Goal: Task Accomplishment & Management: Manage account settings

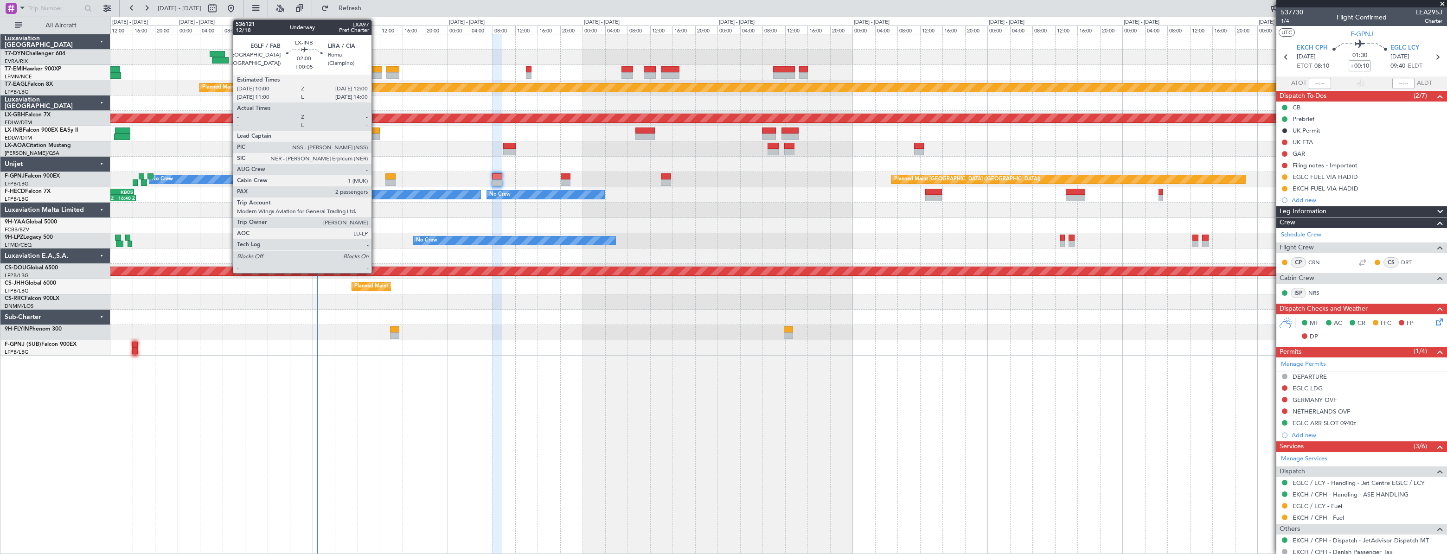
click at [376, 132] on div at bounding box center [374, 131] width 12 height 6
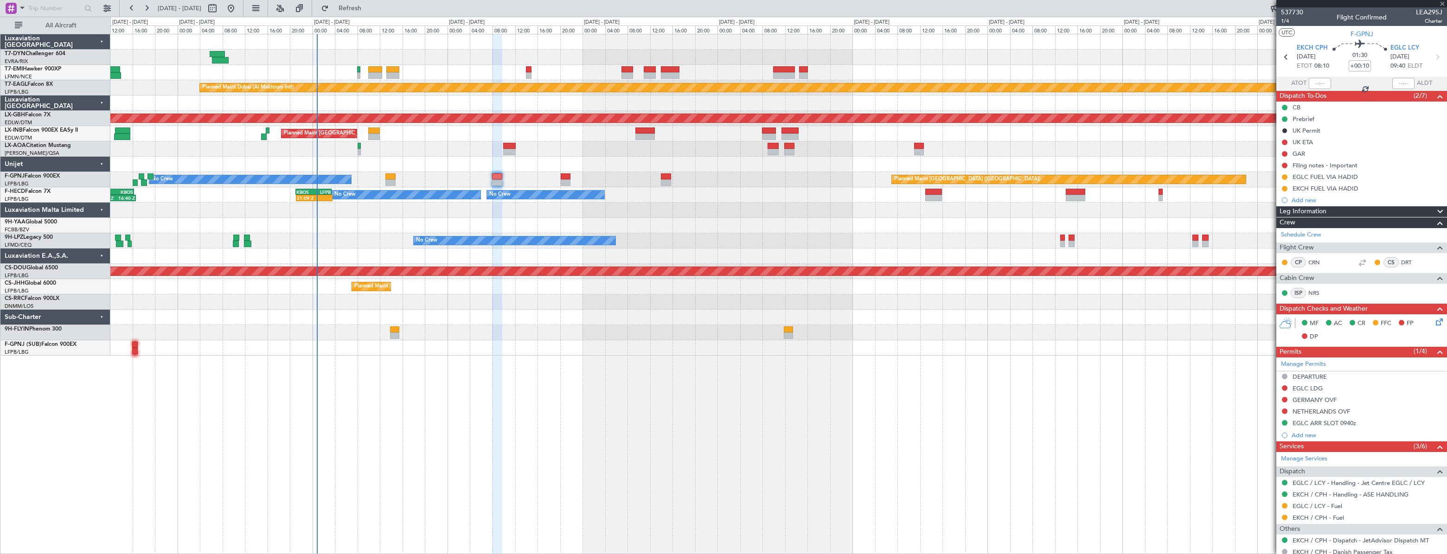
type input "+00:05"
type input "2"
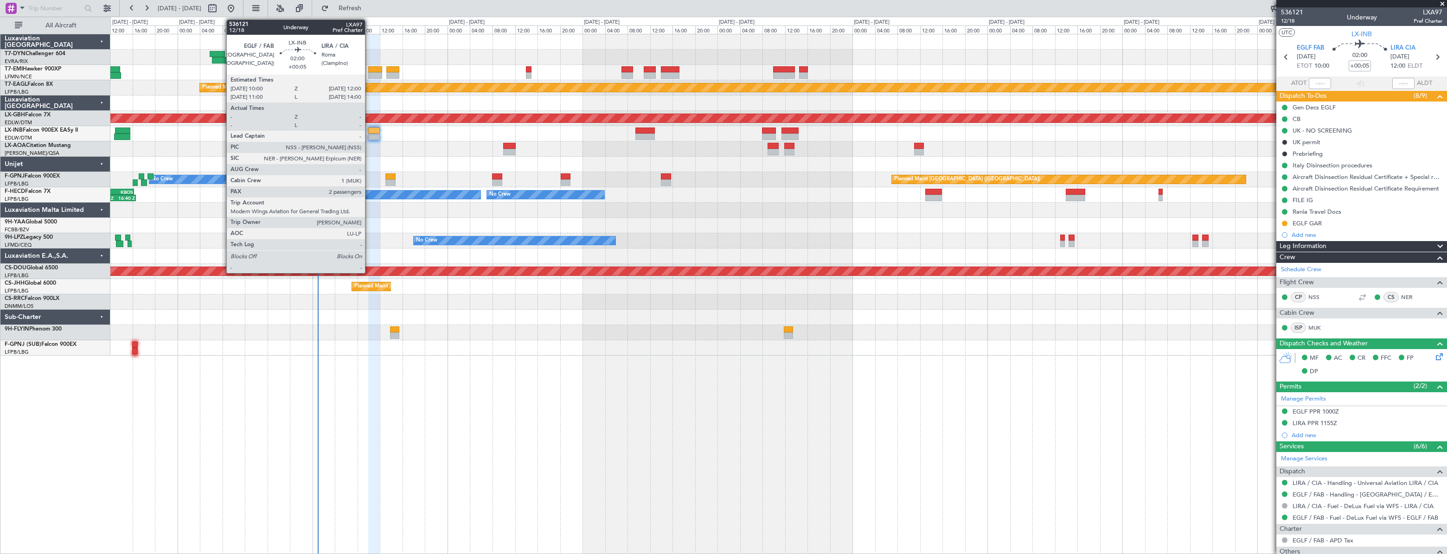
click at [369, 130] on div at bounding box center [374, 131] width 12 height 6
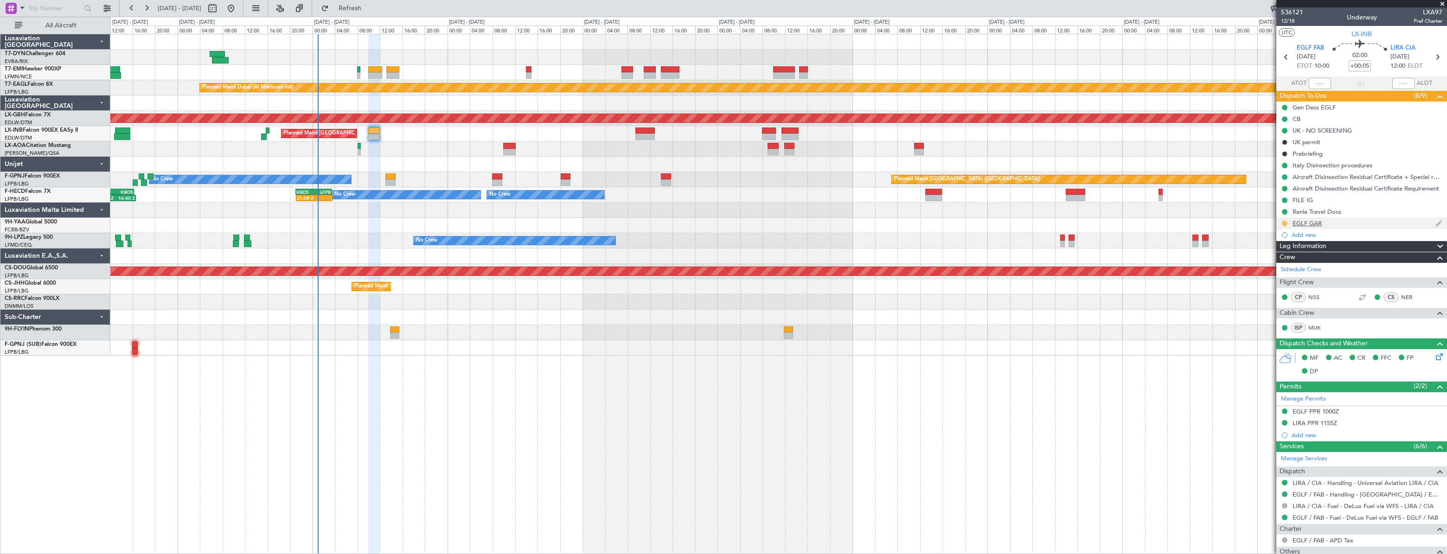
click at [1284, 223] on button at bounding box center [1285, 224] width 6 height 6
click at [1284, 266] on span "Completed" at bounding box center [1288, 264] width 31 height 9
click at [1315, 225] on div "EGLF GAR" at bounding box center [1307, 223] width 29 height 8
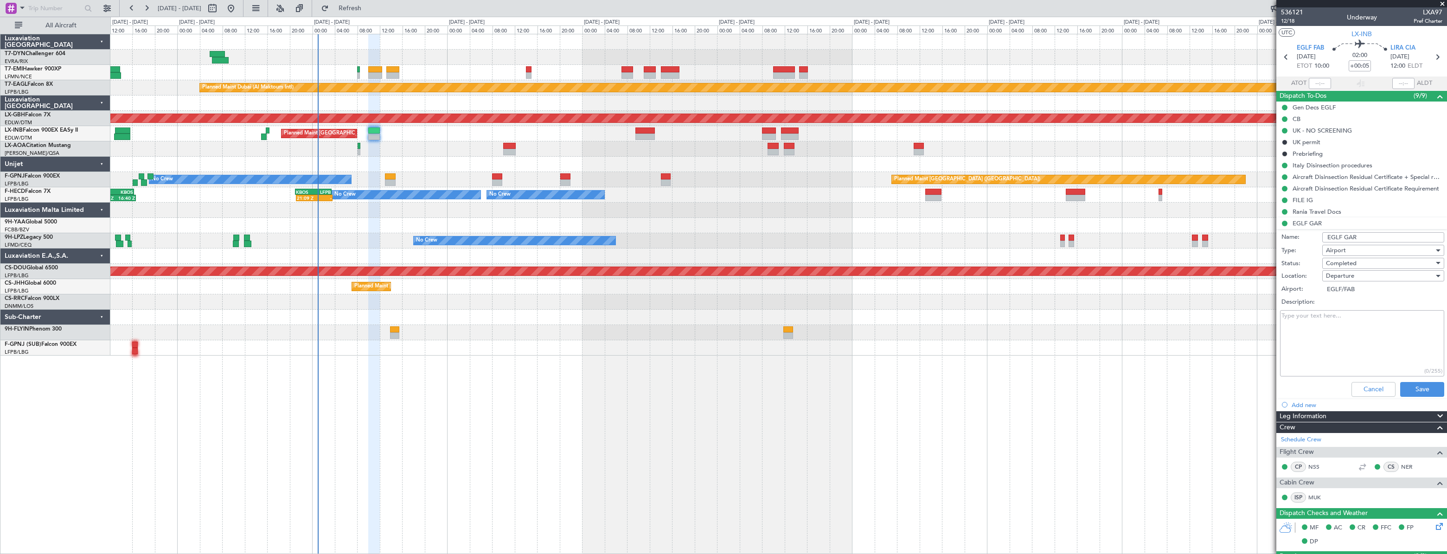
click at [1306, 320] on textarea "Description:" at bounding box center [1362, 343] width 164 height 66
paste textarea "GAR submission identifier: 20250924_220254_LXINB_6803409_PNRGo"
type textarea "GAR submission identifier: 20250924_220254_LXINB_6803409_PNRGo"
click at [1422, 394] on button "Save" at bounding box center [1422, 389] width 44 height 15
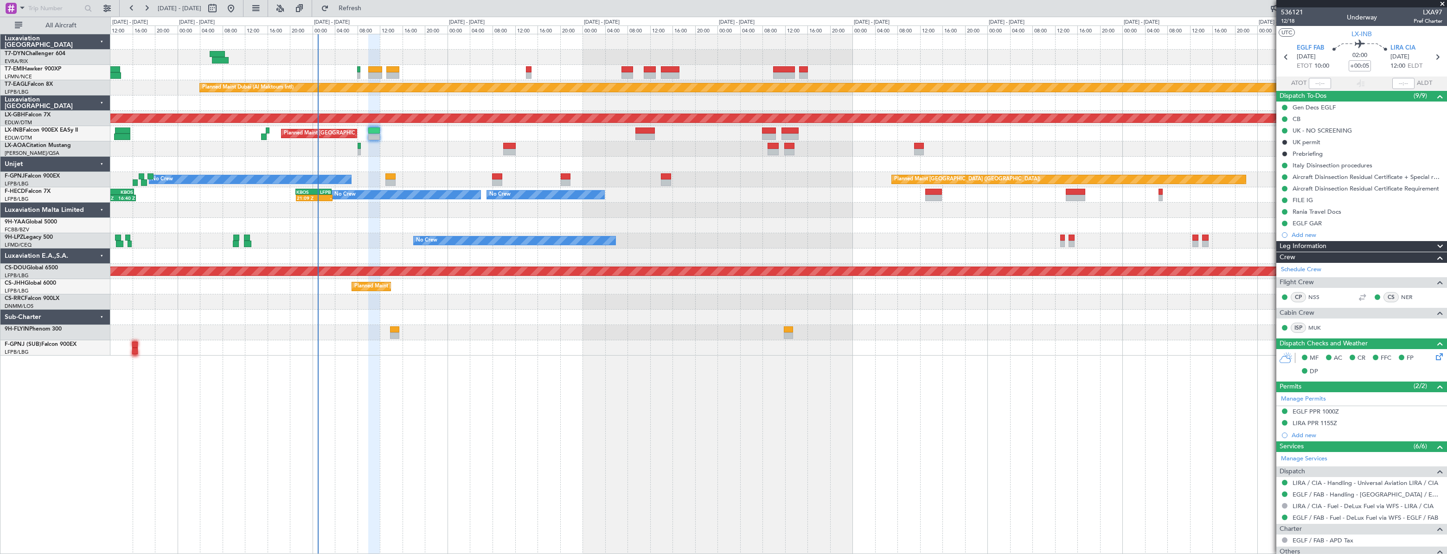
scroll to position [128, 0]
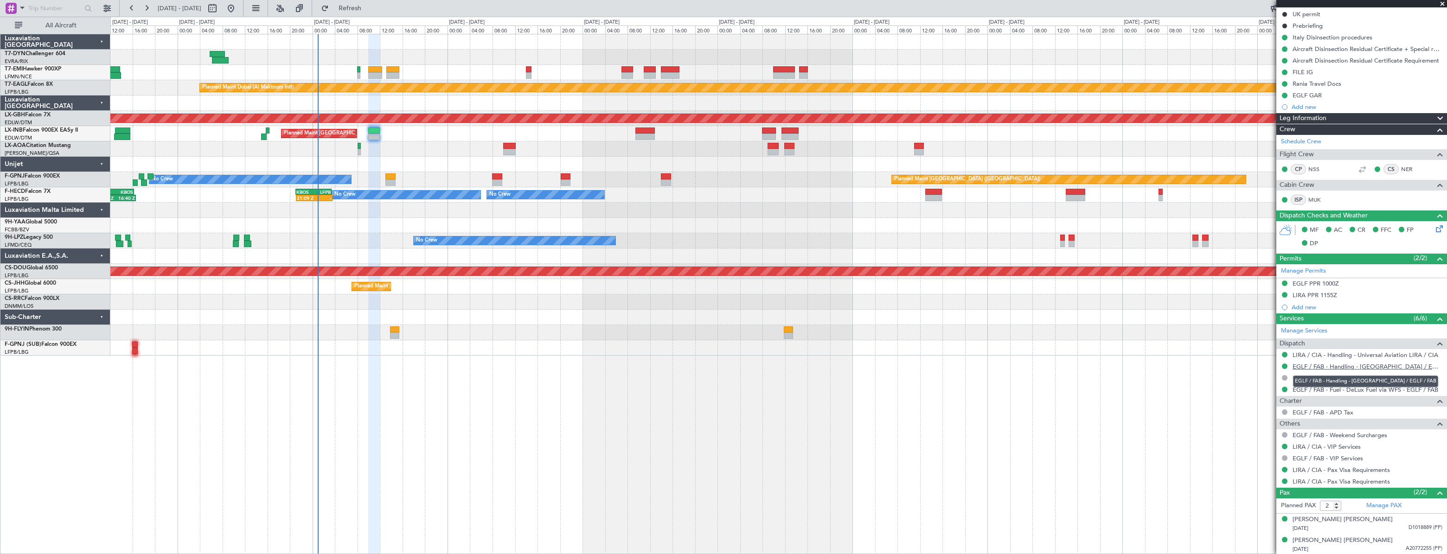
click at [1315, 366] on link "EGLF / FAB - Handling - [GEOGRAPHIC_DATA] / EGLF / FAB" at bounding box center [1368, 367] width 150 height 8
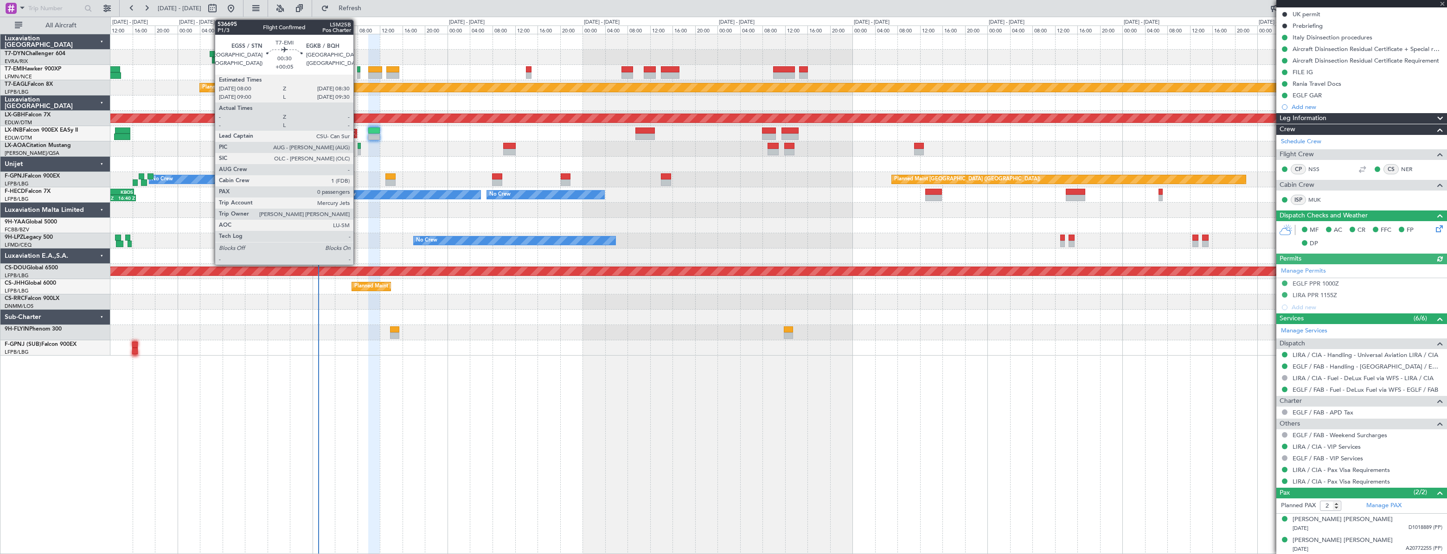
click at [358, 69] on div at bounding box center [358, 69] width 3 height 6
type input "0"
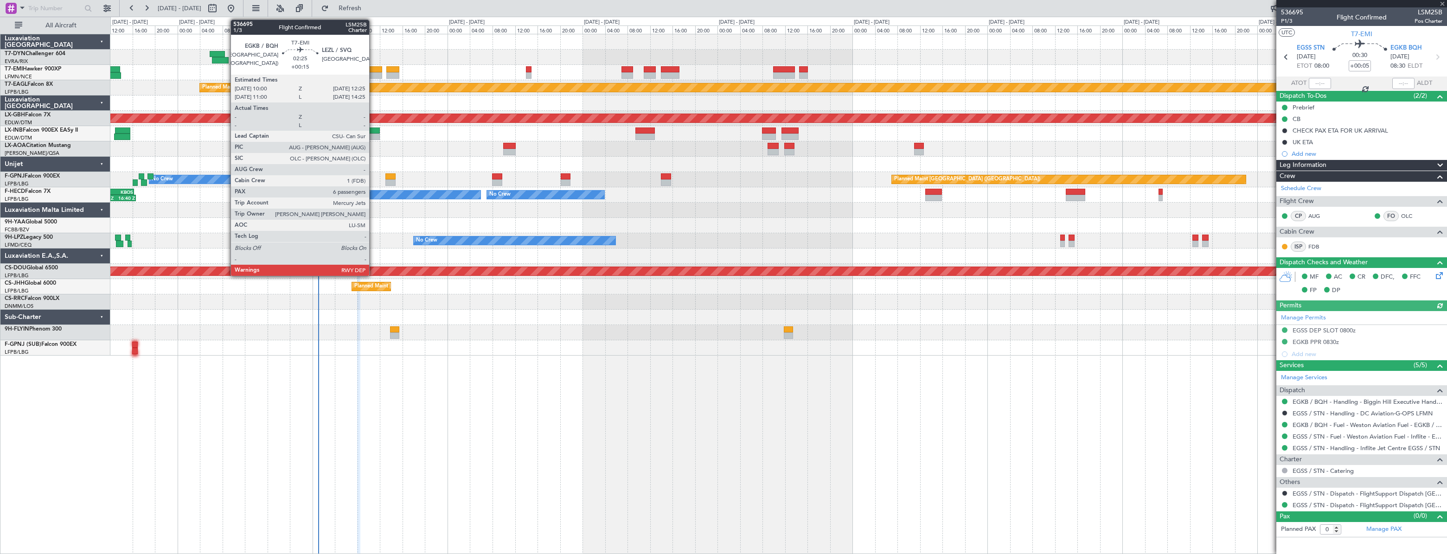
click at [373, 69] on div at bounding box center [375, 69] width 14 height 6
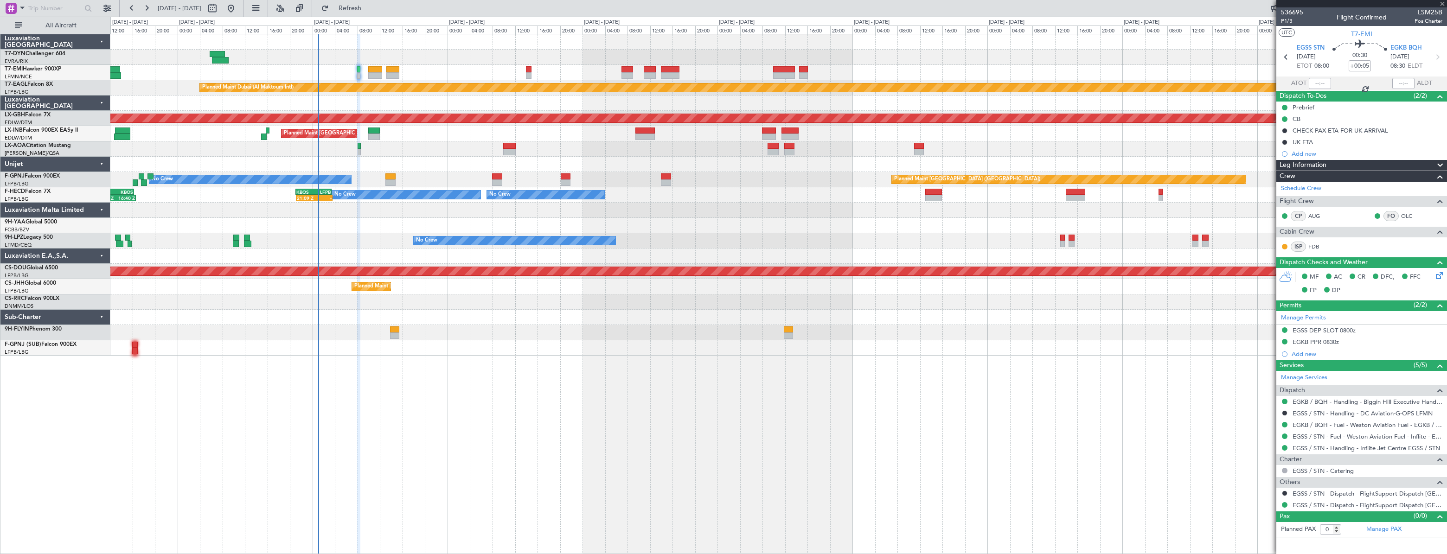
type input "+00:15"
type input "6"
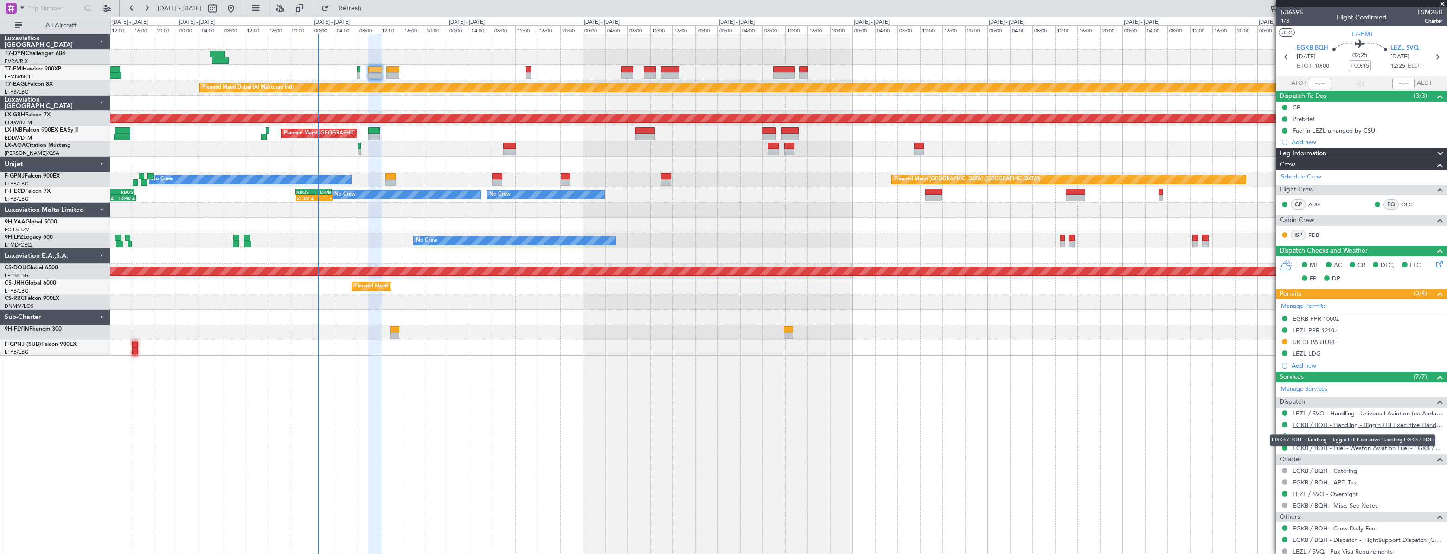
click at [1324, 426] on link "EGKB / BQH - Handling - Biggin Hill Executive Handling EGKB / BQH" at bounding box center [1368, 425] width 150 height 8
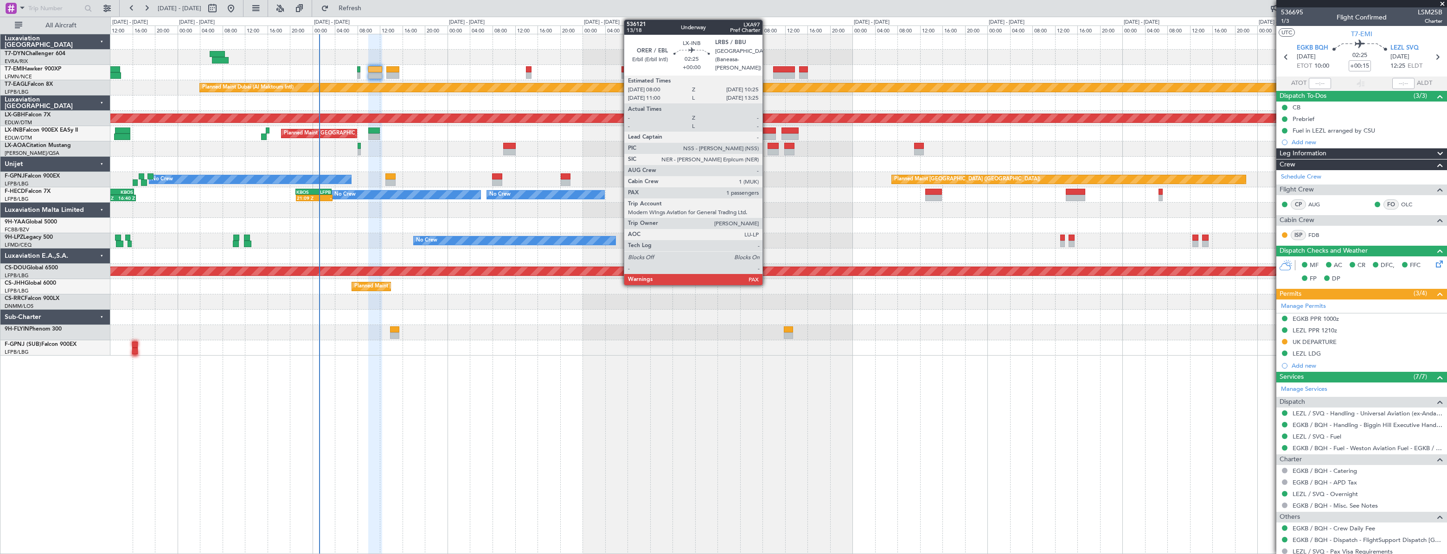
click at [767, 133] on div at bounding box center [769, 131] width 14 height 6
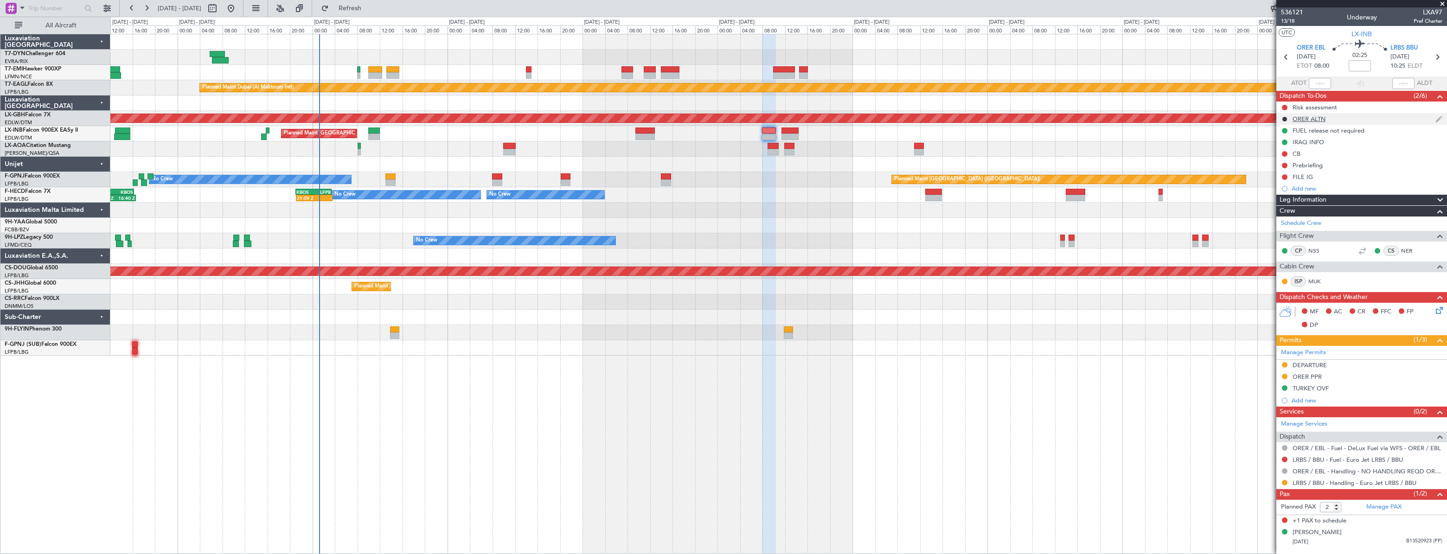
click at [1313, 115] on div "ORER ALTN" at bounding box center [1309, 119] width 33 height 8
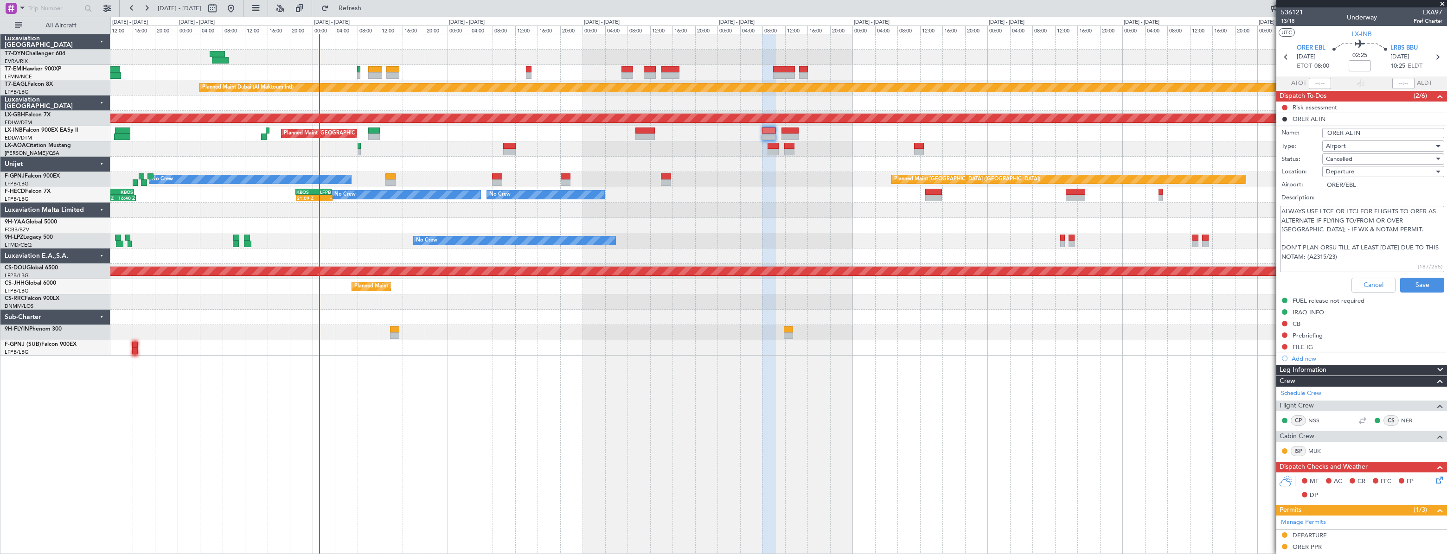
click at [531, 141] on div "Planned Maint [GEOGRAPHIC_DATA] Planned Maint [GEOGRAPHIC_DATA] (Al Maktoum Int…" at bounding box center [778, 194] width 1336 height 321
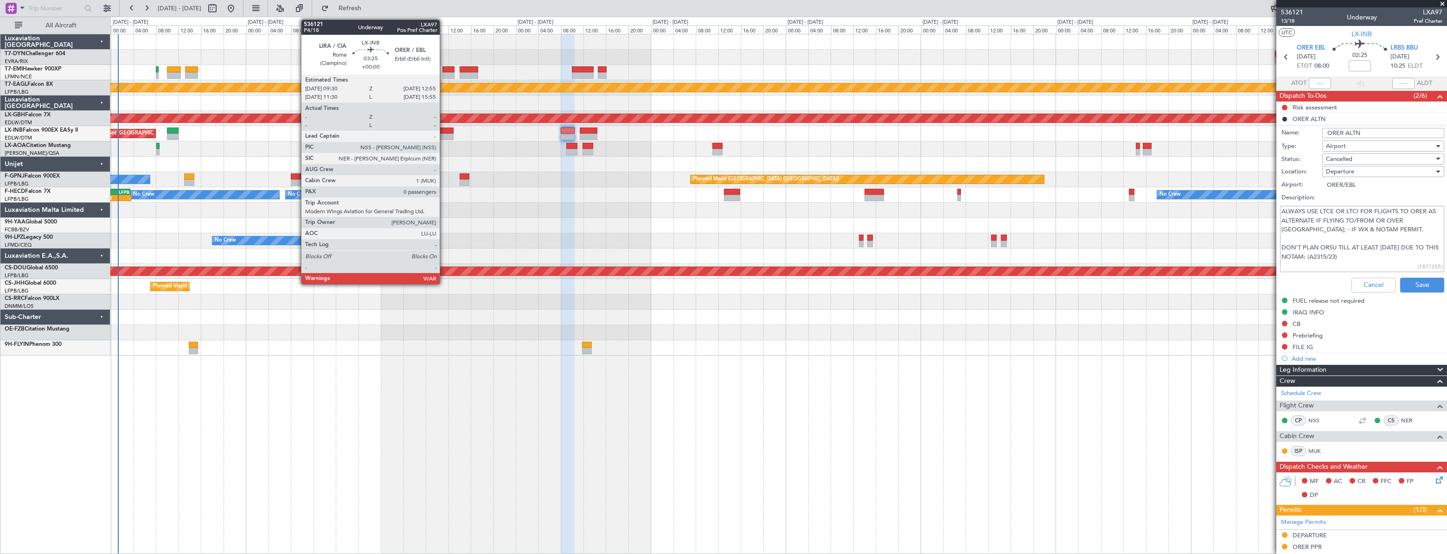
click at [444, 131] on div at bounding box center [443, 131] width 19 height 6
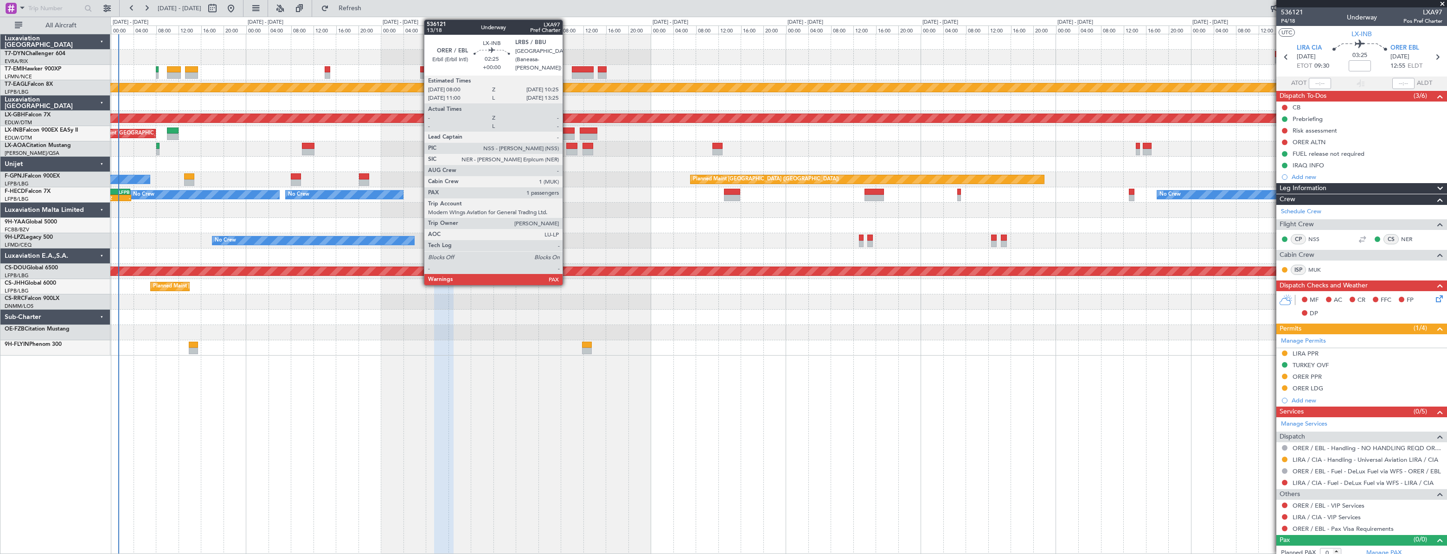
click at [567, 128] on div at bounding box center [568, 131] width 14 height 6
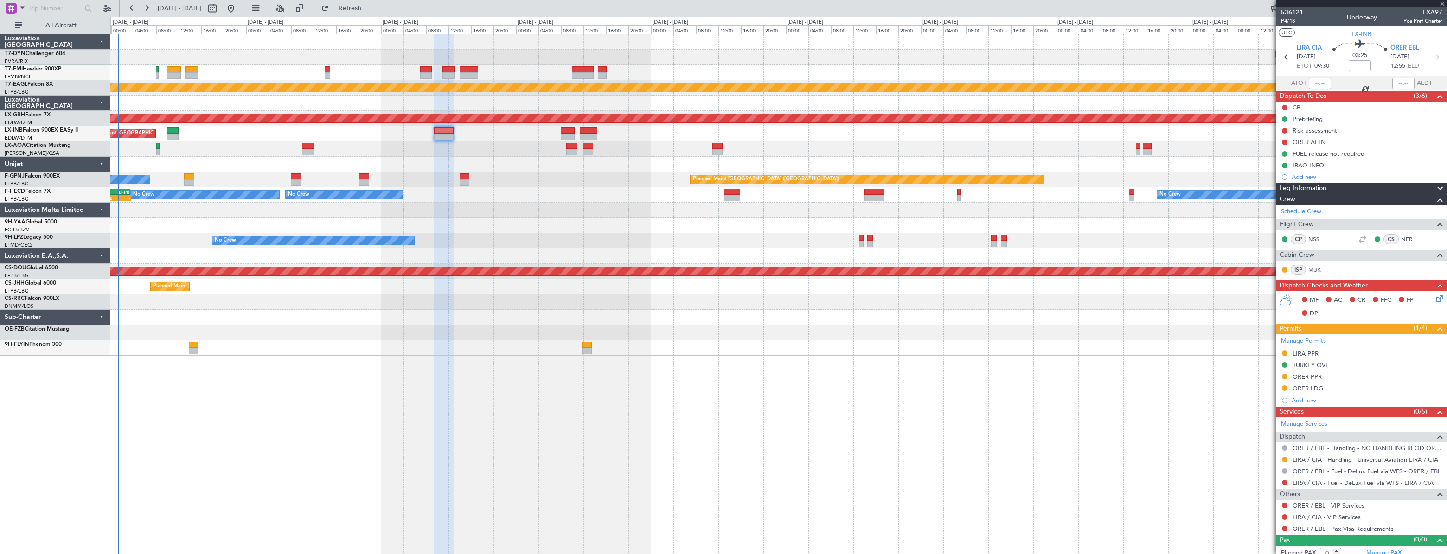
type input "2"
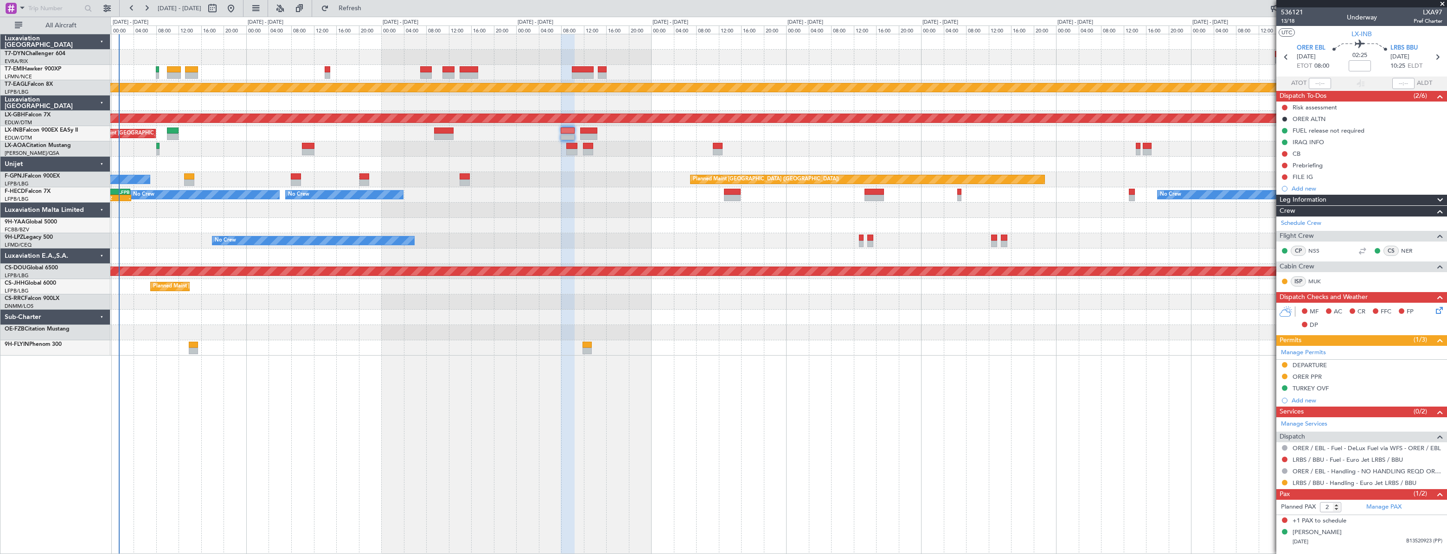
click at [657, 181] on div "Planned Maint [GEOGRAPHIC_DATA] Planned Maint [GEOGRAPHIC_DATA] (Al Maktoum Int…" at bounding box center [778, 194] width 1336 height 321
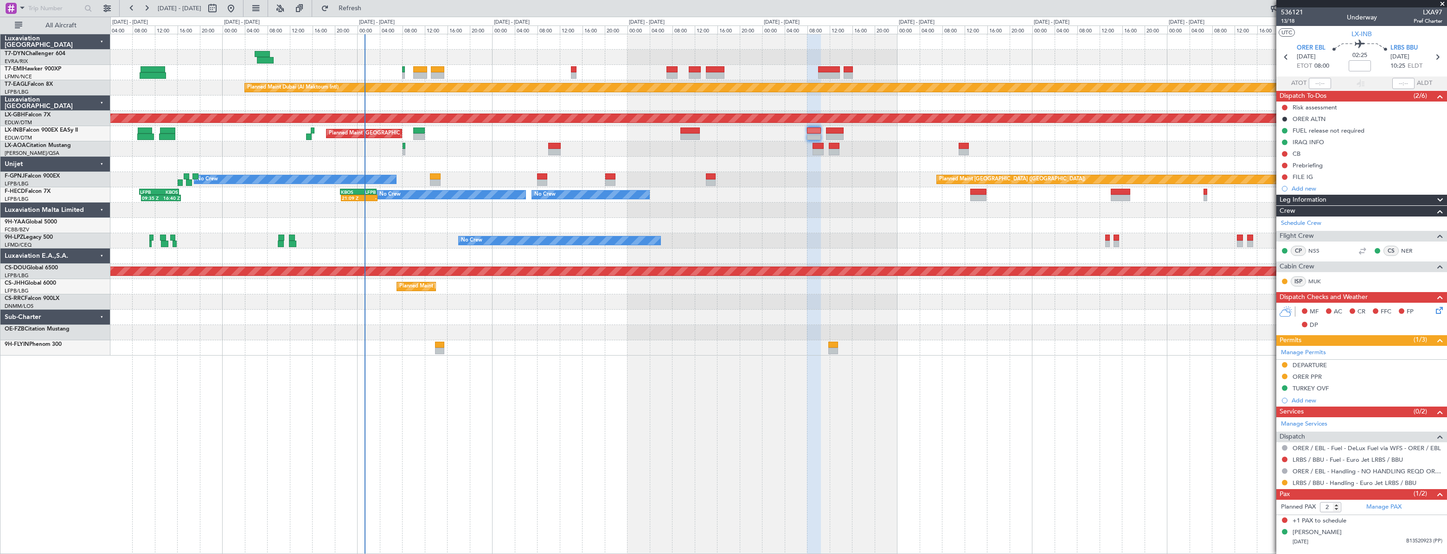
click at [663, 223] on div "Planned Maint [GEOGRAPHIC_DATA] Planned Maint [GEOGRAPHIC_DATA] (Al Maktoum Int…" at bounding box center [778, 194] width 1336 height 321
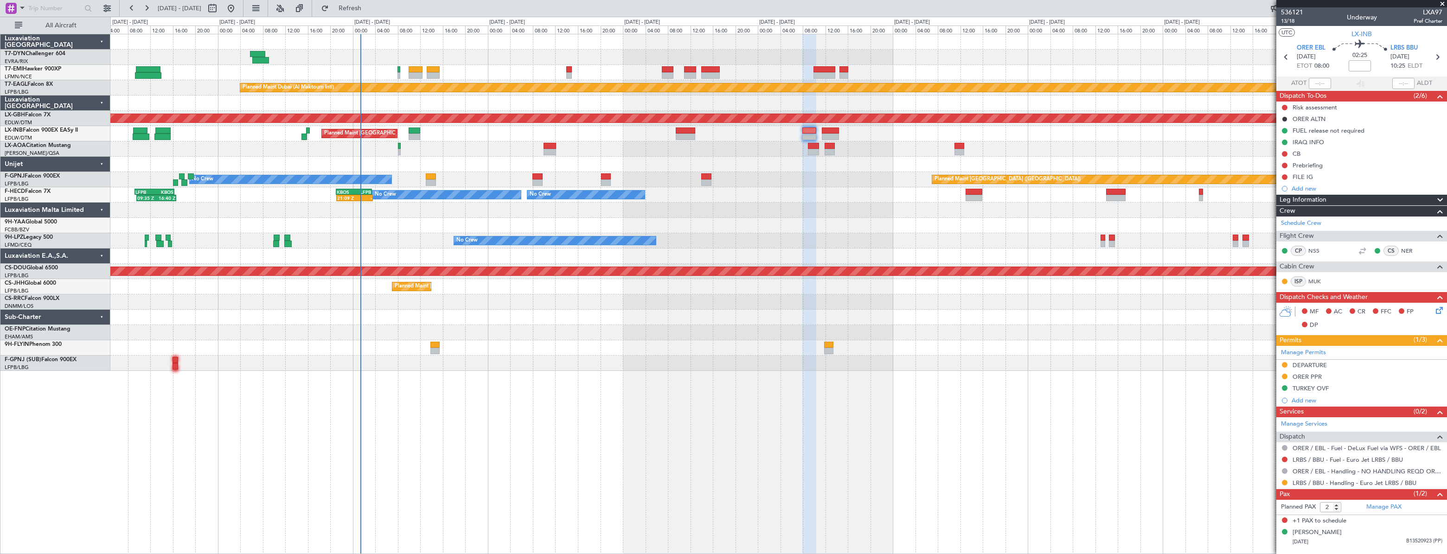
click at [625, 145] on div "No Crew Nice ([GEOGRAPHIC_DATA])" at bounding box center [778, 148] width 1336 height 15
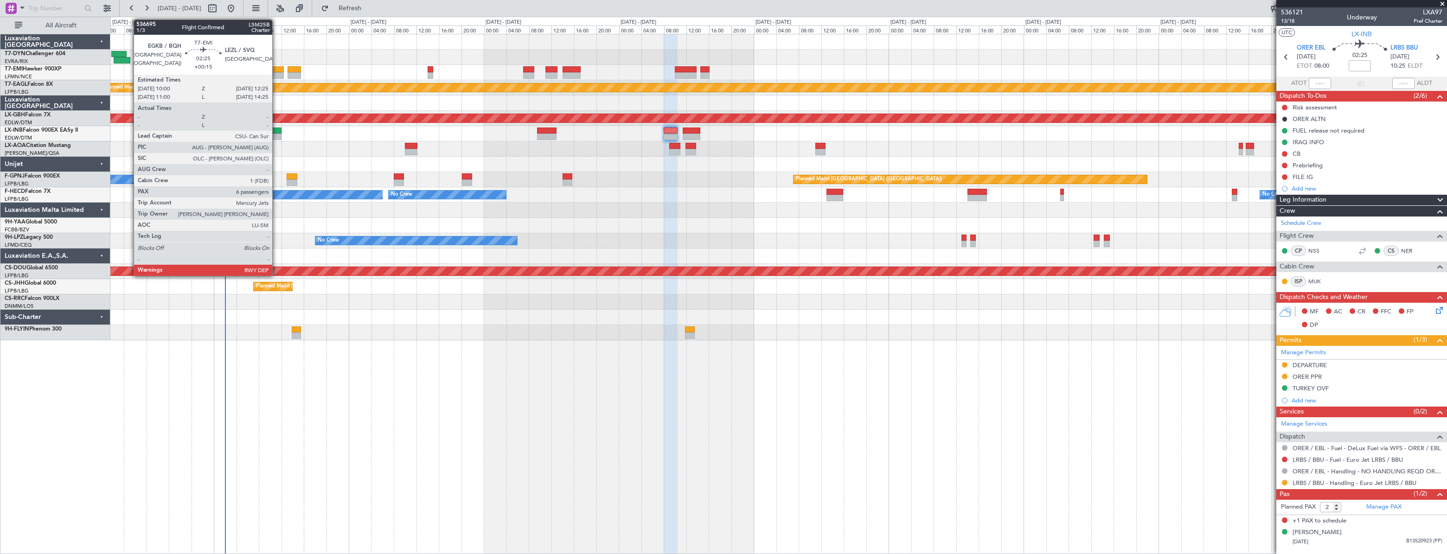
click at [276, 68] on div at bounding box center [277, 69] width 14 height 6
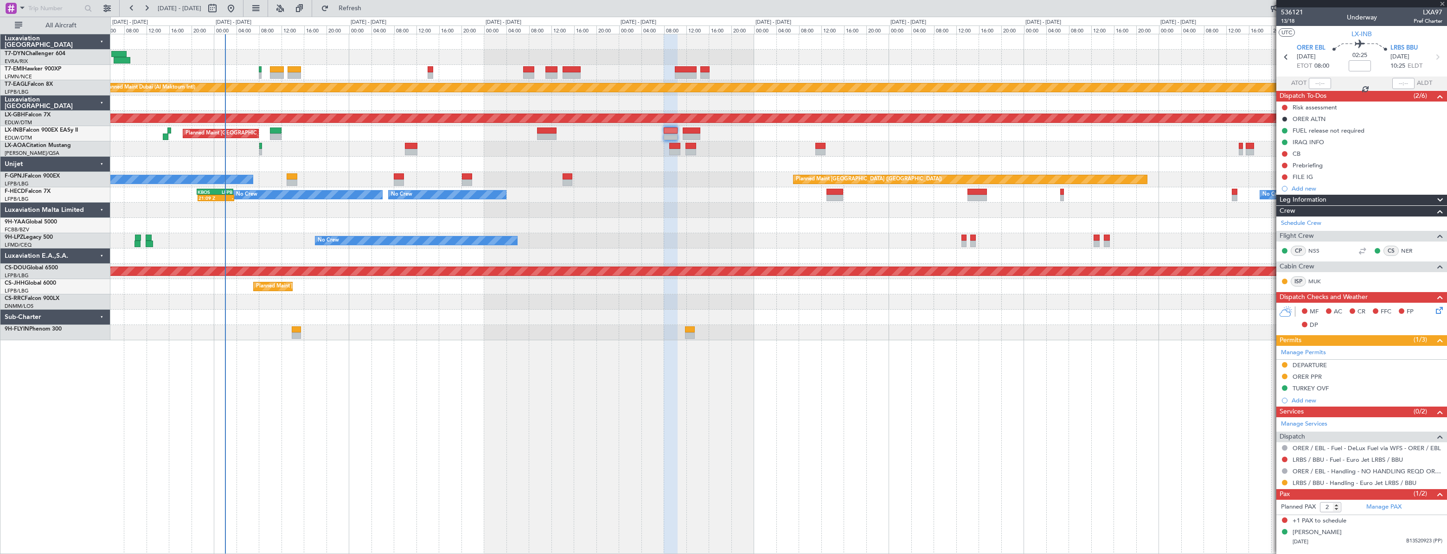
type input "+00:15"
type input "6"
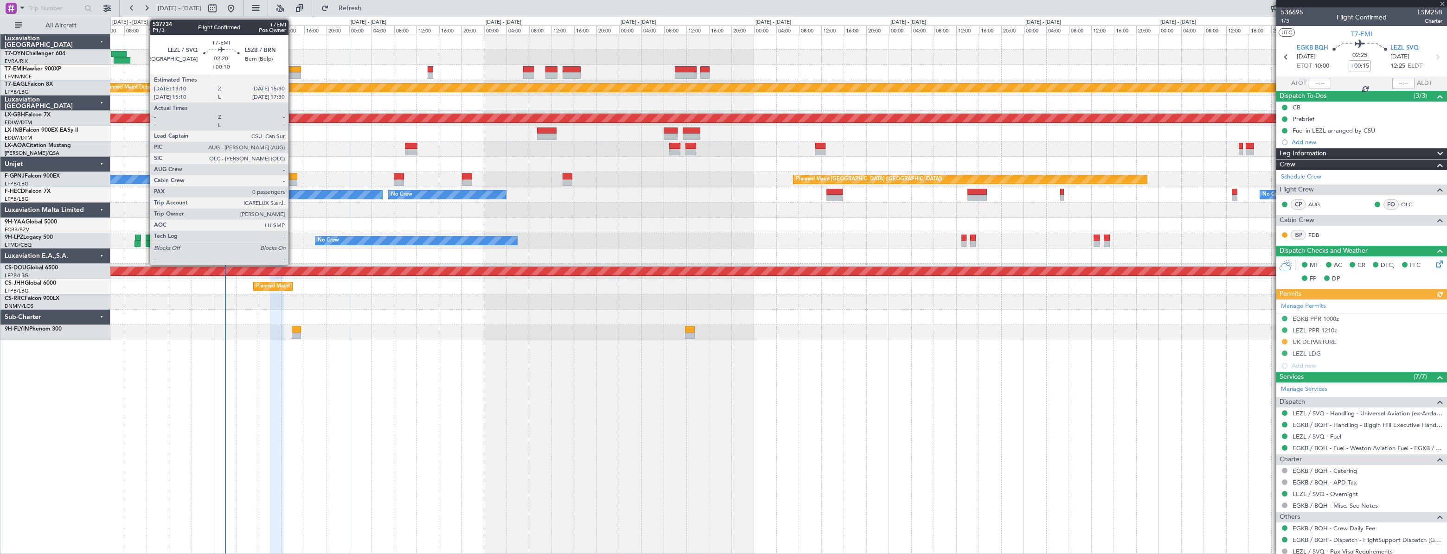
click at [293, 70] on div at bounding box center [294, 69] width 13 height 6
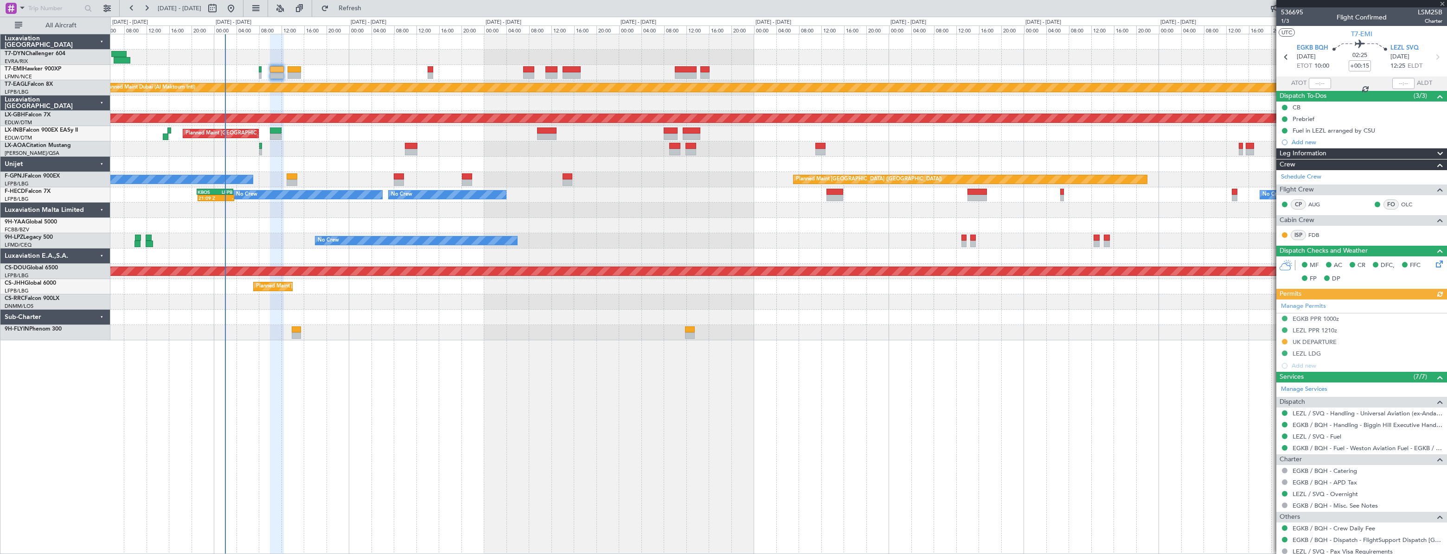
type input "+00:10"
type input "0"
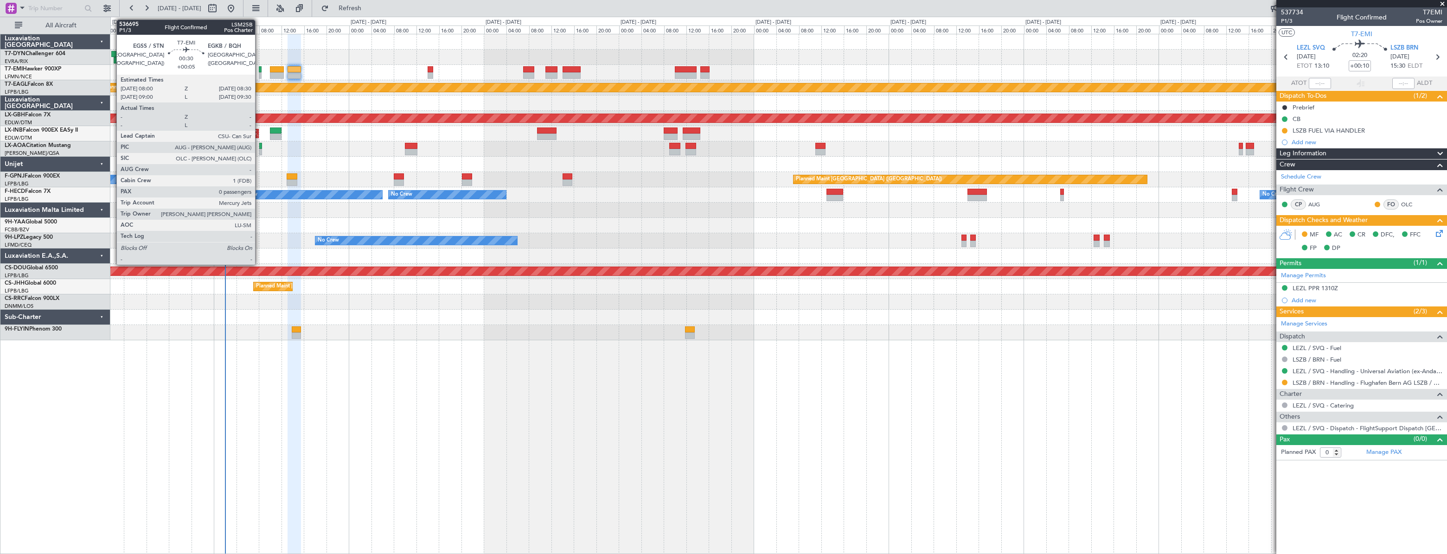
click at [259, 67] on div at bounding box center [260, 69] width 3 height 6
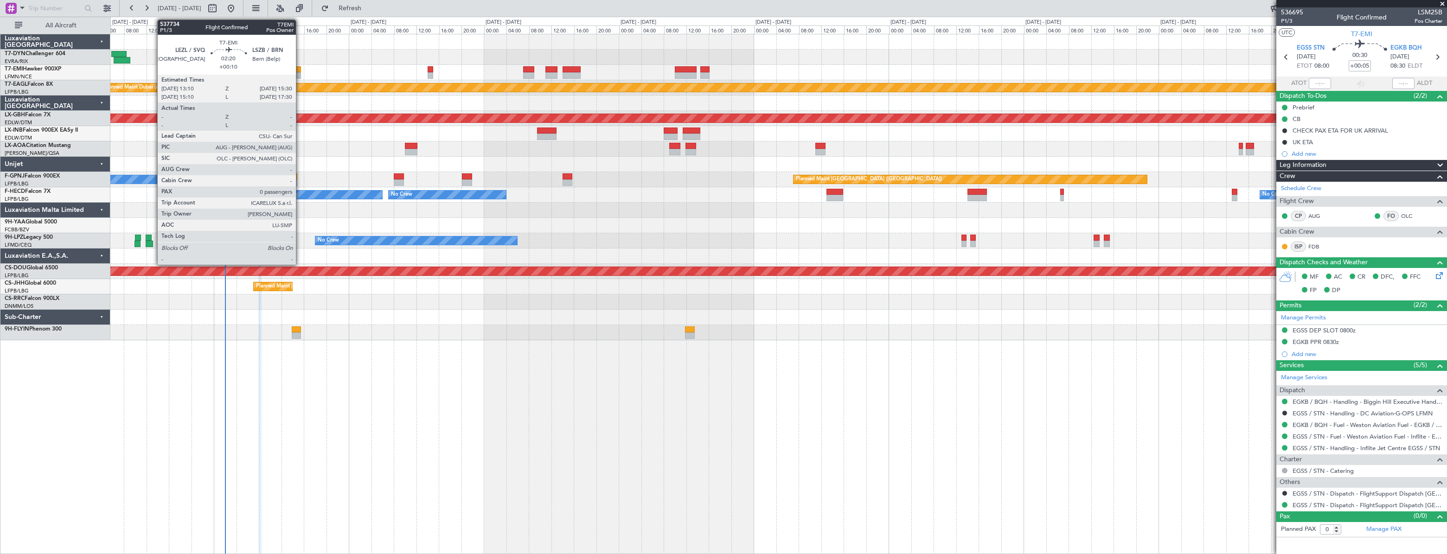
click at [298, 74] on div at bounding box center [294, 75] width 13 height 6
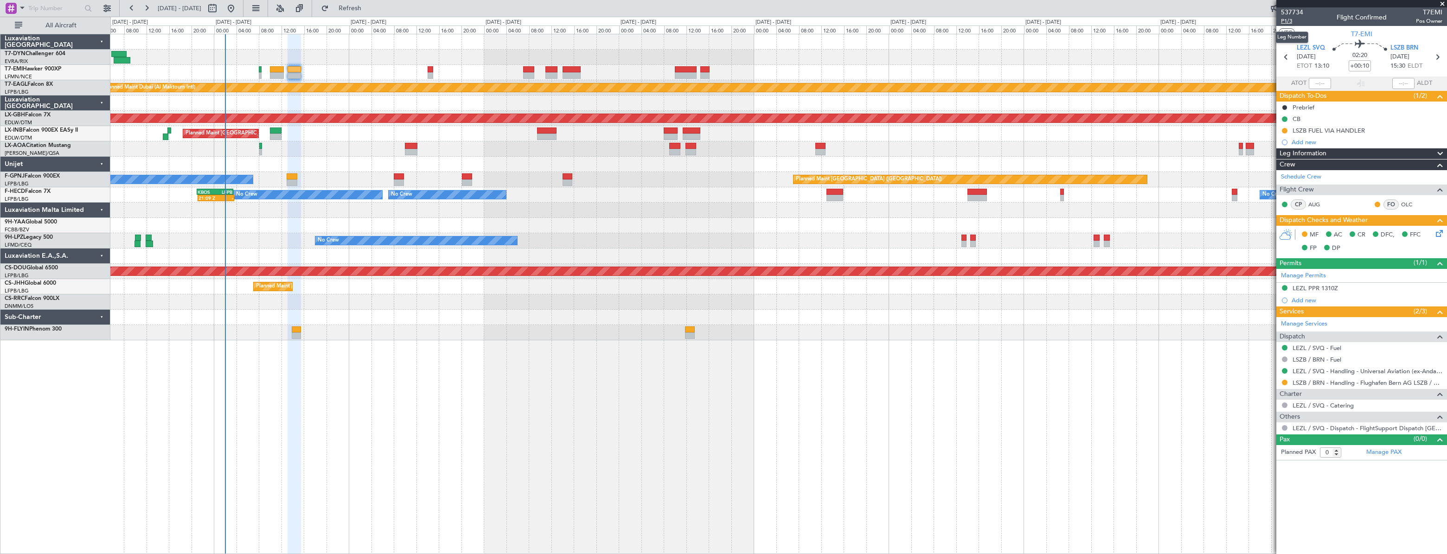
click at [1285, 19] on span "P1/3" at bounding box center [1292, 21] width 22 height 8
click at [1349, 372] on link "LEZL / SVQ - Handling - Universal Aviation (ex-Andalucia Aviation) LEZL/SVQ" at bounding box center [1368, 371] width 150 height 8
click at [1325, 380] on link "LSZB / BRN - Handling - Flughafen Bern AG LSZB / BRN" at bounding box center [1368, 383] width 150 height 8
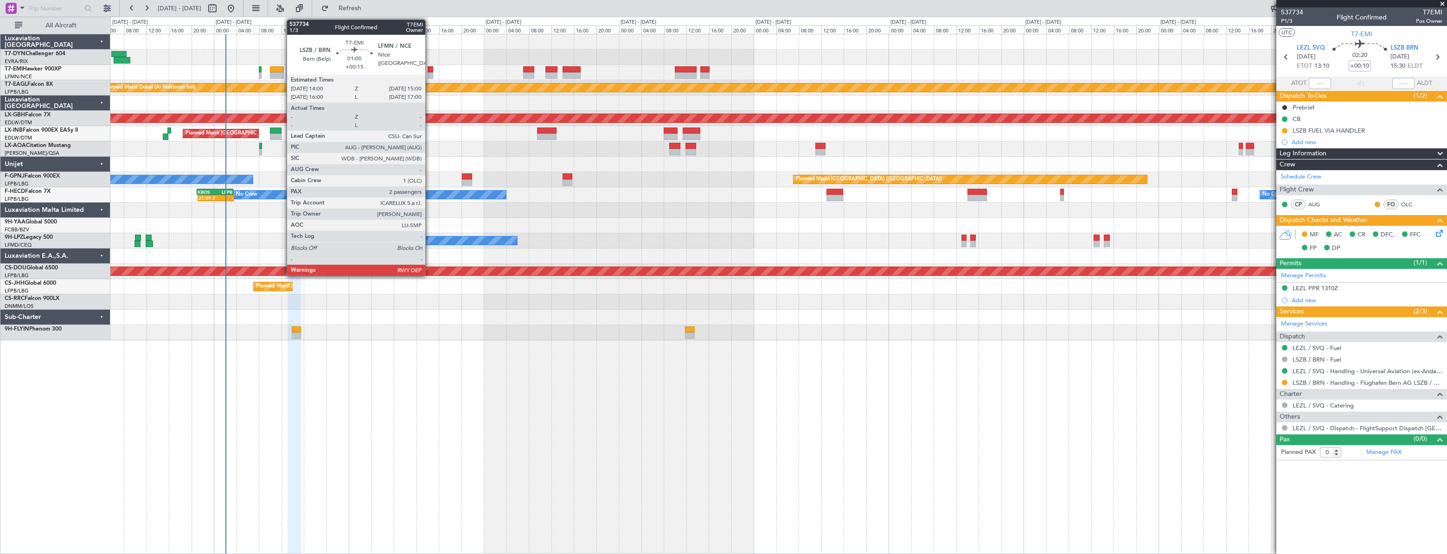
click at [430, 71] on div at bounding box center [431, 69] width 6 height 6
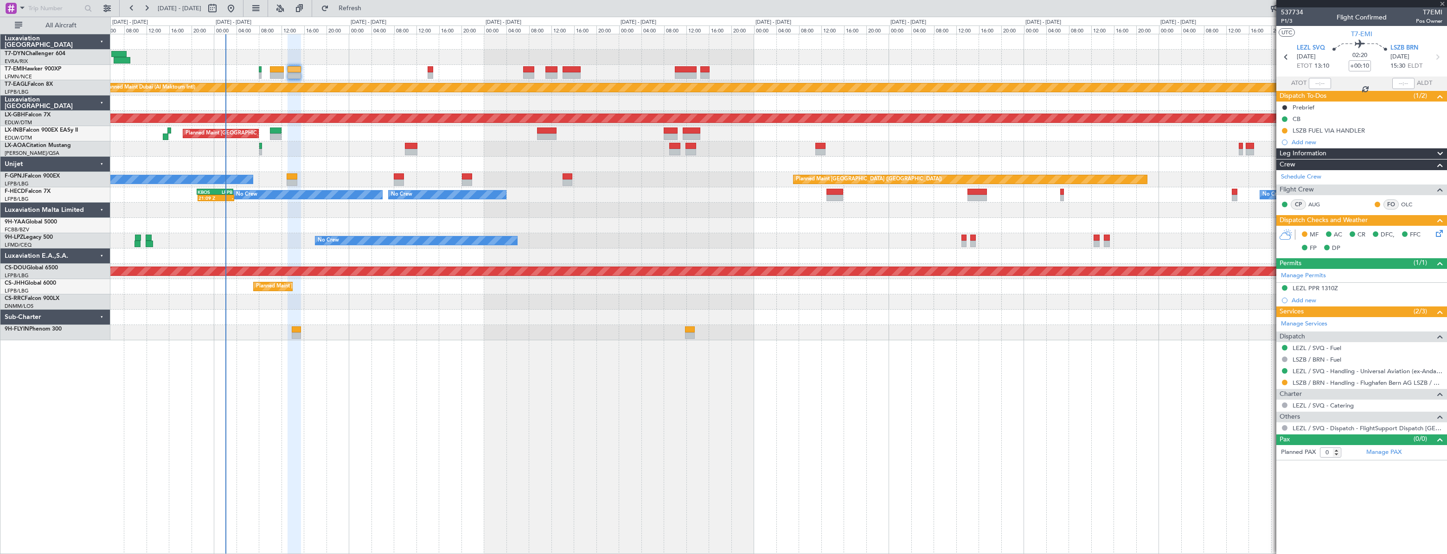
type input "+00:15"
type input "2"
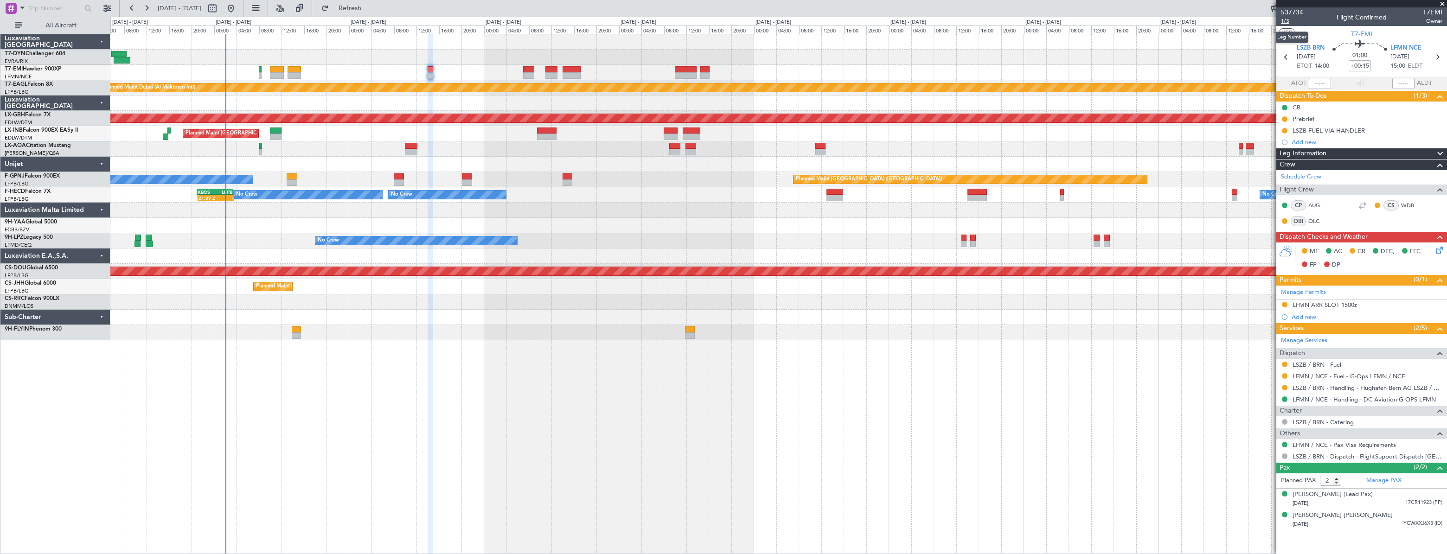
click at [1289, 20] on span "1/3" at bounding box center [1292, 21] width 22 height 8
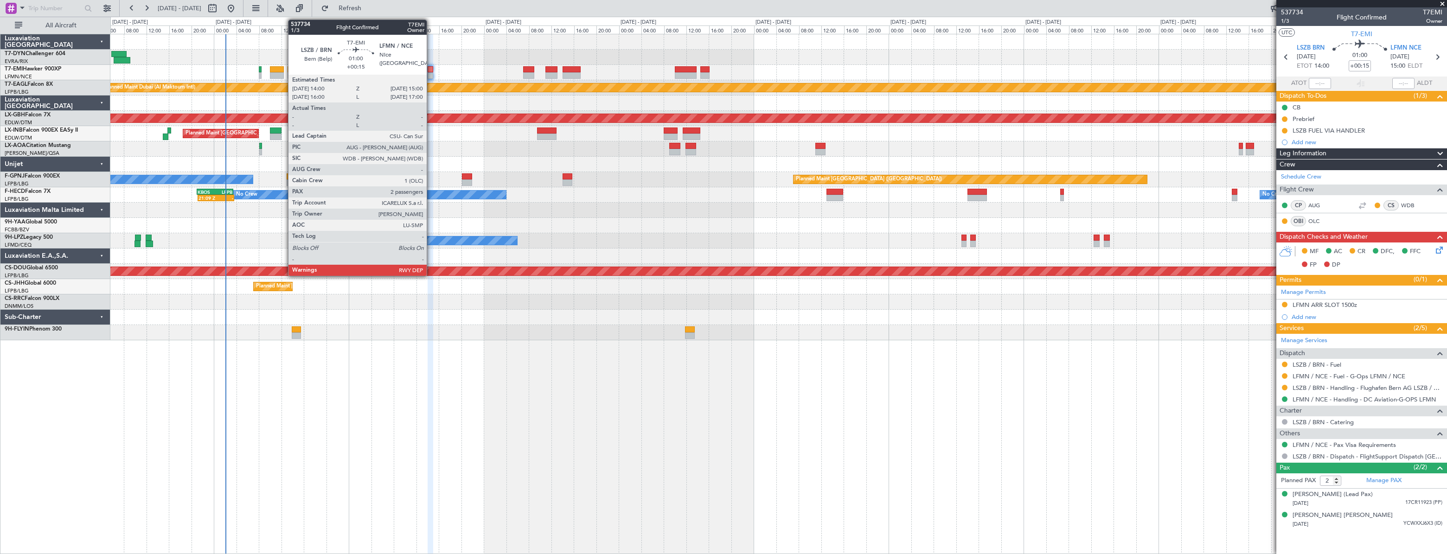
click at [431, 68] on div at bounding box center [431, 69] width 6 height 6
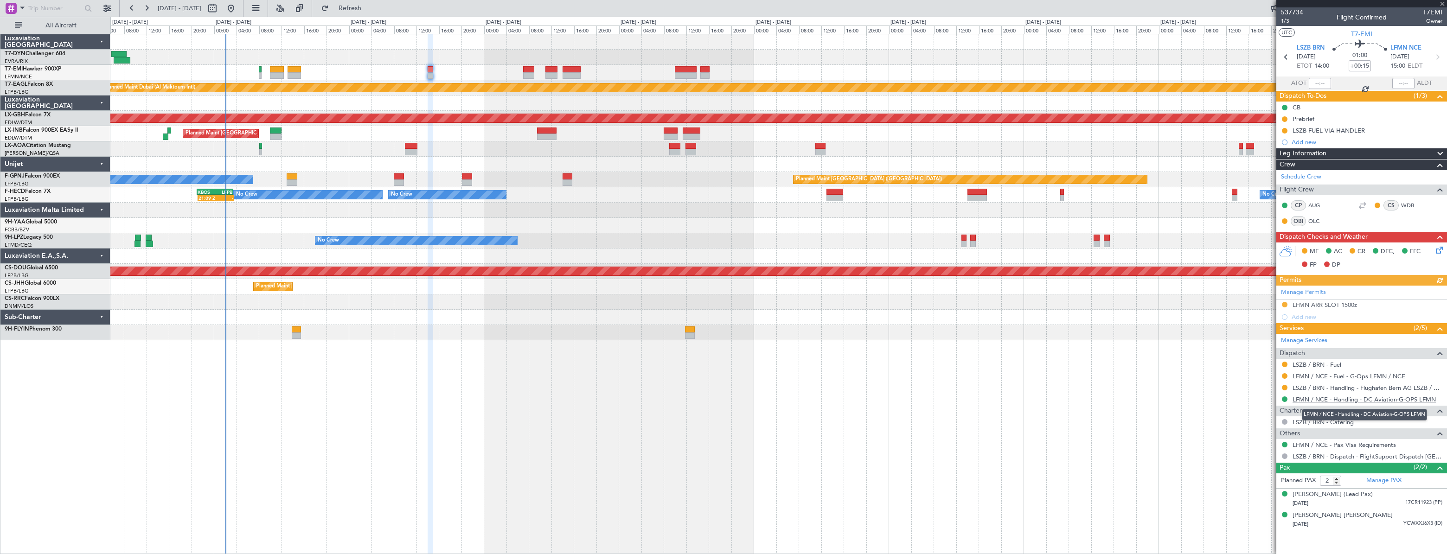
click at [1321, 402] on link "LFMN / NCE - Handling - DC Aviation-G-OPS LFMN" at bounding box center [1364, 400] width 143 height 8
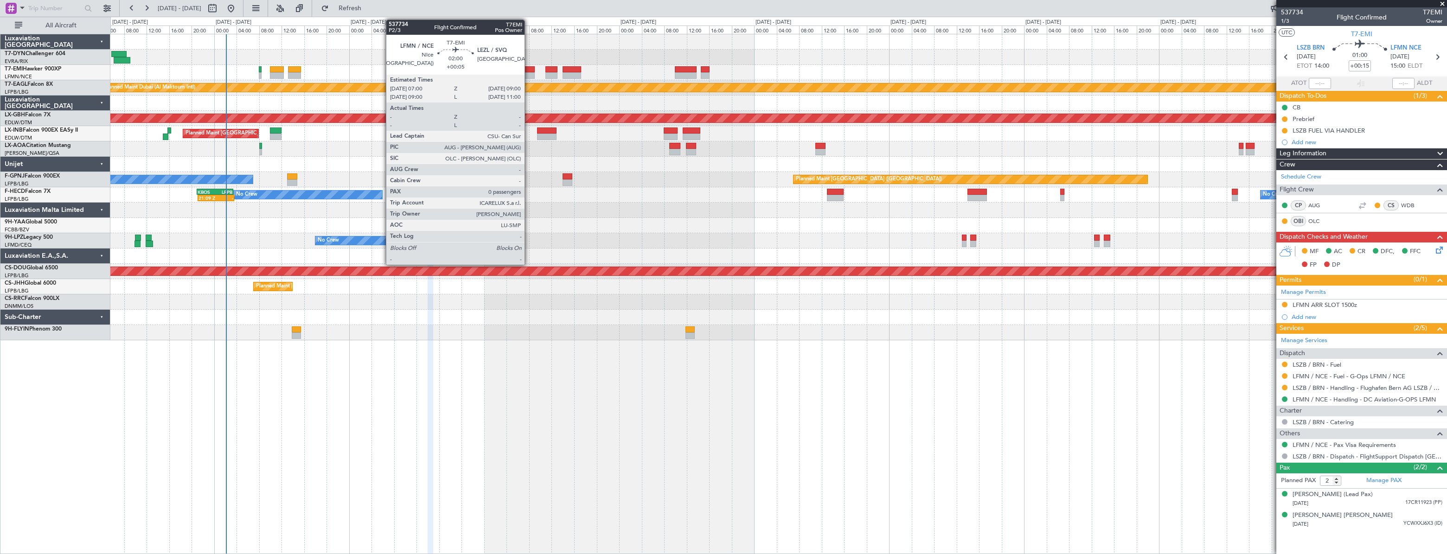
click at [529, 71] on div at bounding box center [529, 69] width 12 height 6
type input "+00:05"
type input "0"
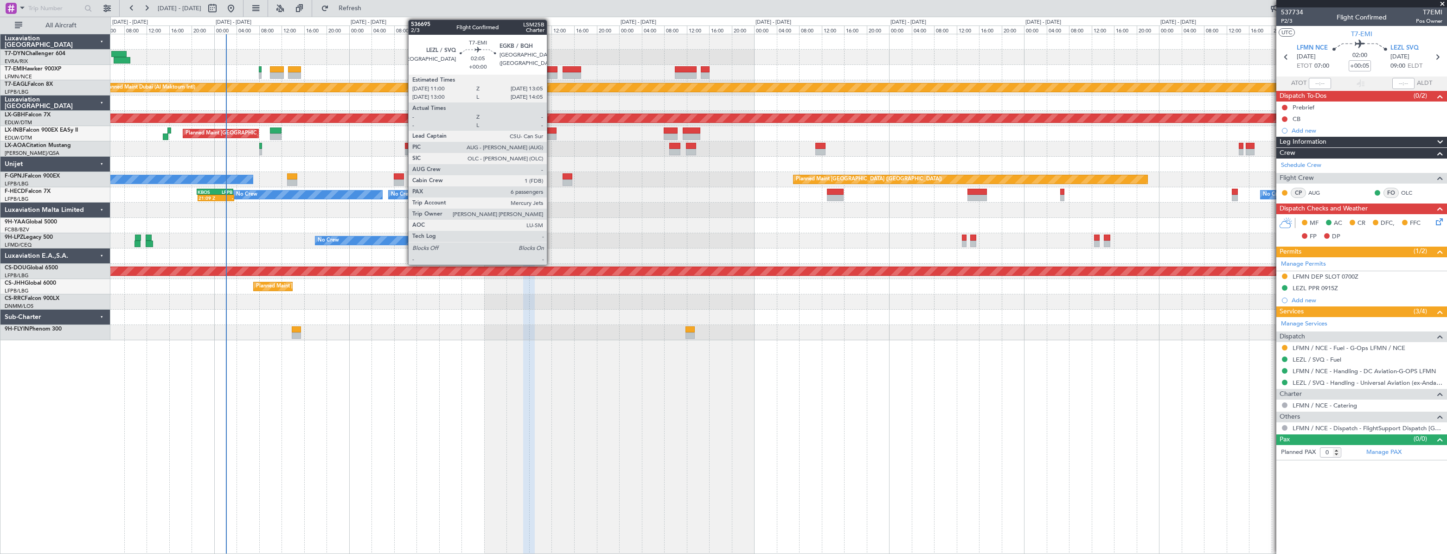
click at [551, 72] on div at bounding box center [551, 75] width 12 height 6
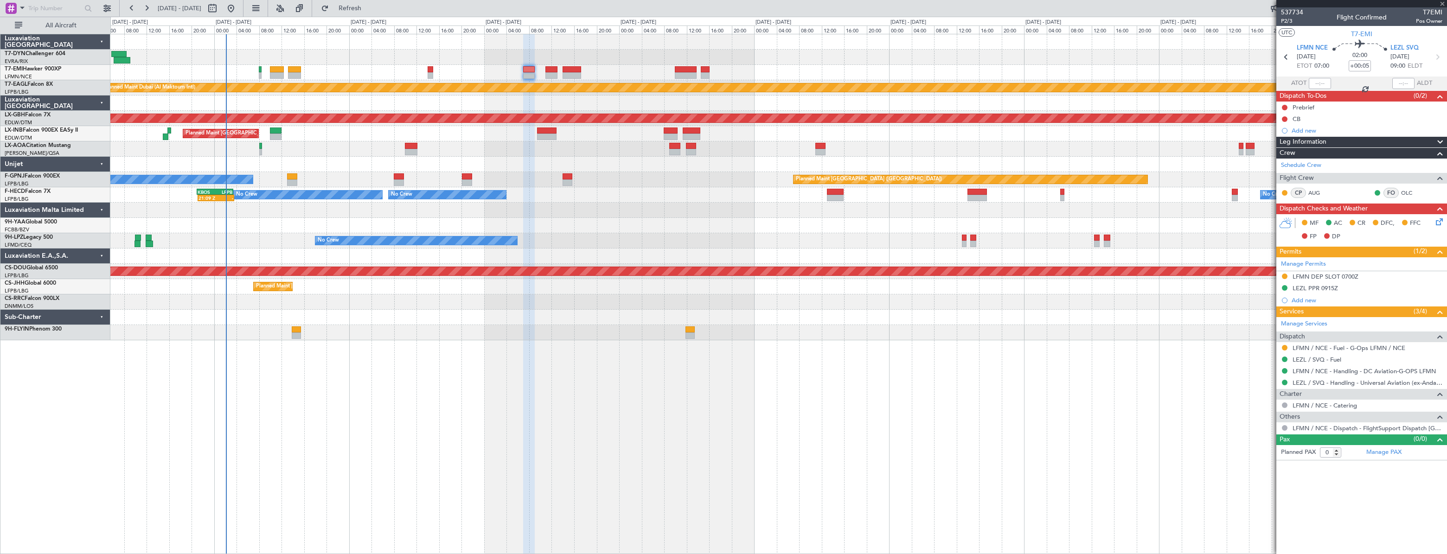
type input "6"
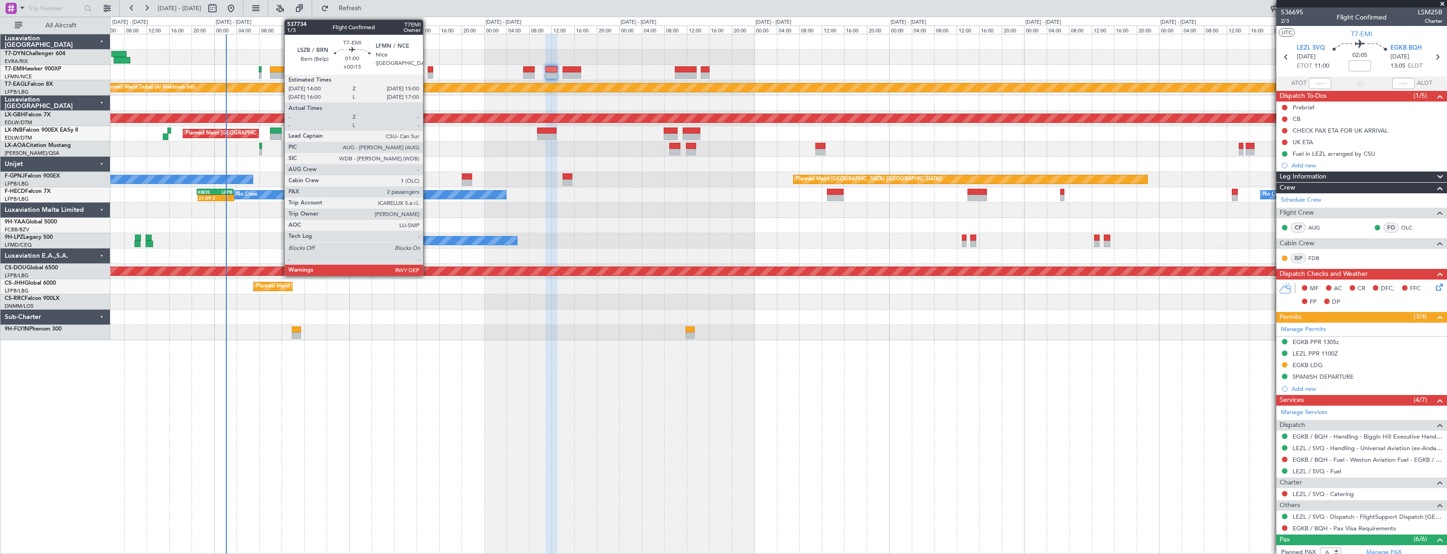
click at [429, 72] on div at bounding box center [431, 75] width 6 height 6
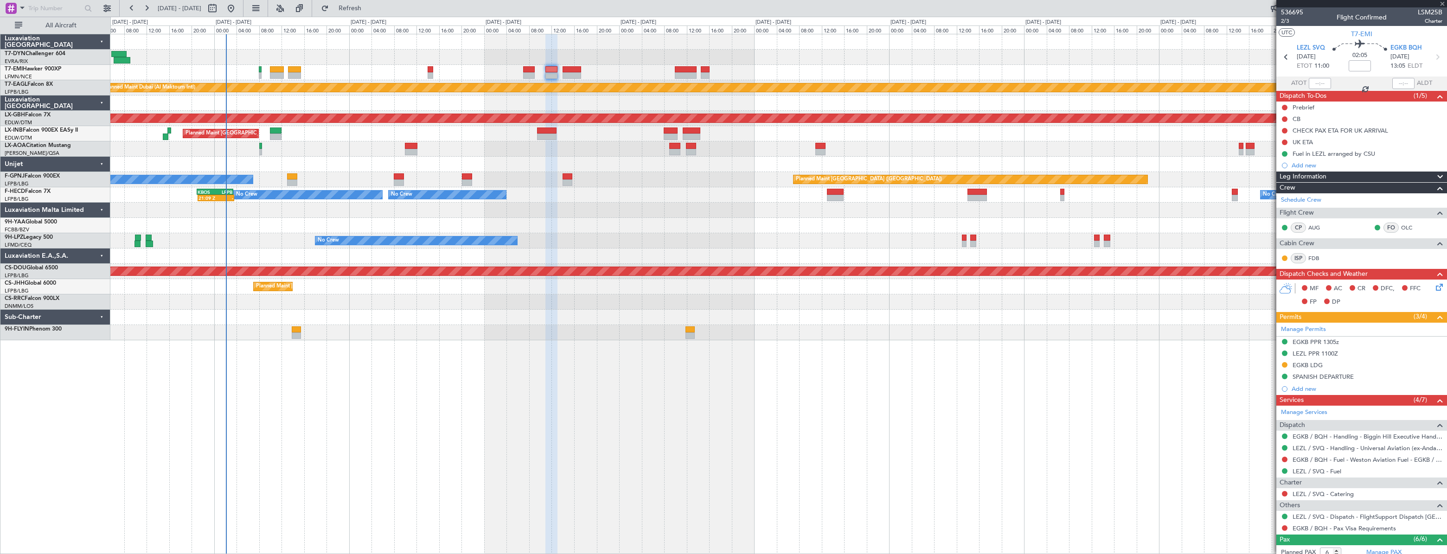
type input "+00:15"
type input "2"
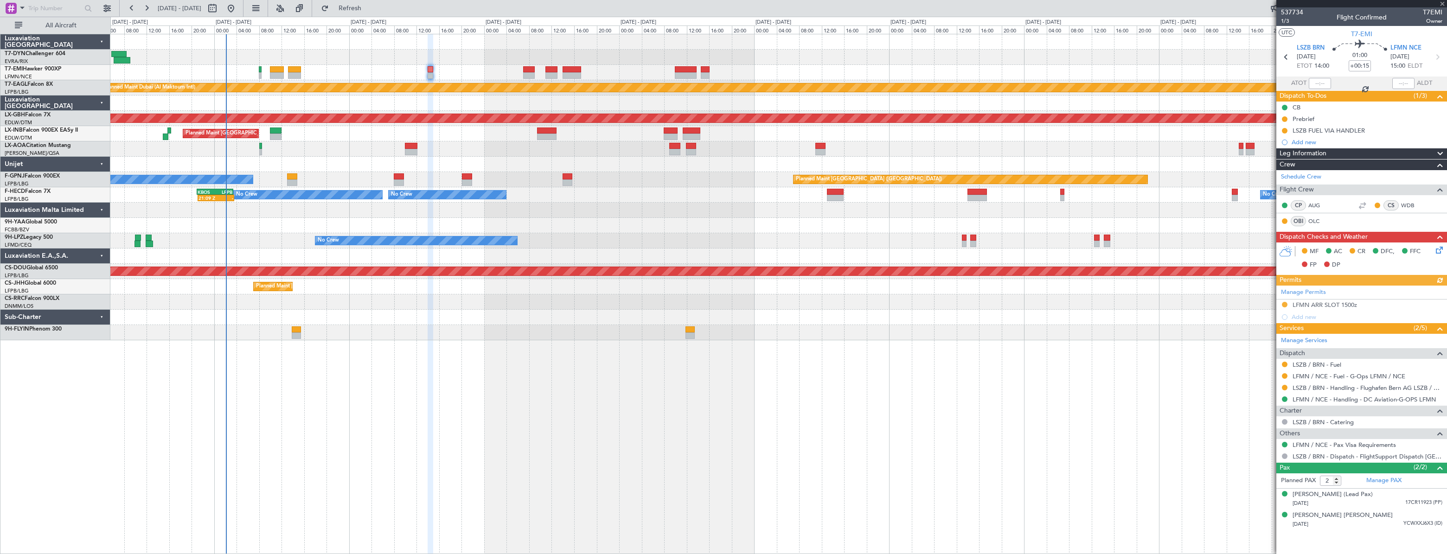
click at [1438, 249] on icon at bounding box center [1437, 248] width 7 height 7
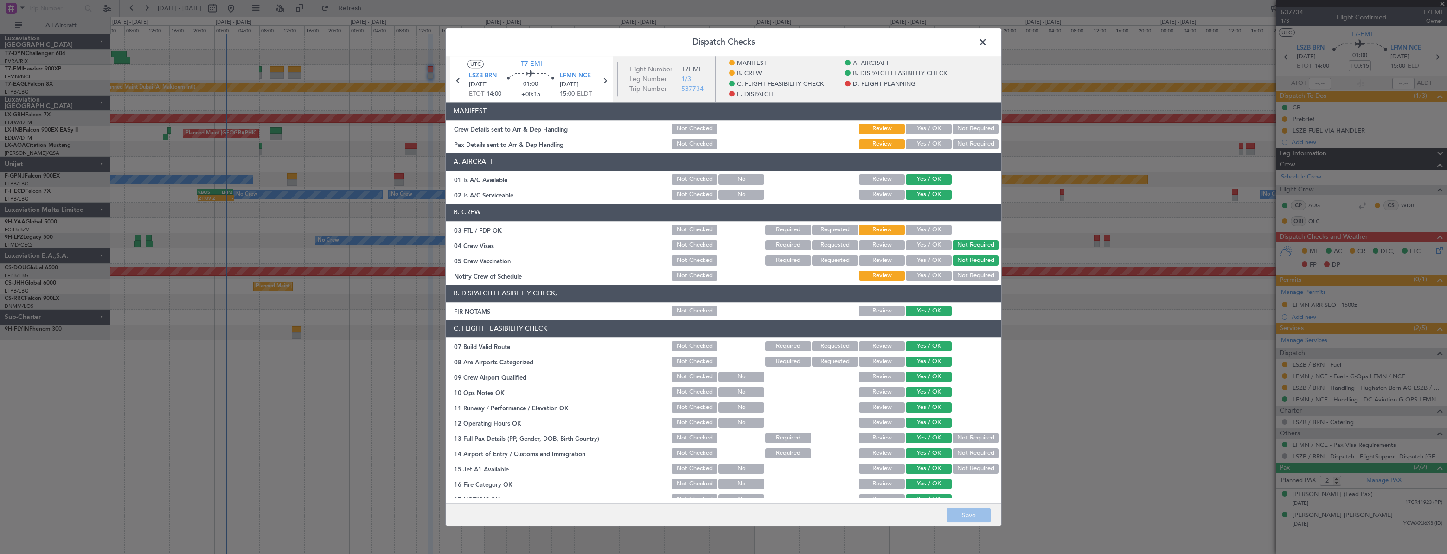
click at [926, 128] on button "Yes / OK" at bounding box center [929, 129] width 46 height 10
click at [922, 145] on button "Yes / OK" at bounding box center [929, 144] width 46 height 10
click at [973, 514] on button "Save" at bounding box center [969, 515] width 44 height 15
click at [988, 44] on span at bounding box center [988, 44] width 0 height 19
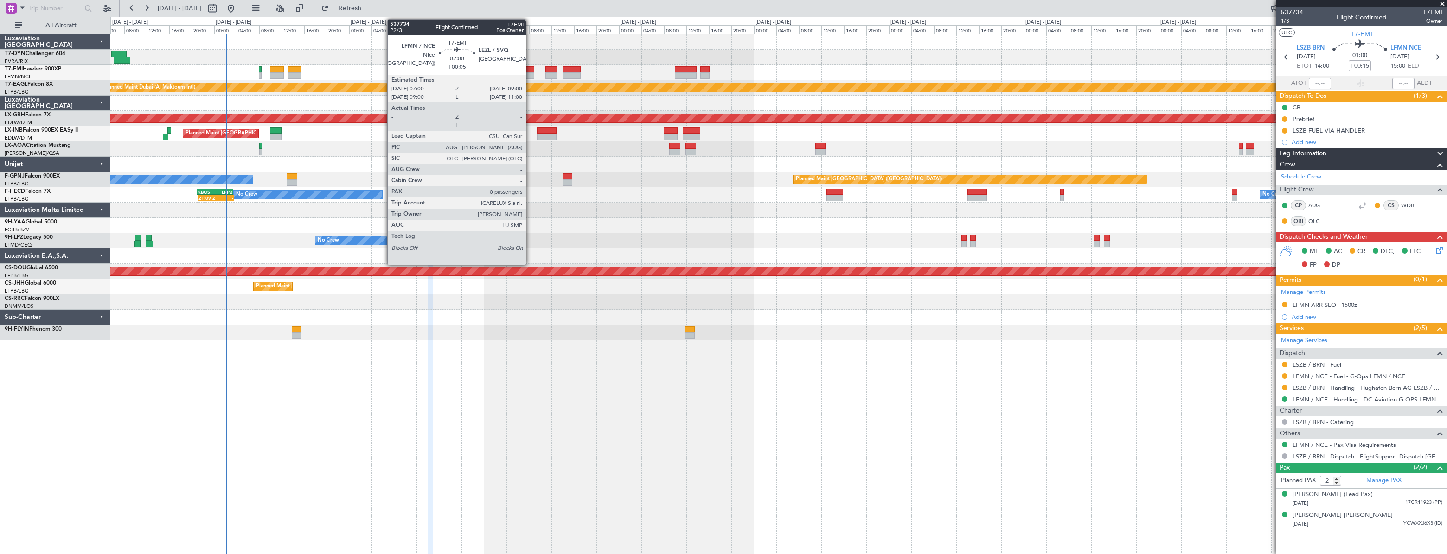
click at [530, 69] on div at bounding box center [529, 69] width 12 height 6
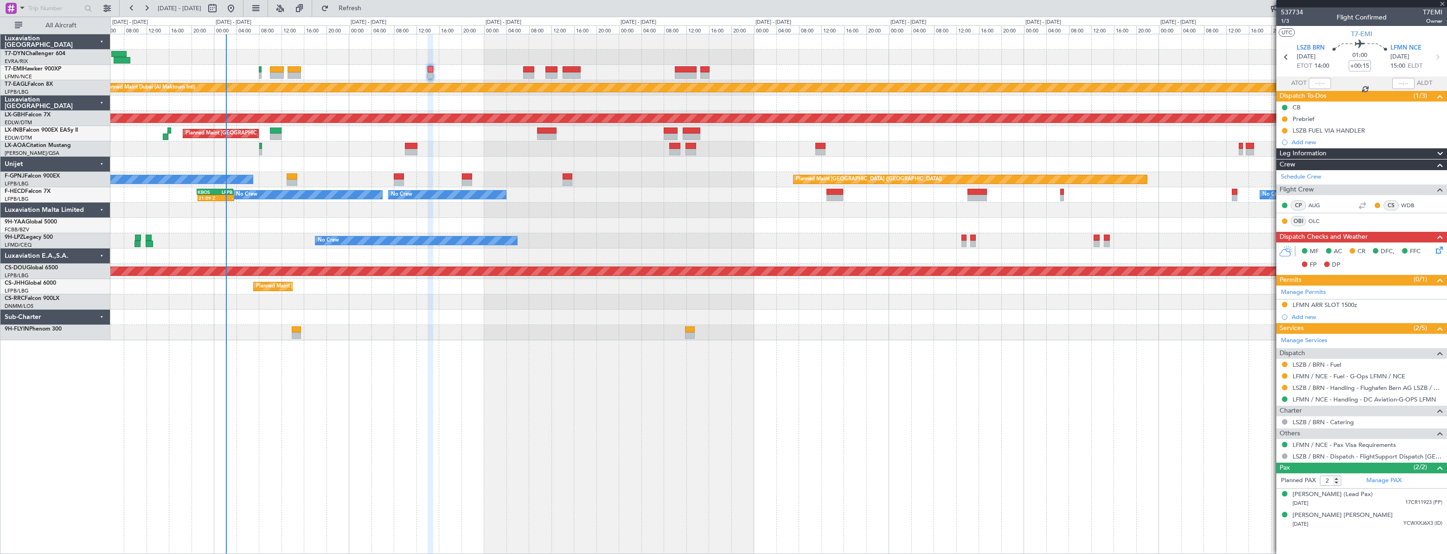
type input "+00:05"
type input "0"
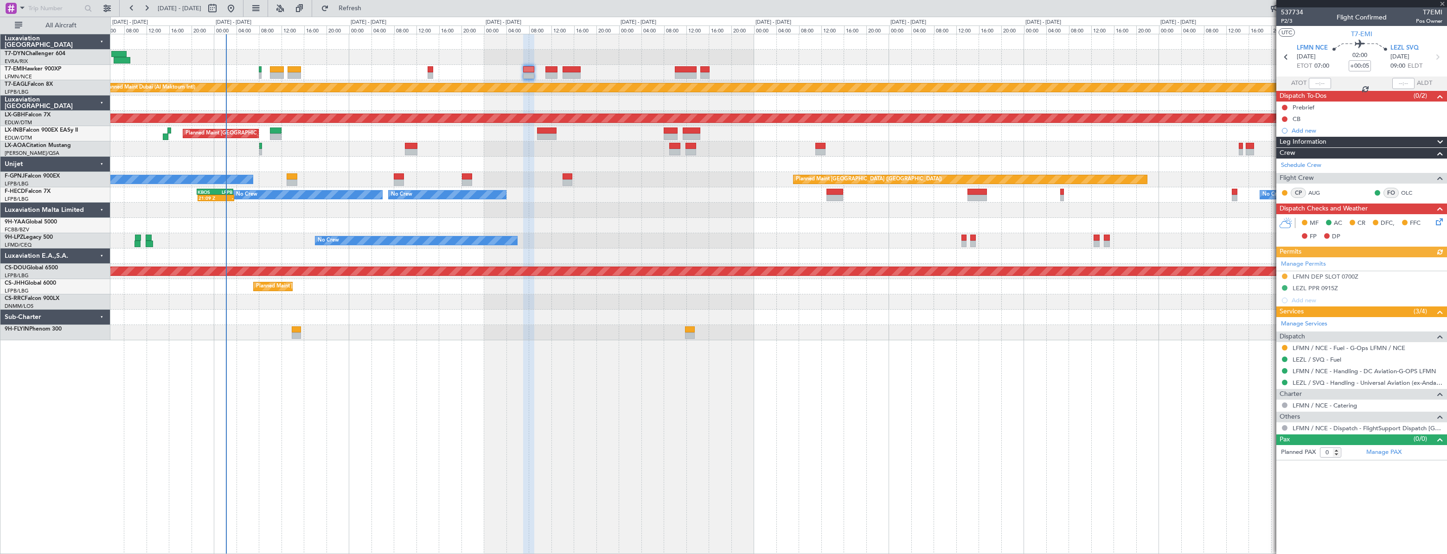
click at [1440, 217] on icon at bounding box center [1437, 220] width 7 height 7
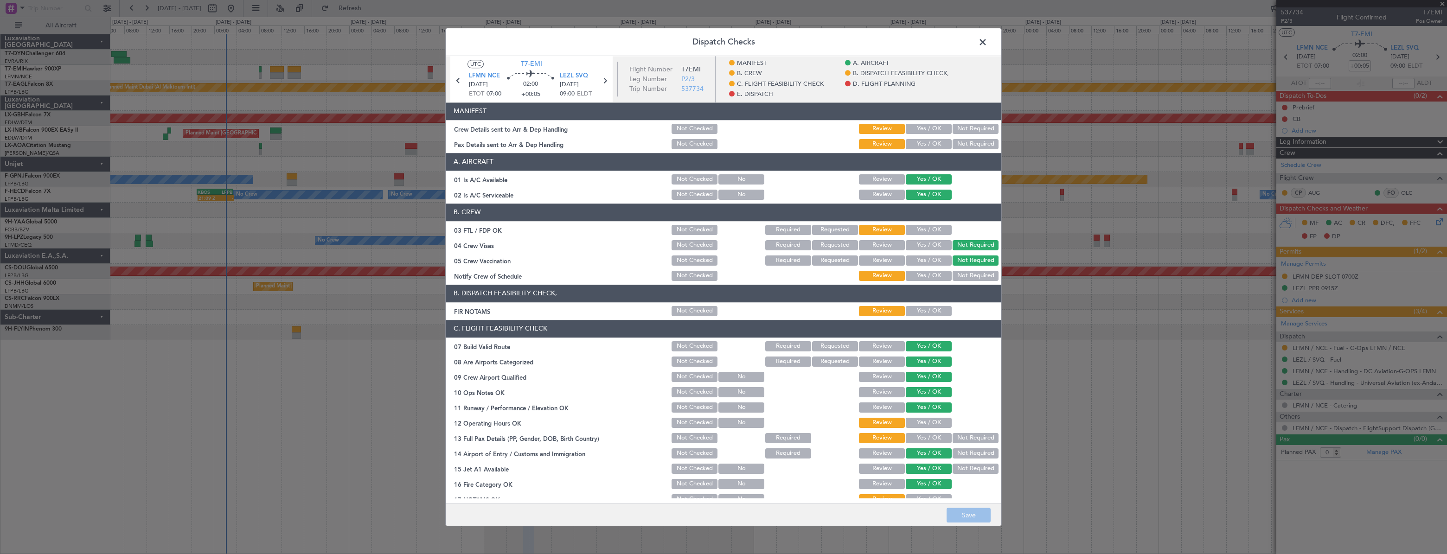
click at [921, 128] on button "Yes / OK" at bounding box center [929, 129] width 46 height 10
click at [917, 145] on button "Yes / OK" at bounding box center [929, 144] width 46 height 10
click at [969, 512] on button "Save" at bounding box center [969, 515] width 44 height 15
click at [988, 41] on span at bounding box center [988, 44] width 0 height 19
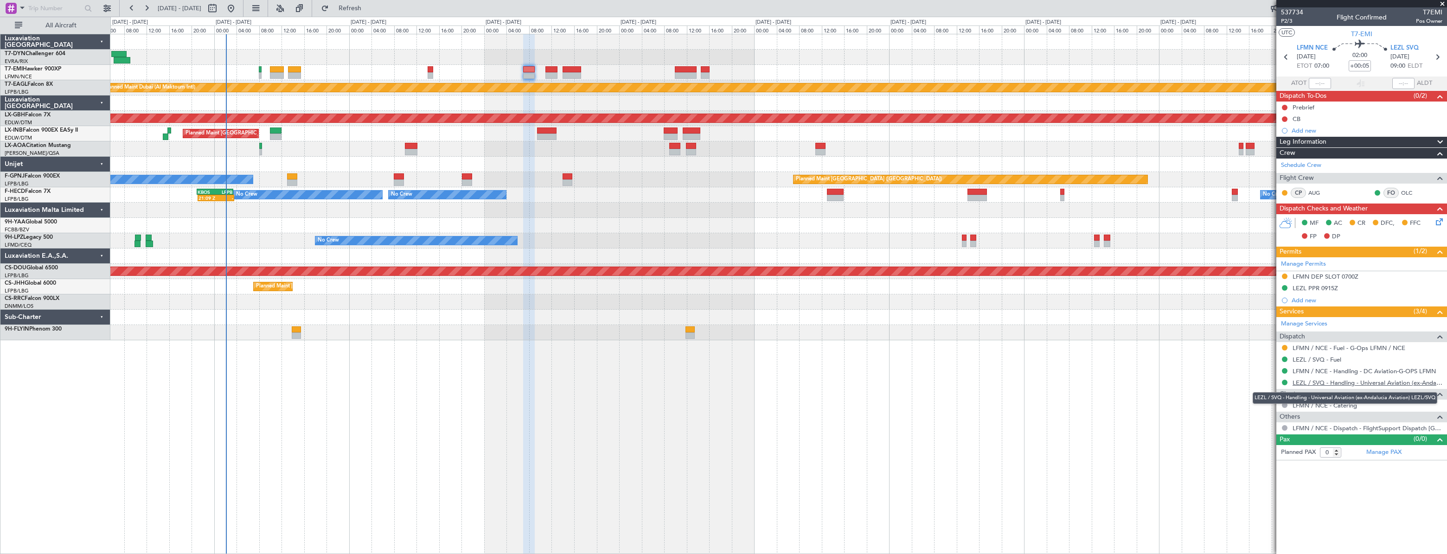
click at [1315, 381] on link "LEZL / SVQ - Handling - Universal Aviation (ex-Andalucia Aviation) LEZL/SVQ" at bounding box center [1368, 383] width 150 height 8
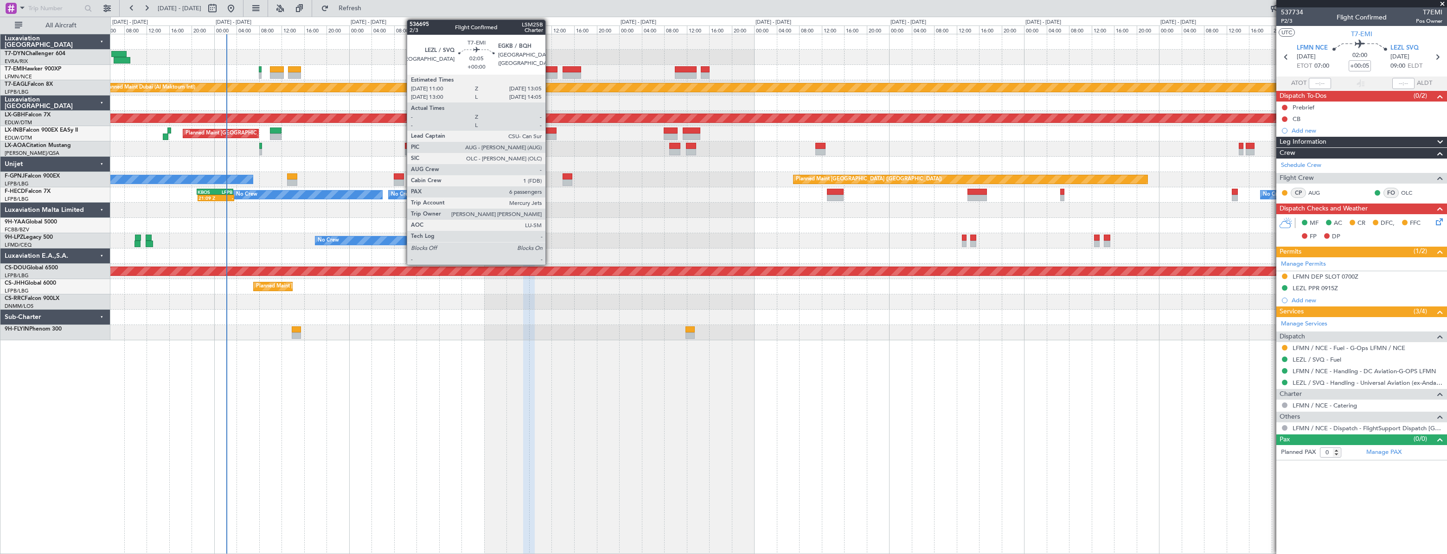
click at [550, 69] on div at bounding box center [551, 69] width 12 height 6
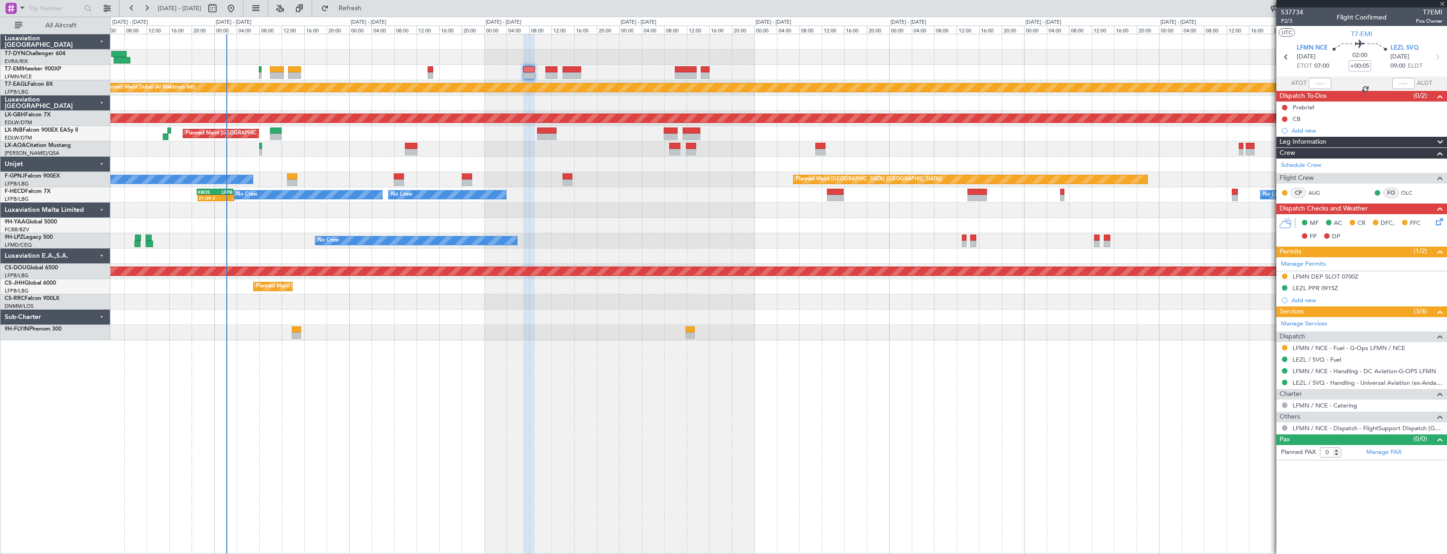
type input "6"
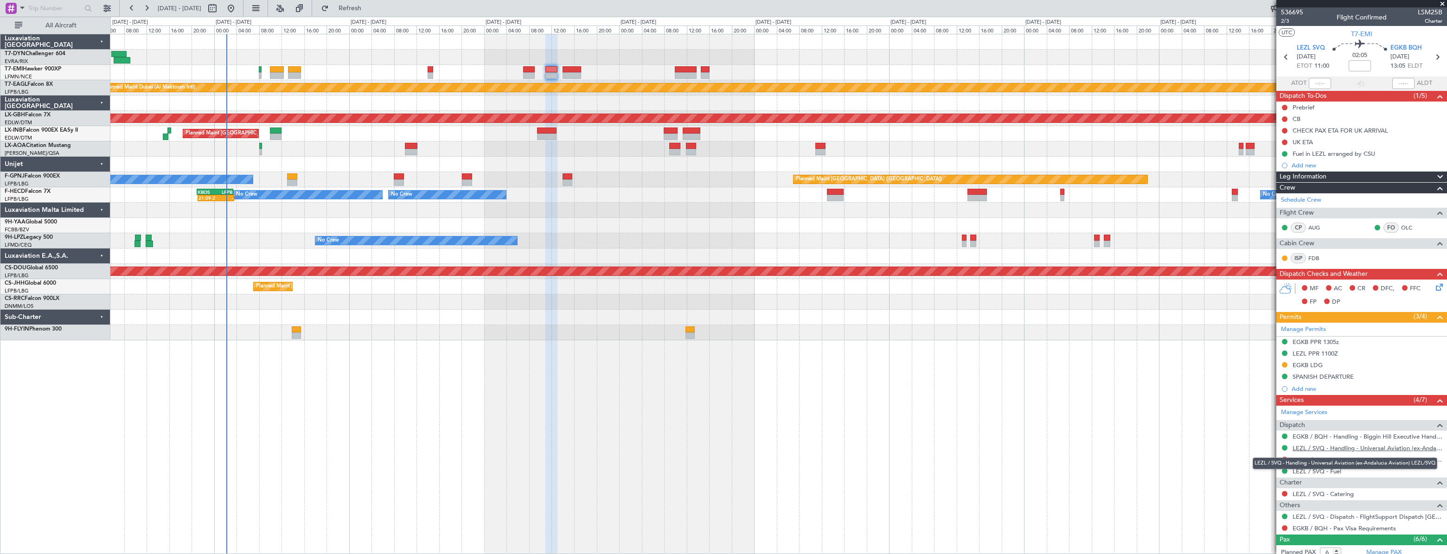
click at [1318, 448] on link "LEZL / SVQ - Handling - Universal Aviation (ex-Andalucia Aviation) LEZL/SVQ" at bounding box center [1368, 448] width 150 height 8
click at [1287, 23] on span "2/3" at bounding box center [1292, 21] width 22 height 8
click at [1289, 21] on span "2/3" at bounding box center [1292, 21] width 22 height 8
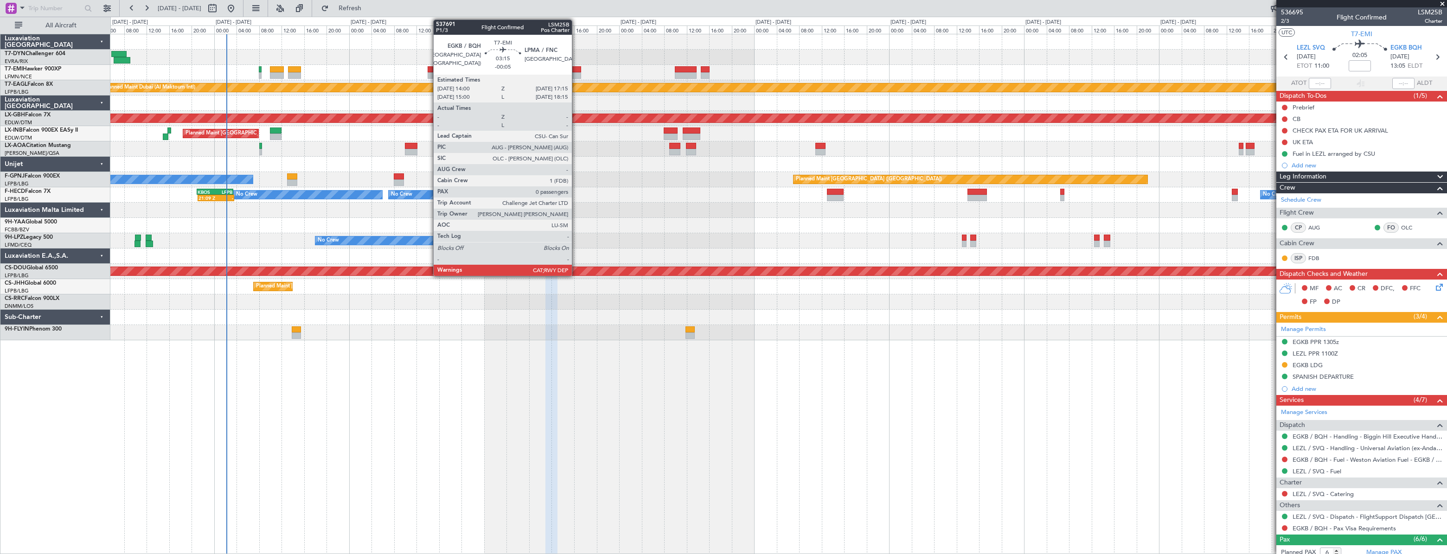
click at [576, 71] on div at bounding box center [572, 69] width 19 height 6
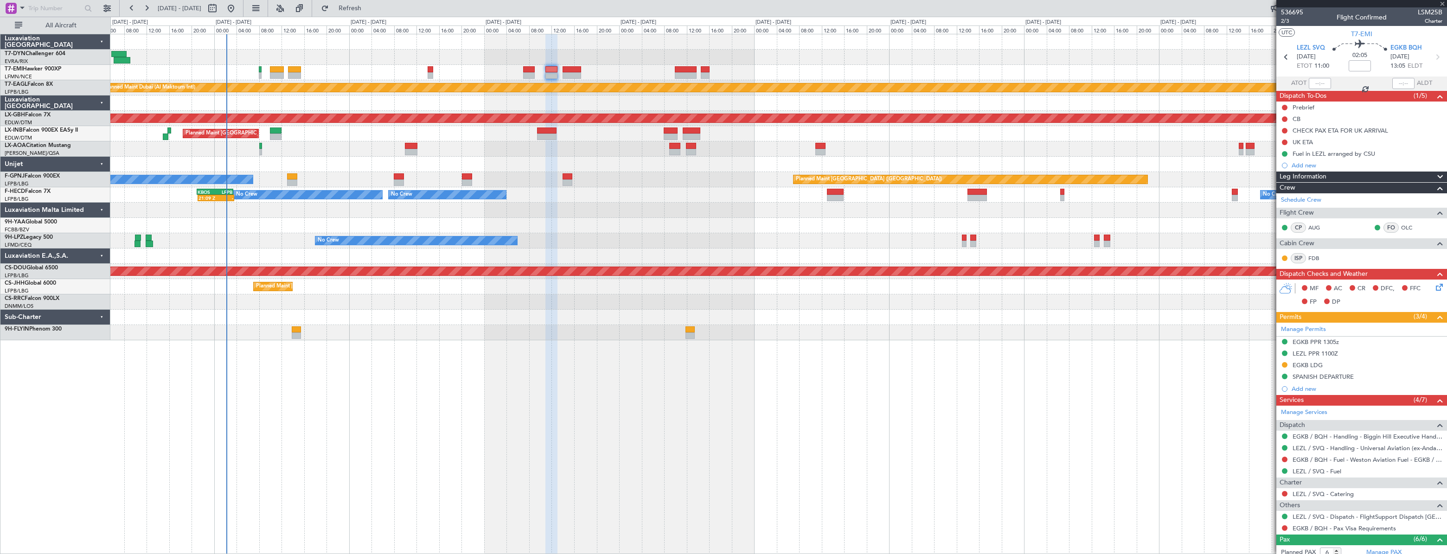
type input "-00:05"
type input "0"
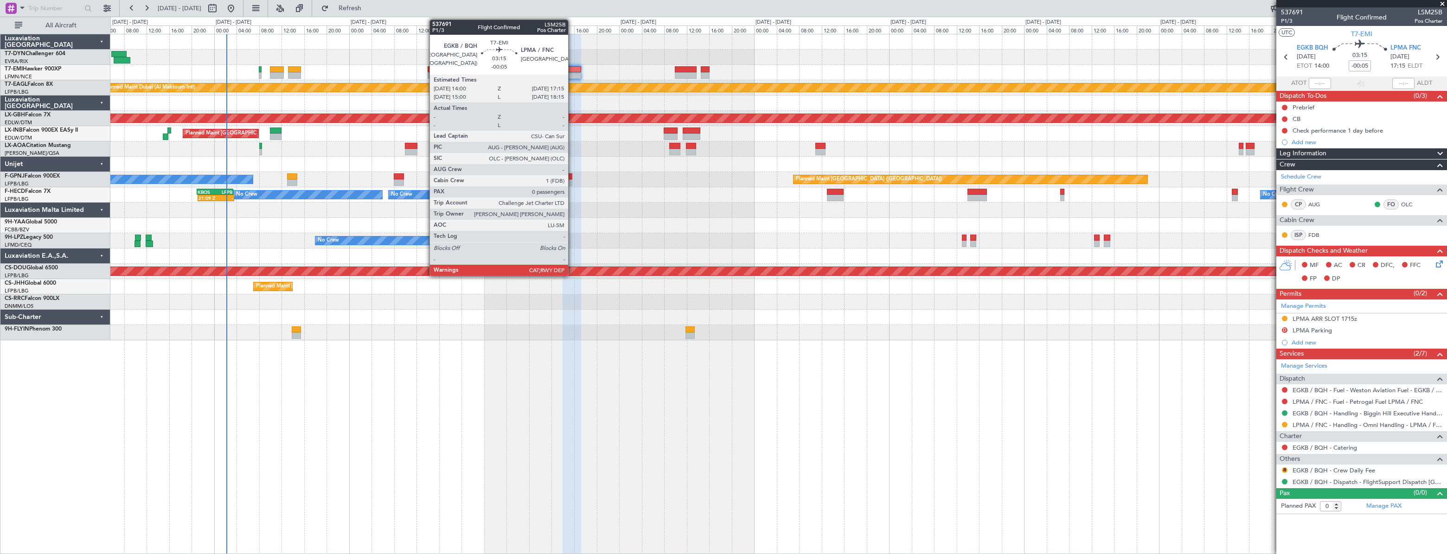
click at [572, 67] on div at bounding box center [572, 69] width 19 height 6
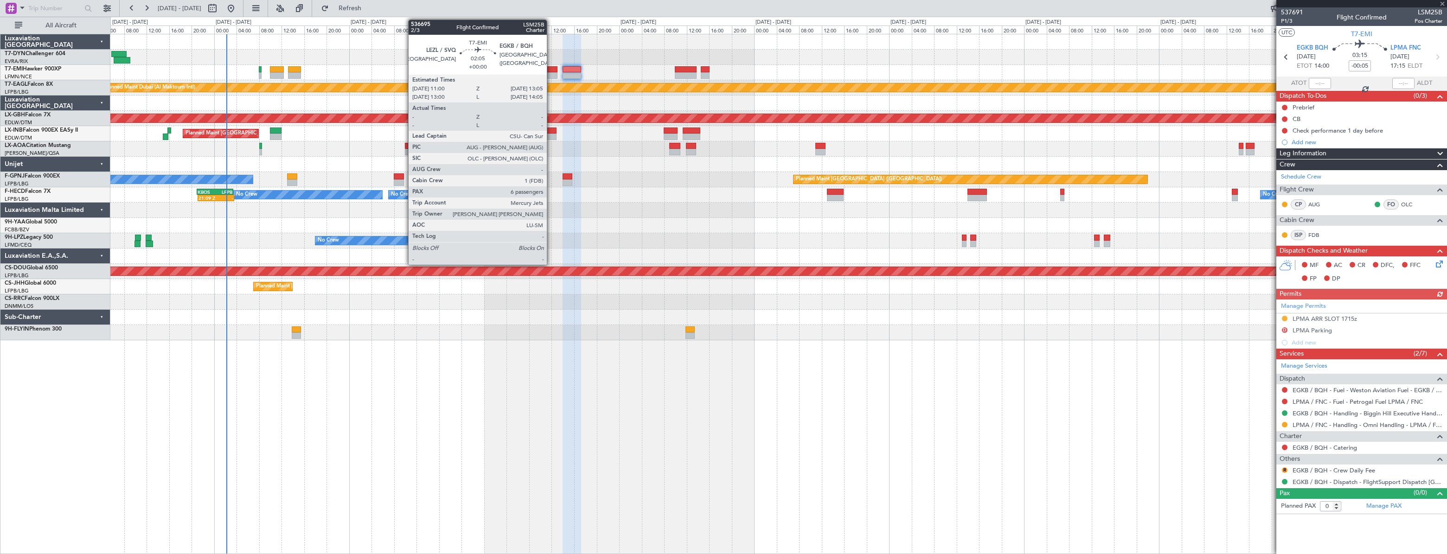
click at [551, 70] on div at bounding box center [551, 69] width 12 height 6
type input "6"
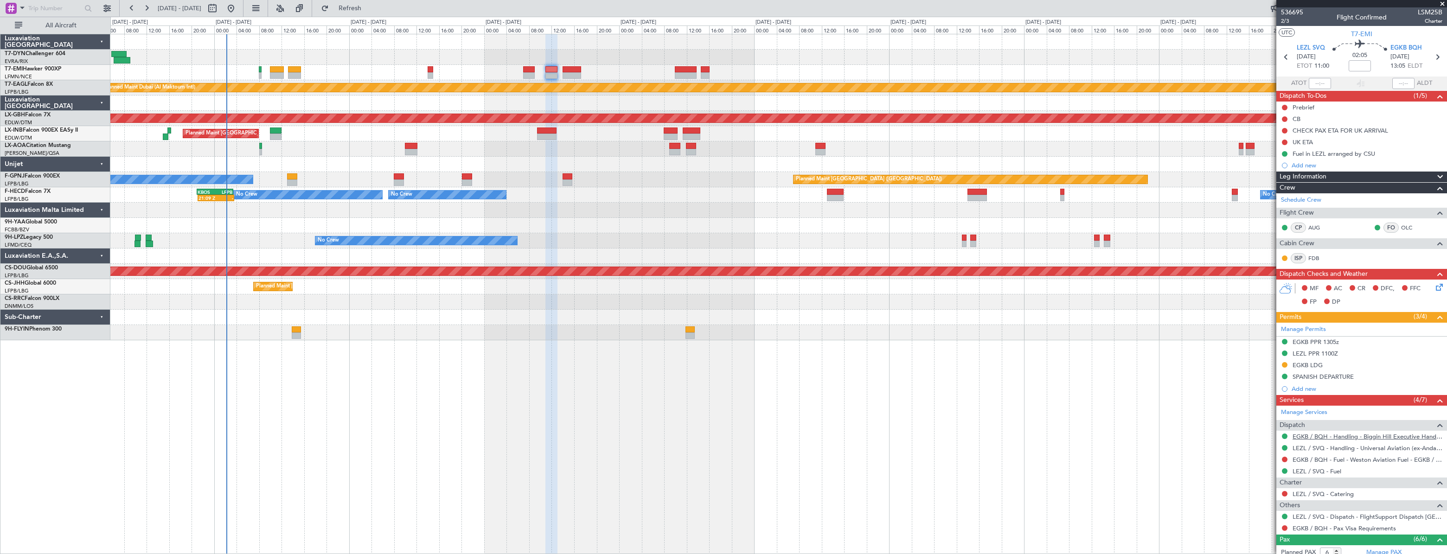
click at [1314, 435] on link "EGKB / BQH - Handling - Biggin Hill Executive Handling EGKB / BQH" at bounding box center [1368, 437] width 150 height 8
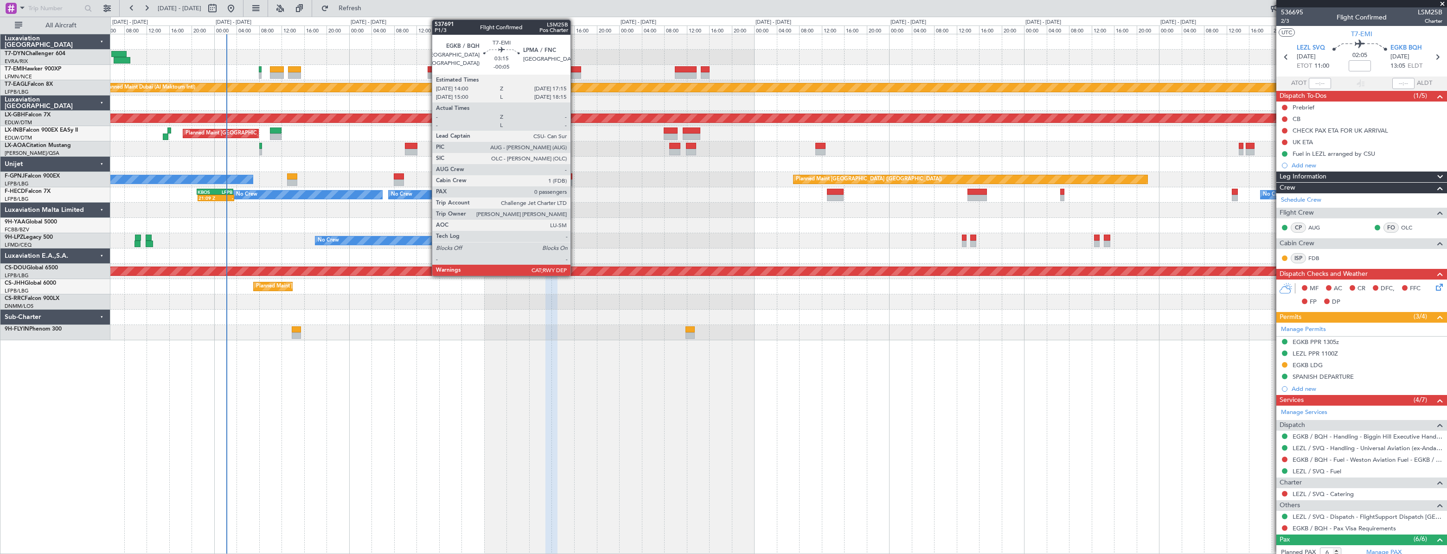
click at [575, 69] on div at bounding box center [572, 69] width 19 height 6
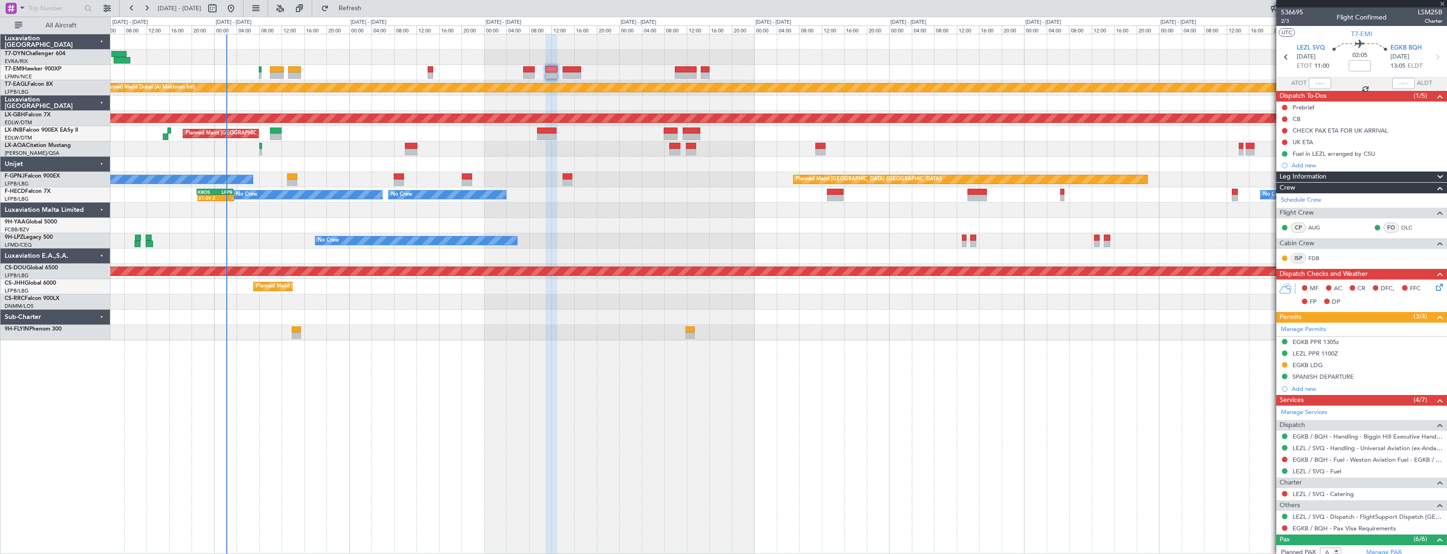
type input "-00:05"
type input "0"
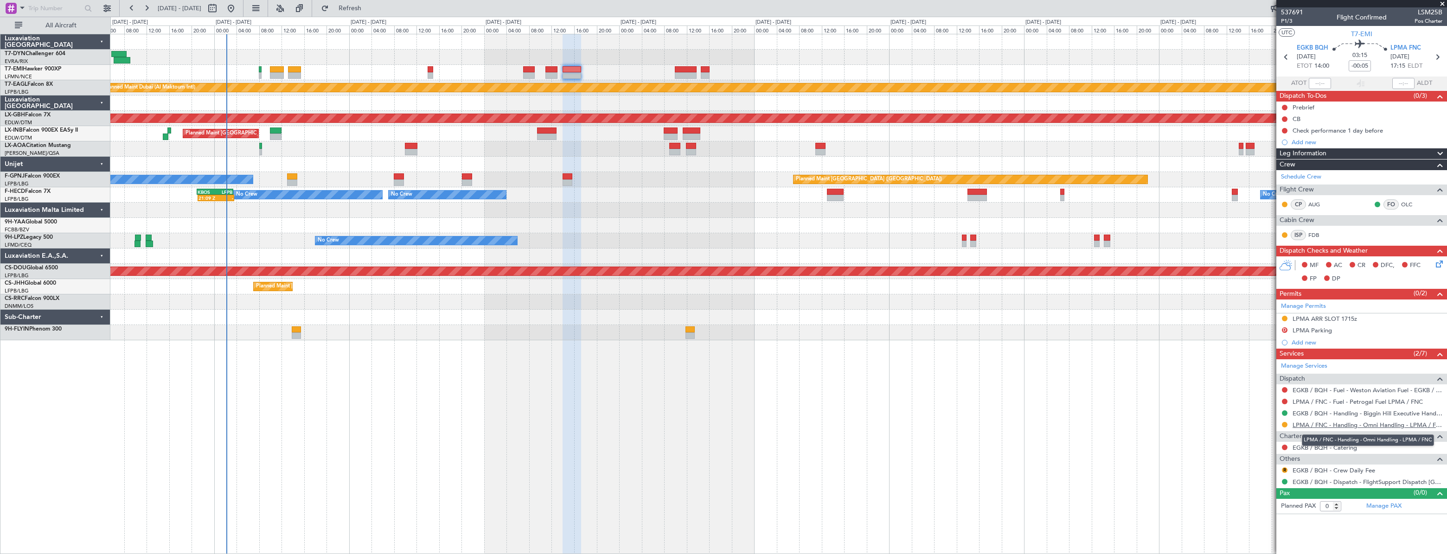
click at [1313, 422] on link "LPMA / FNC - Handling - Omni Handling - LPMA / FNC" at bounding box center [1368, 425] width 150 height 8
click at [1438, 260] on icon at bounding box center [1437, 262] width 7 height 7
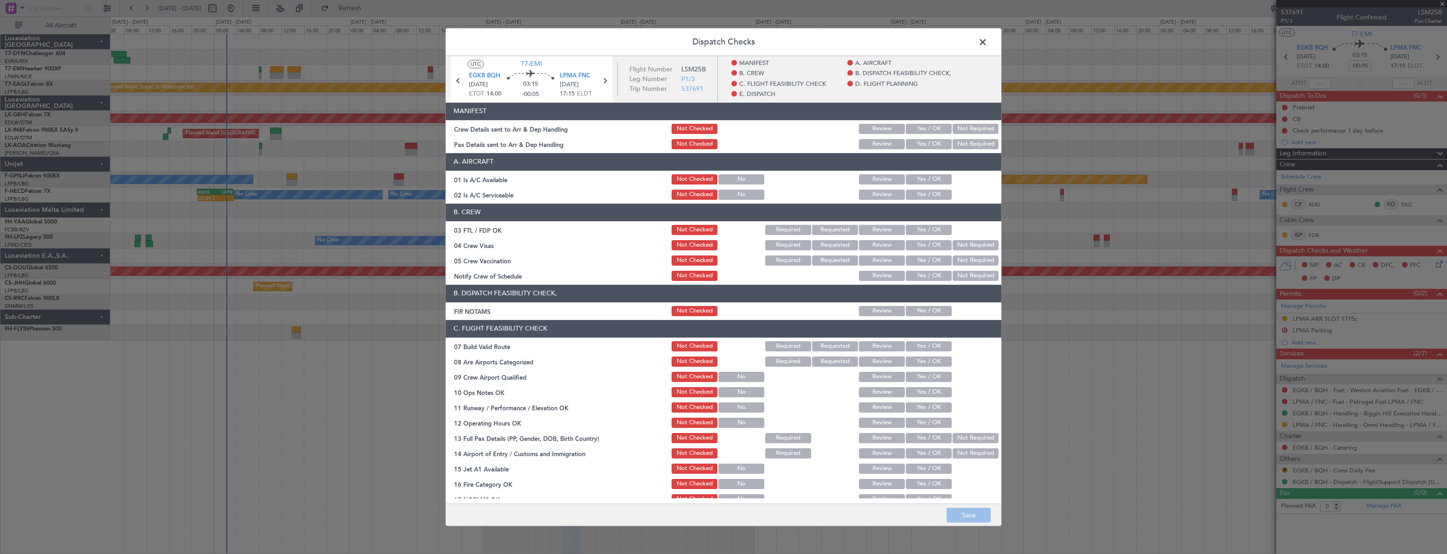
click at [925, 143] on button "Yes / OK" at bounding box center [929, 144] width 46 height 10
click at [927, 131] on button "Yes / OK" at bounding box center [929, 129] width 46 height 10
click at [963, 510] on button "Save" at bounding box center [969, 515] width 44 height 15
click at [988, 40] on span at bounding box center [988, 44] width 0 height 19
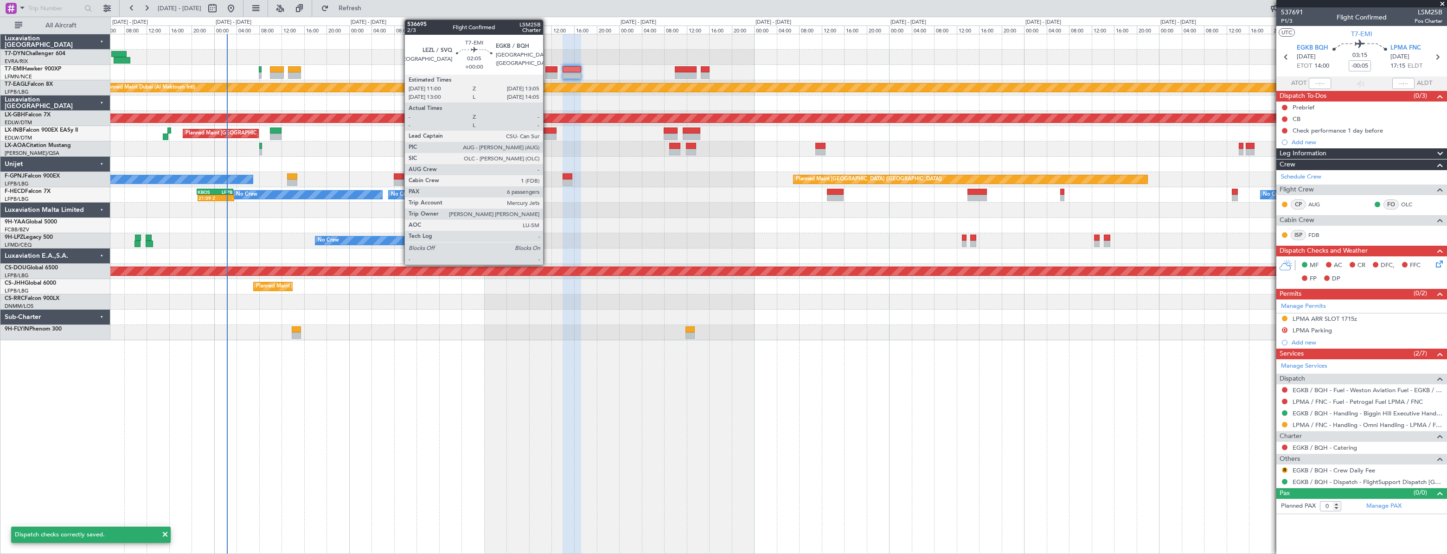
click at [547, 69] on div at bounding box center [551, 69] width 12 height 6
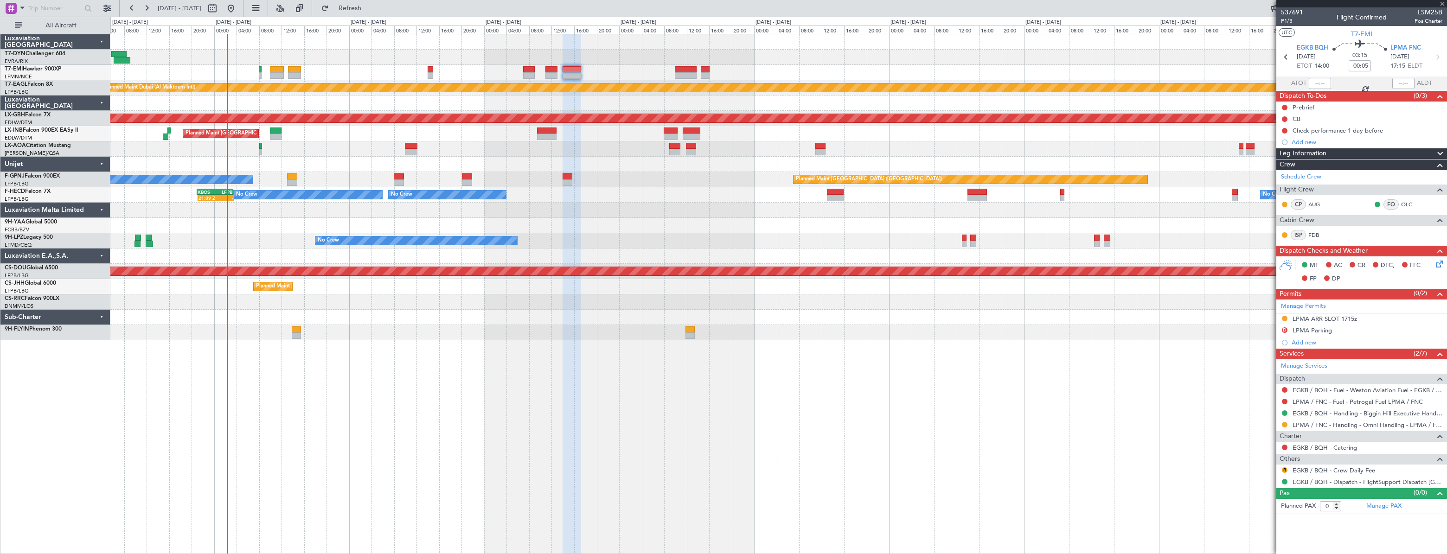
type input "6"
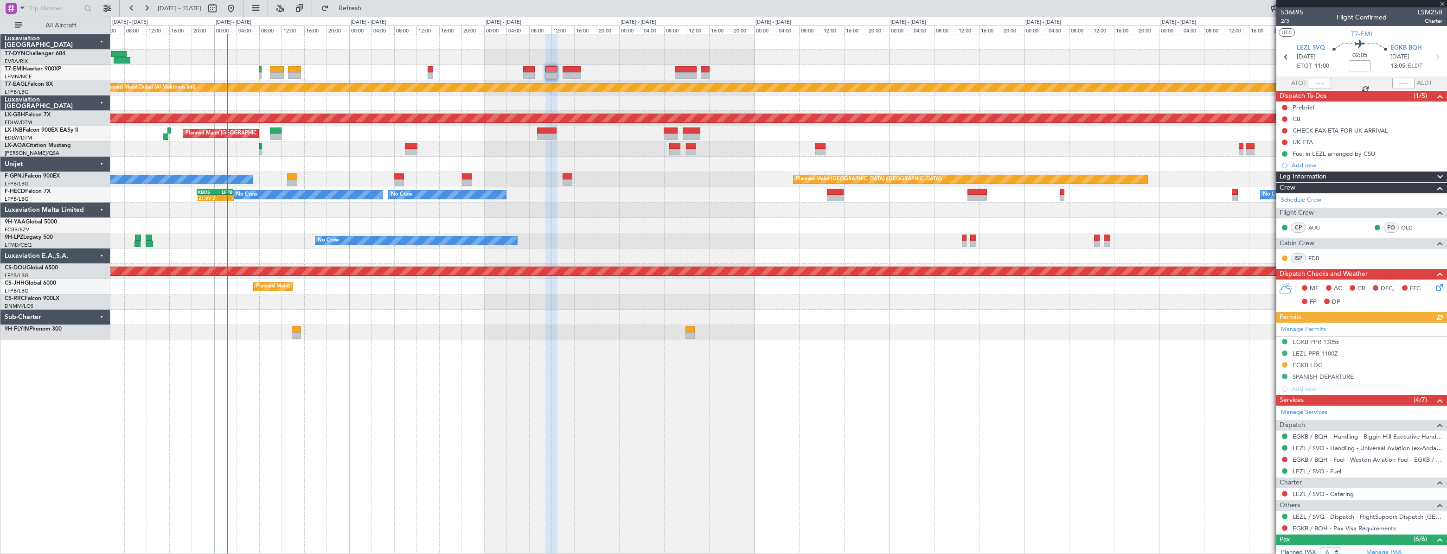
click at [1436, 285] on icon at bounding box center [1437, 285] width 7 height 7
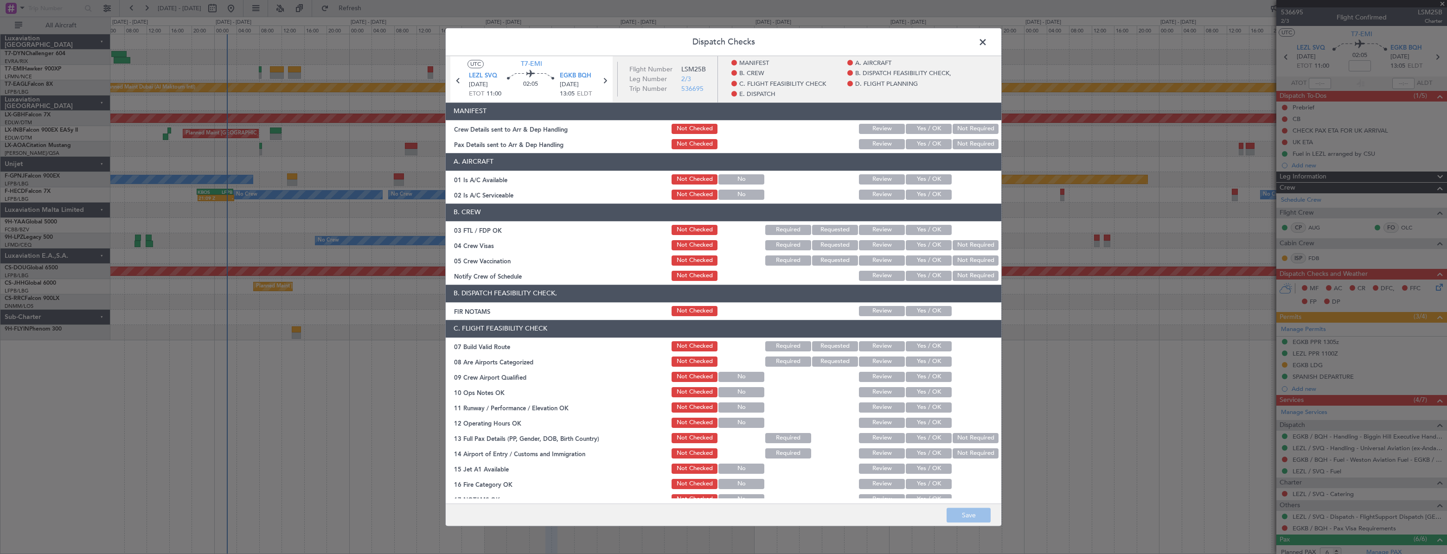
click at [927, 130] on button "Yes / OK" at bounding box center [929, 129] width 46 height 10
click at [927, 138] on div "Yes / OK" at bounding box center [927, 144] width 47 height 13
click at [927, 141] on button "Yes / OK" at bounding box center [929, 144] width 46 height 10
click at [972, 514] on button "Save" at bounding box center [969, 515] width 44 height 15
click at [988, 45] on span at bounding box center [988, 44] width 0 height 19
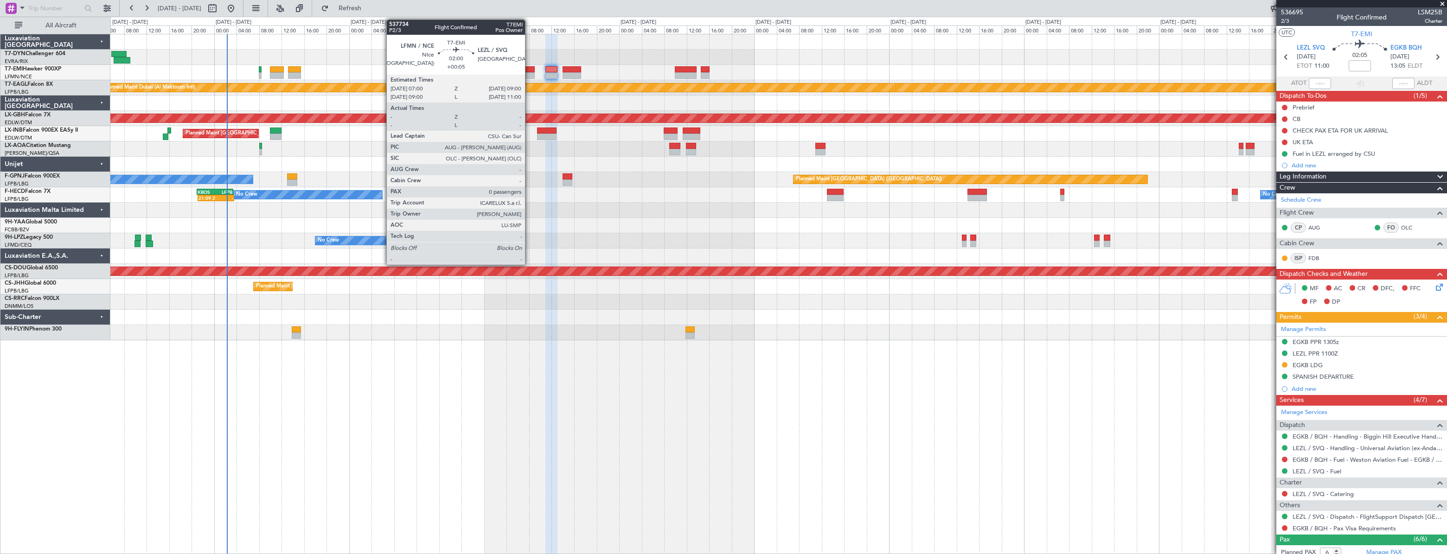
click at [529, 70] on div at bounding box center [529, 69] width 12 height 6
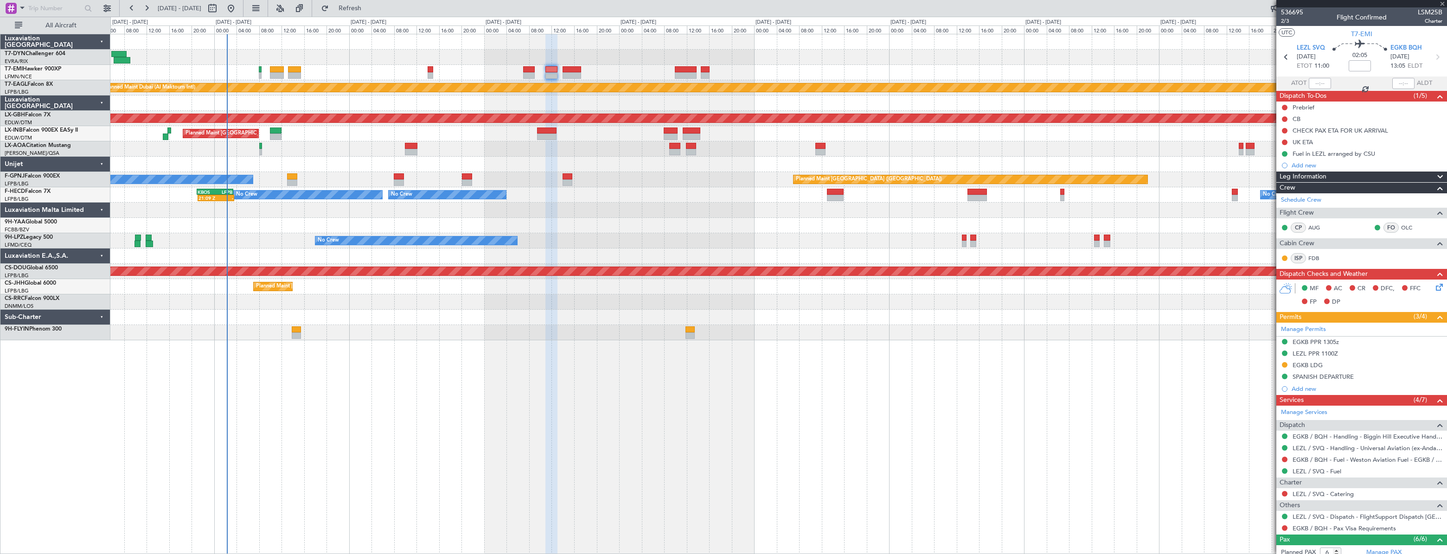
type input "+00:05"
type input "0"
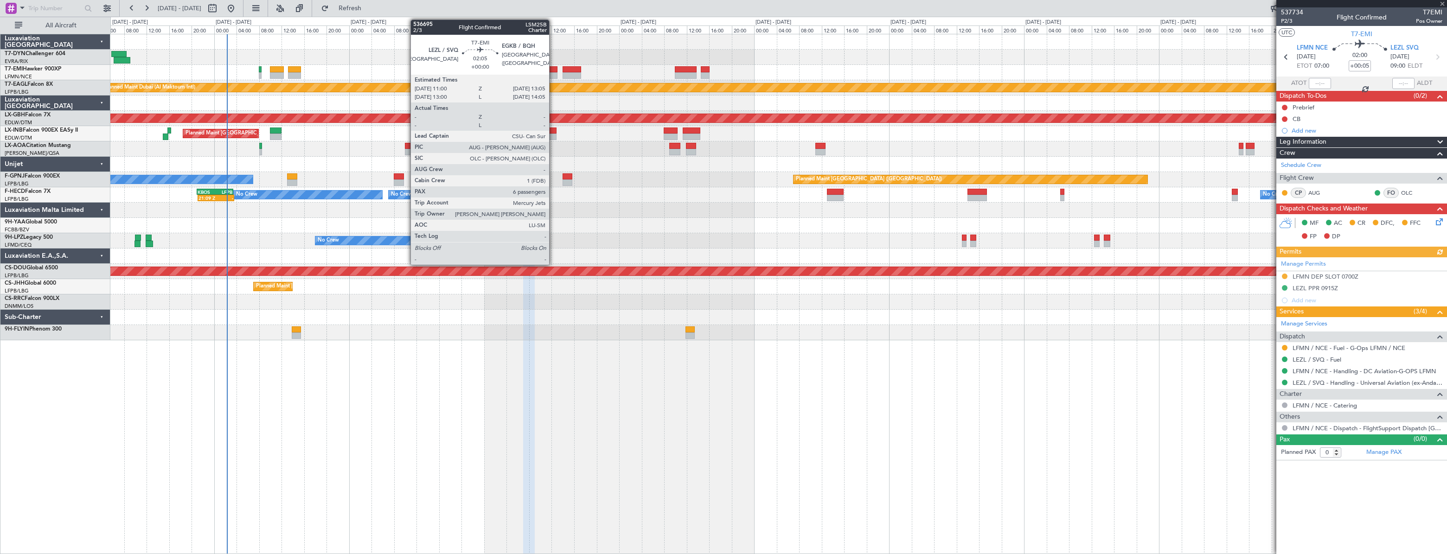
click at [553, 68] on div at bounding box center [551, 69] width 12 height 6
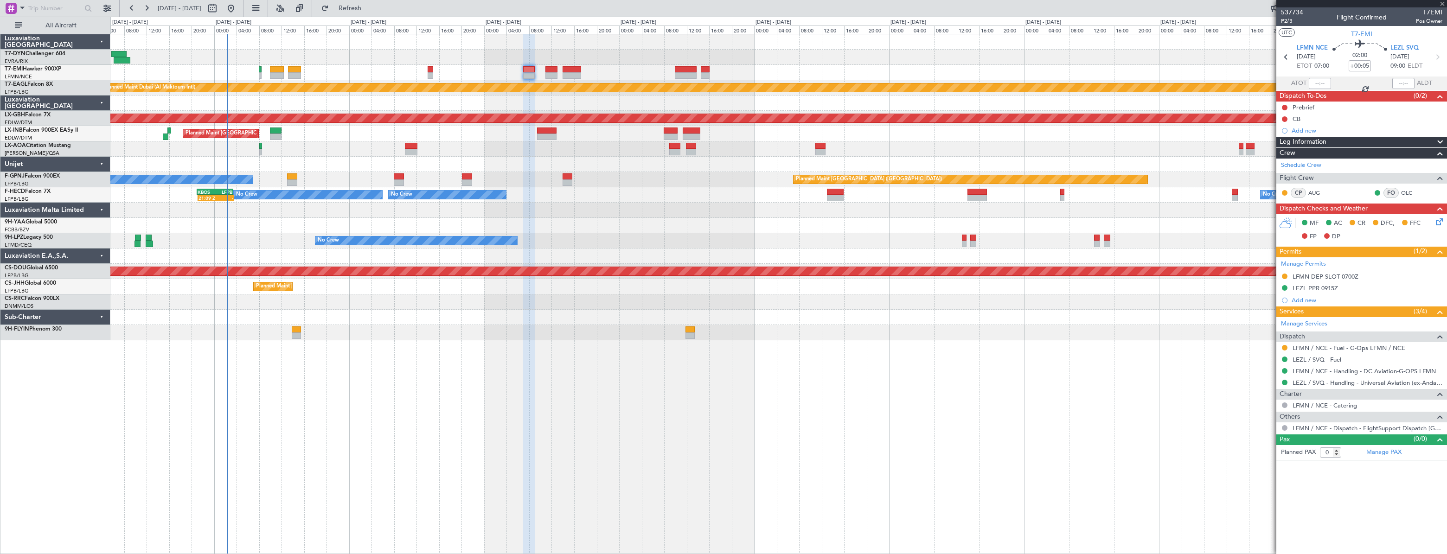
type input "6"
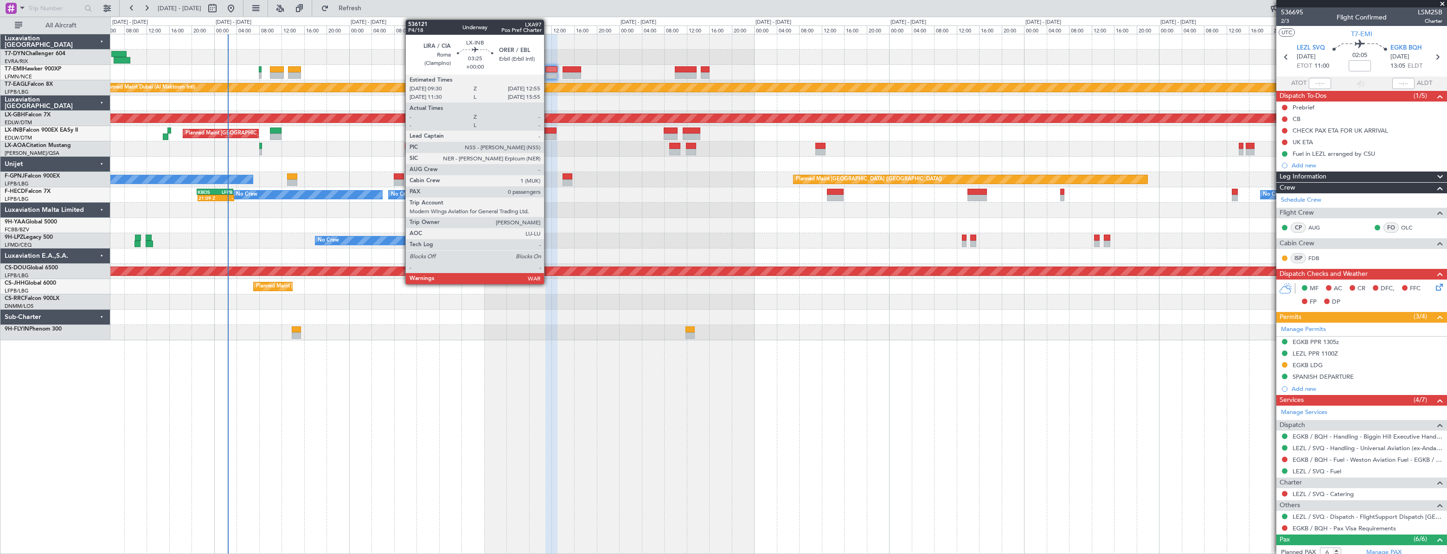
click at [548, 128] on div at bounding box center [546, 131] width 19 height 6
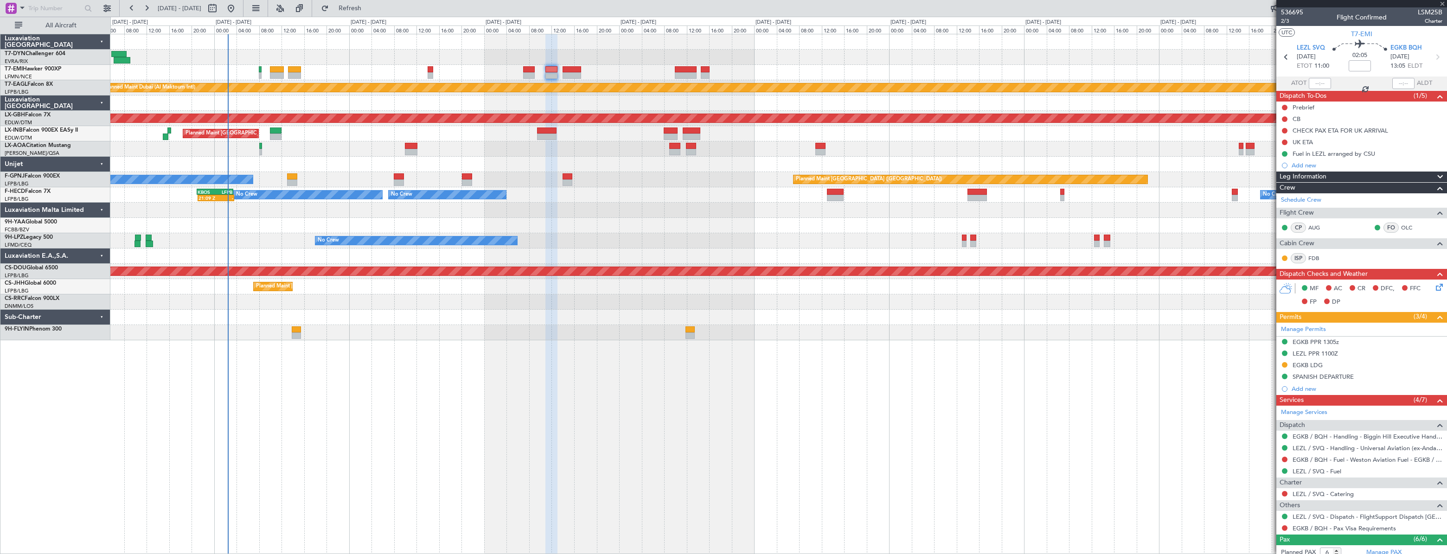
type input "0"
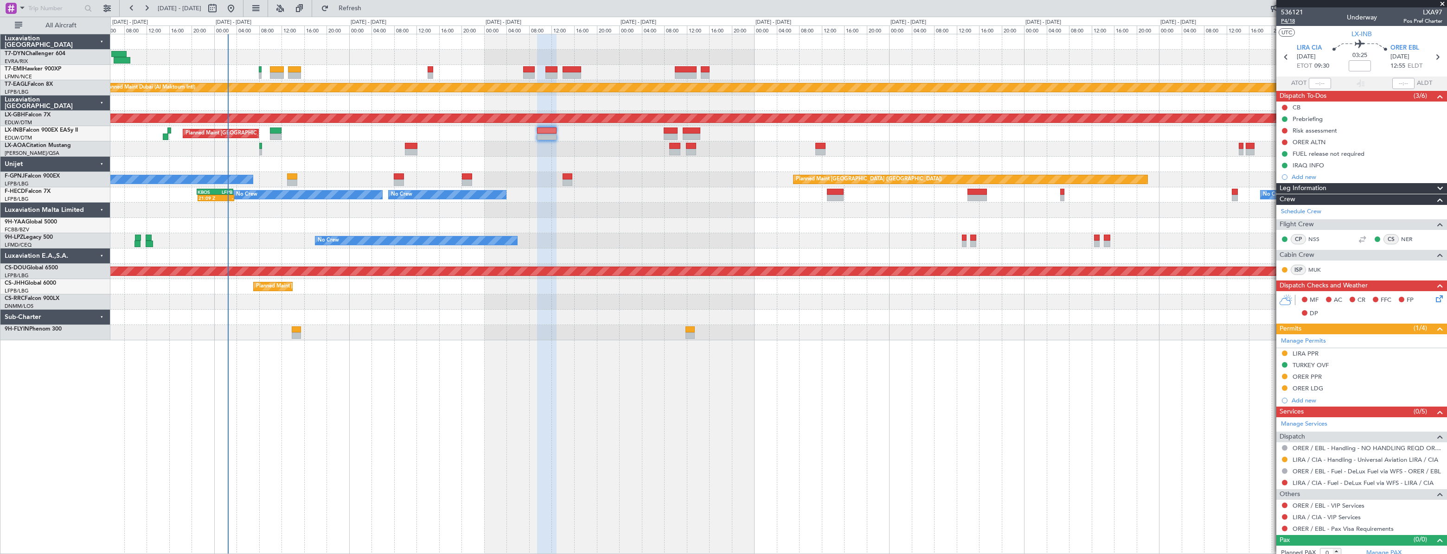
click at [1290, 23] on span "P4/18" at bounding box center [1292, 21] width 22 height 8
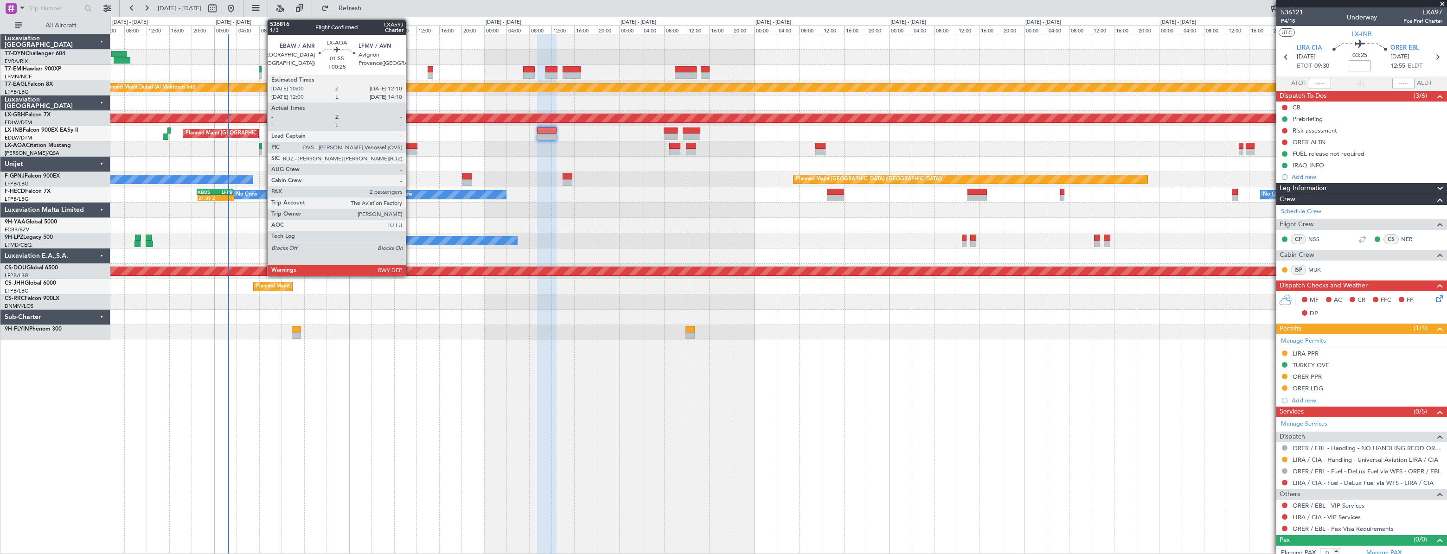
click at [410, 146] on div at bounding box center [411, 146] width 13 height 6
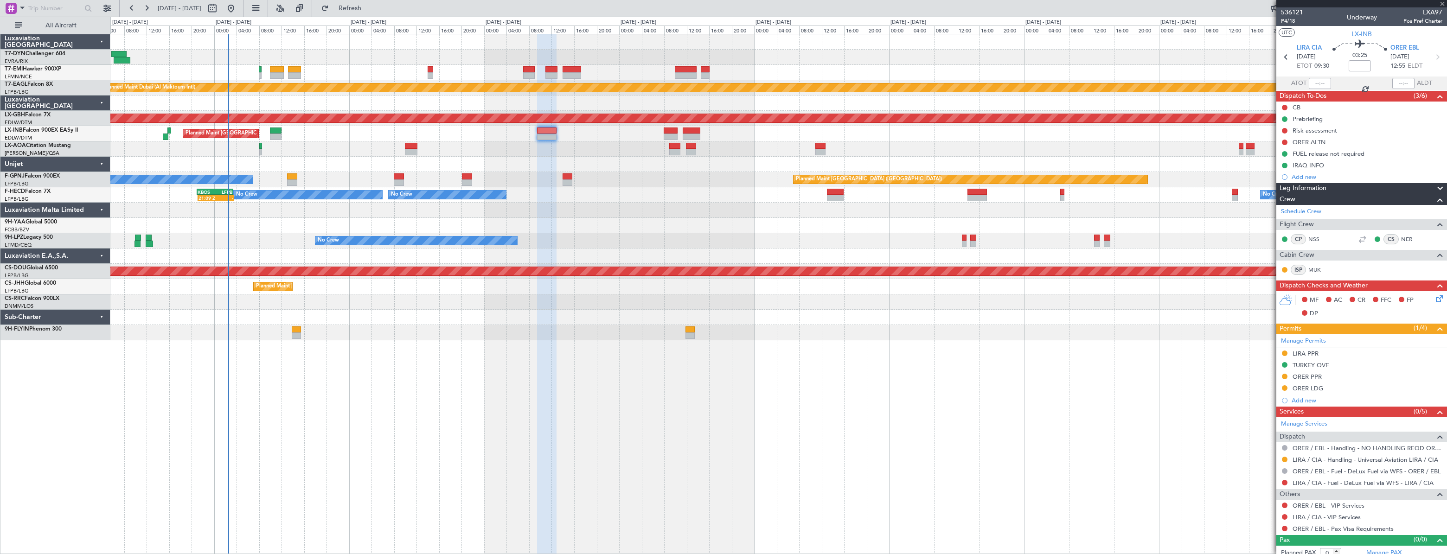
type input "+00:25"
type input "2"
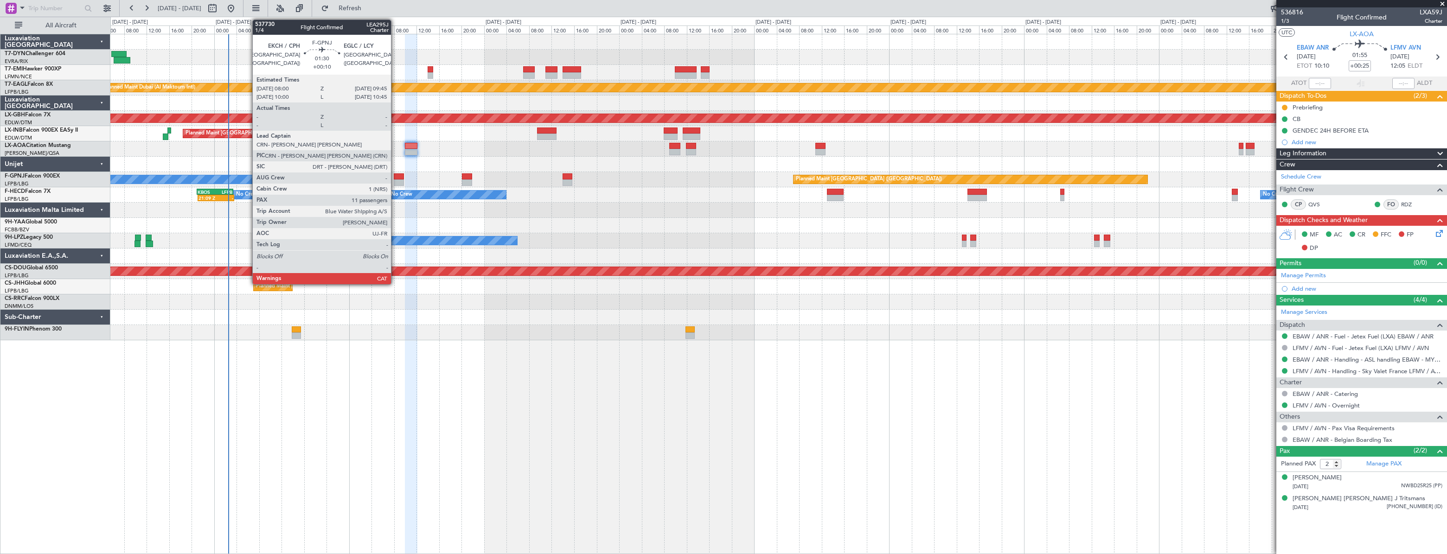
click at [395, 177] on div at bounding box center [399, 176] width 10 height 6
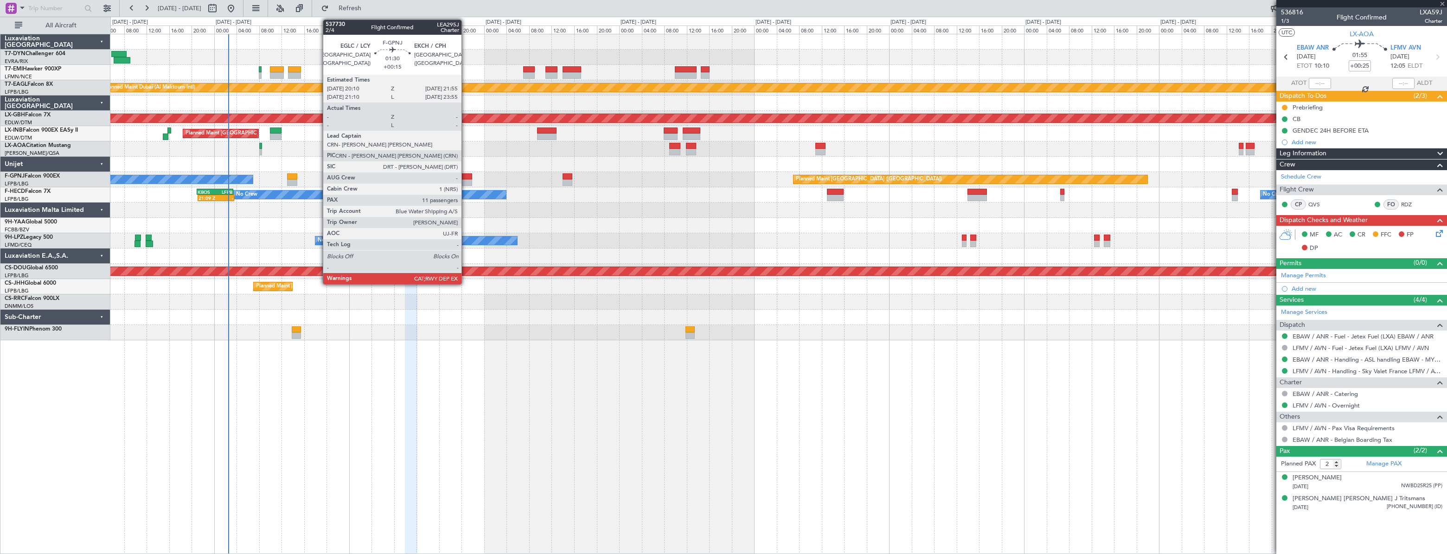
type input "+00:10"
type input "11"
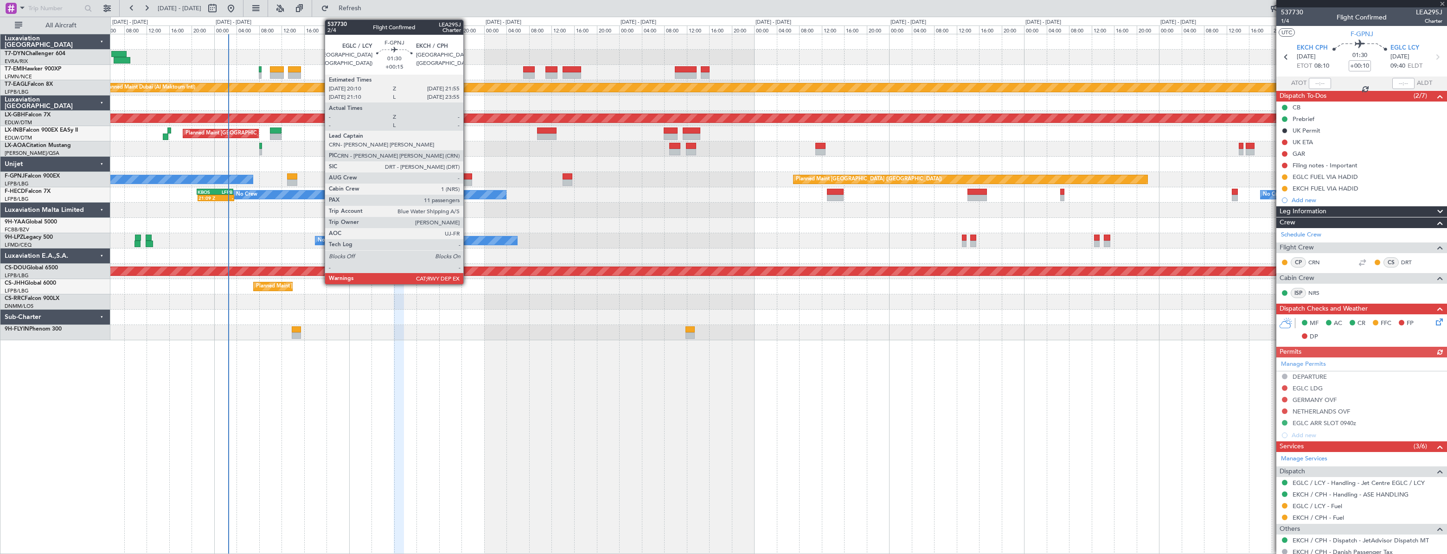
click at [468, 179] on div at bounding box center [467, 176] width 10 height 6
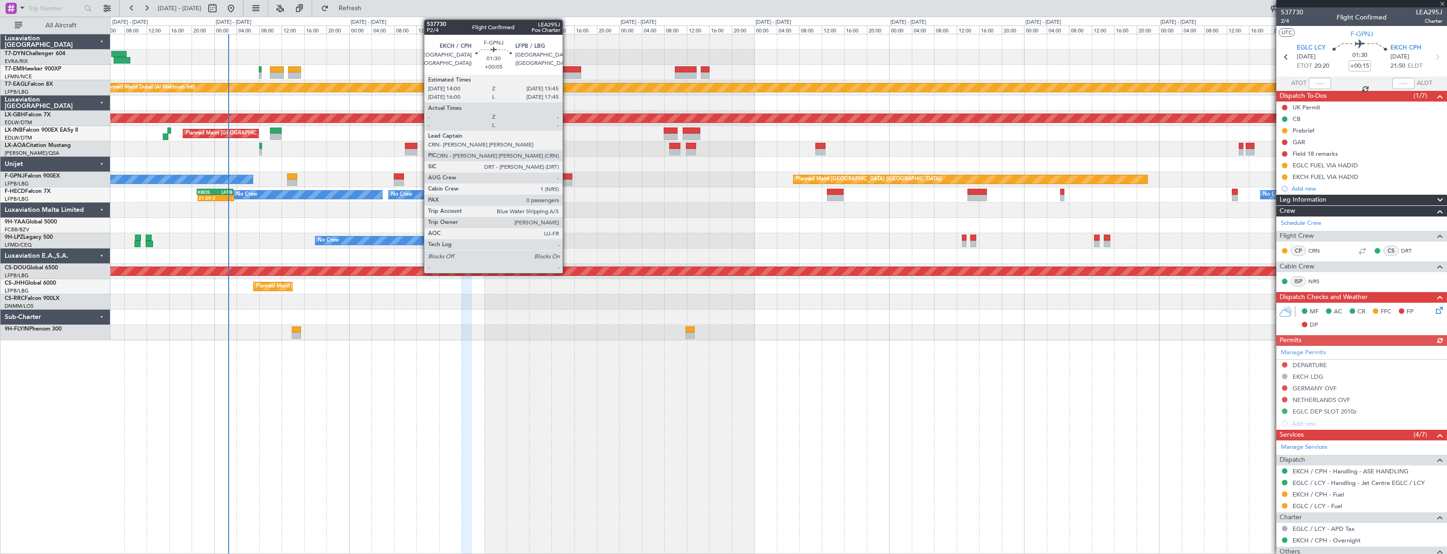
click at [567, 174] on div at bounding box center [568, 176] width 10 height 6
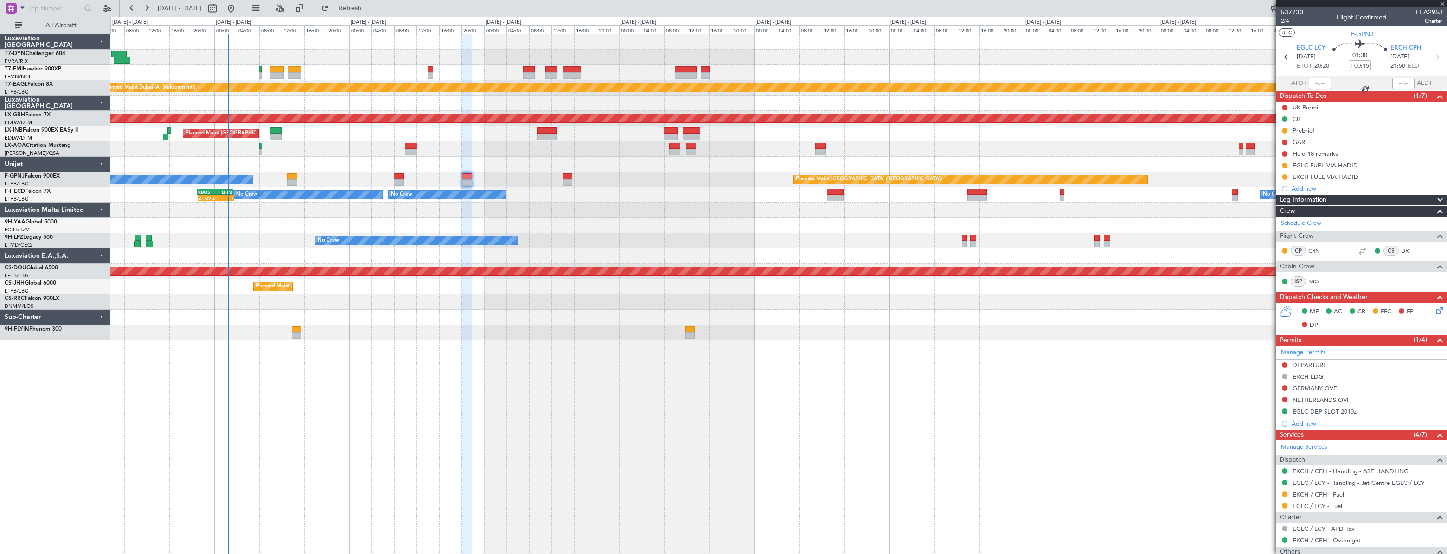
type input "+00:05"
type input "0"
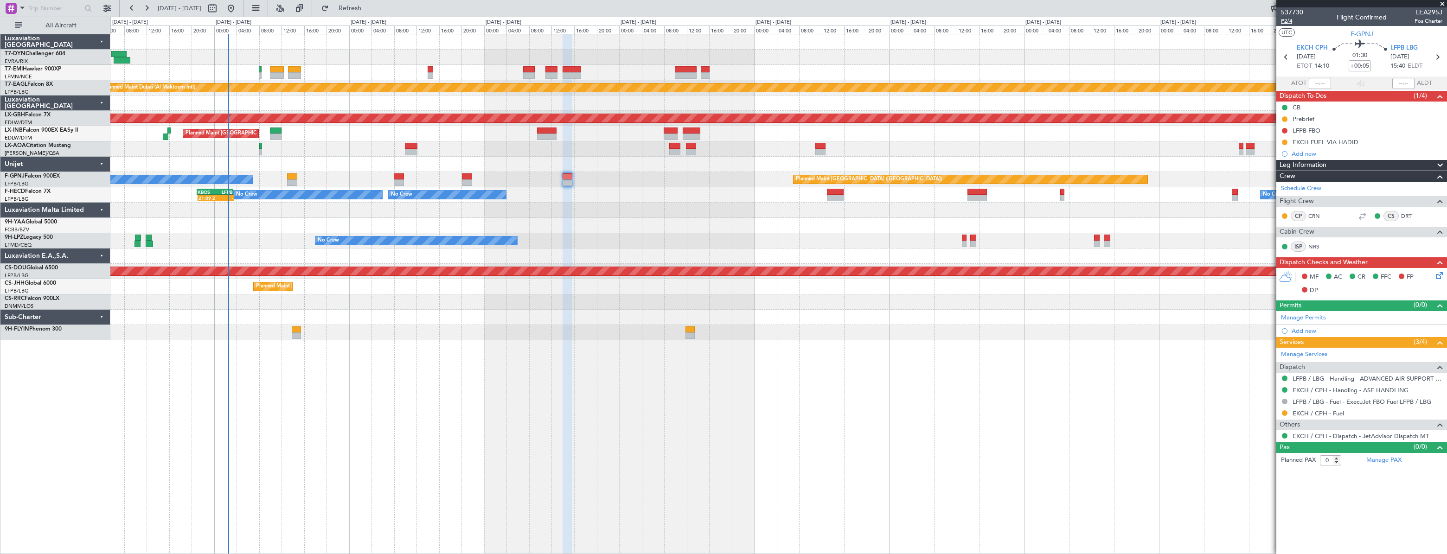
click at [1289, 24] on span "P2/4" at bounding box center [1292, 21] width 22 height 8
click at [1325, 390] on link "EKCH / CPH - Handling - ASE HANDLING" at bounding box center [1351, 390] width 116 height 8
click at [1308, 377] on link "LFPB / LBG - Handling - ADVANCED AIR SUPPORT LFPB" at bounding box center [1368, 379] width 150 height 8
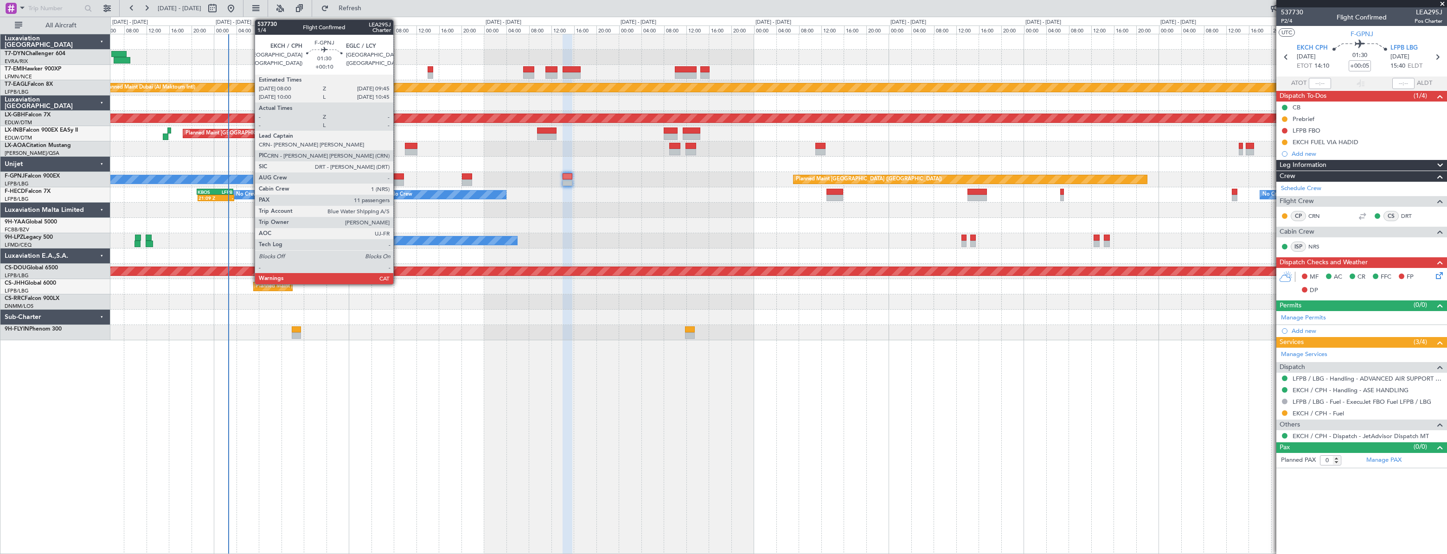
click at [398, 181] on div at bounding box center [399, 183] width 10 height 6
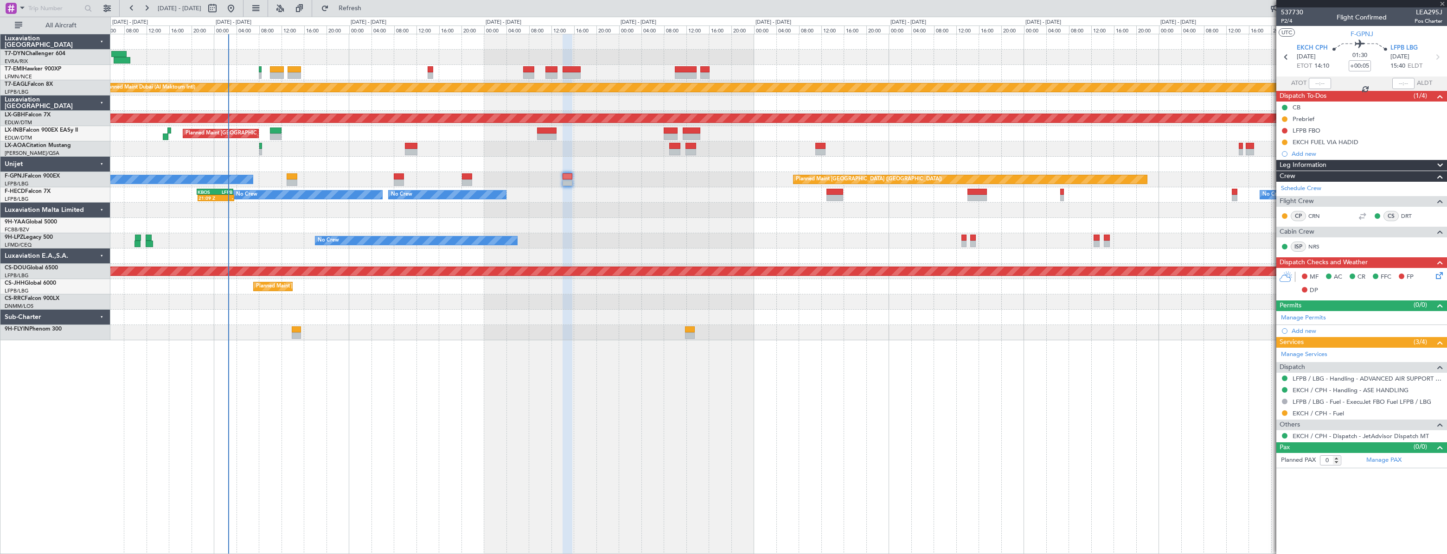
type input "+00:10"
type input "11"
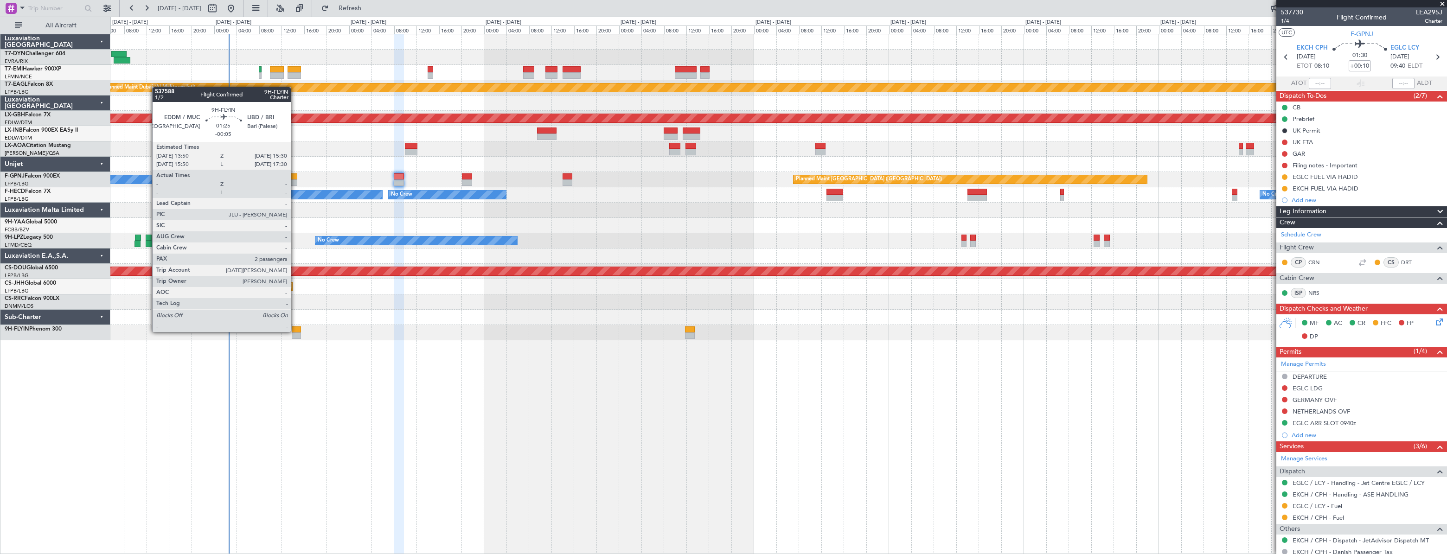
click at [295, 331] on div at bounding box center [297, 330] width 10 height 6
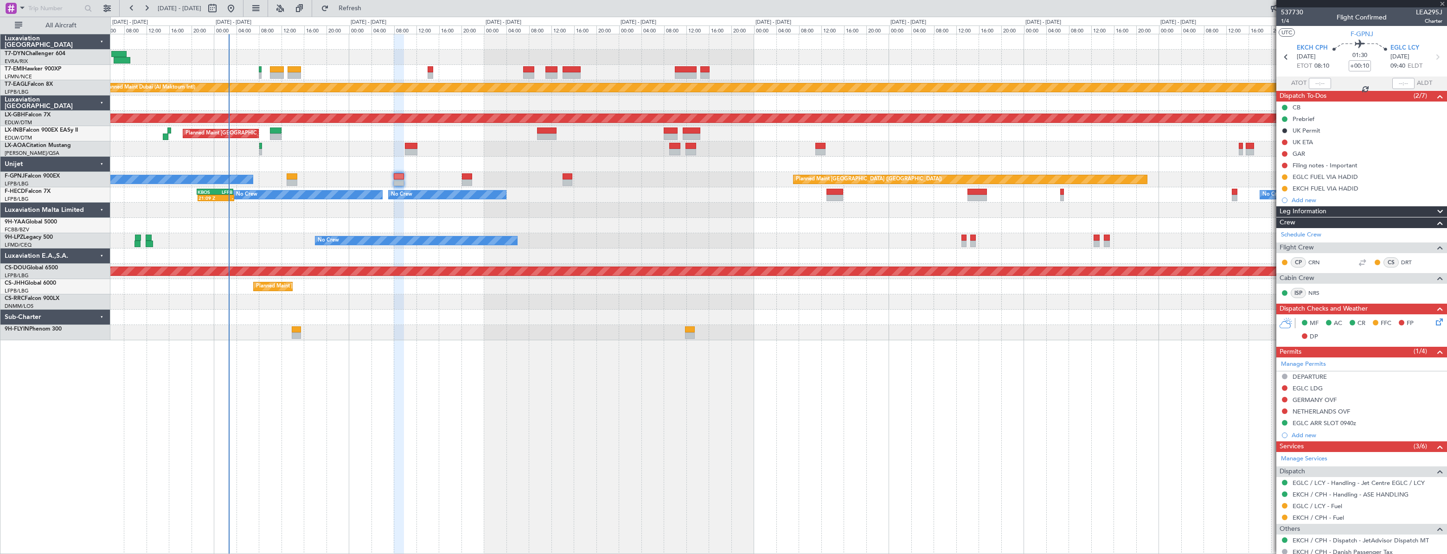
type input "-00:05"
type input "2"
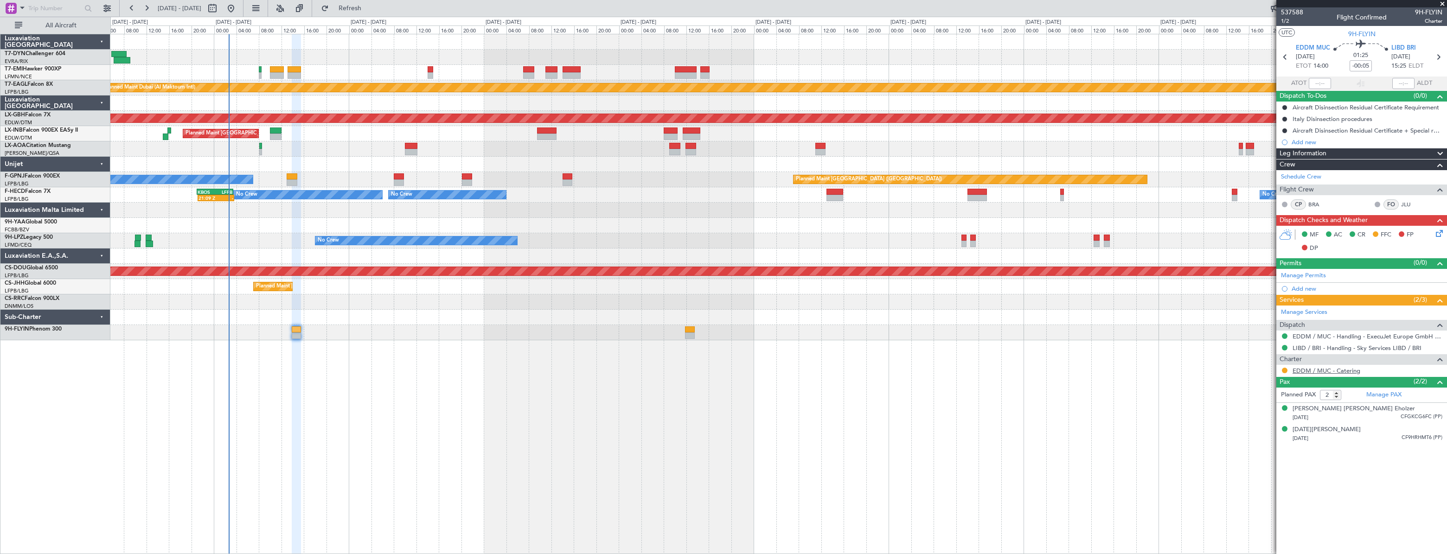
click at [1309, 368] on link "EDDM / MUC - Catering" at bounding box center [1327, 371] width 68 height 8
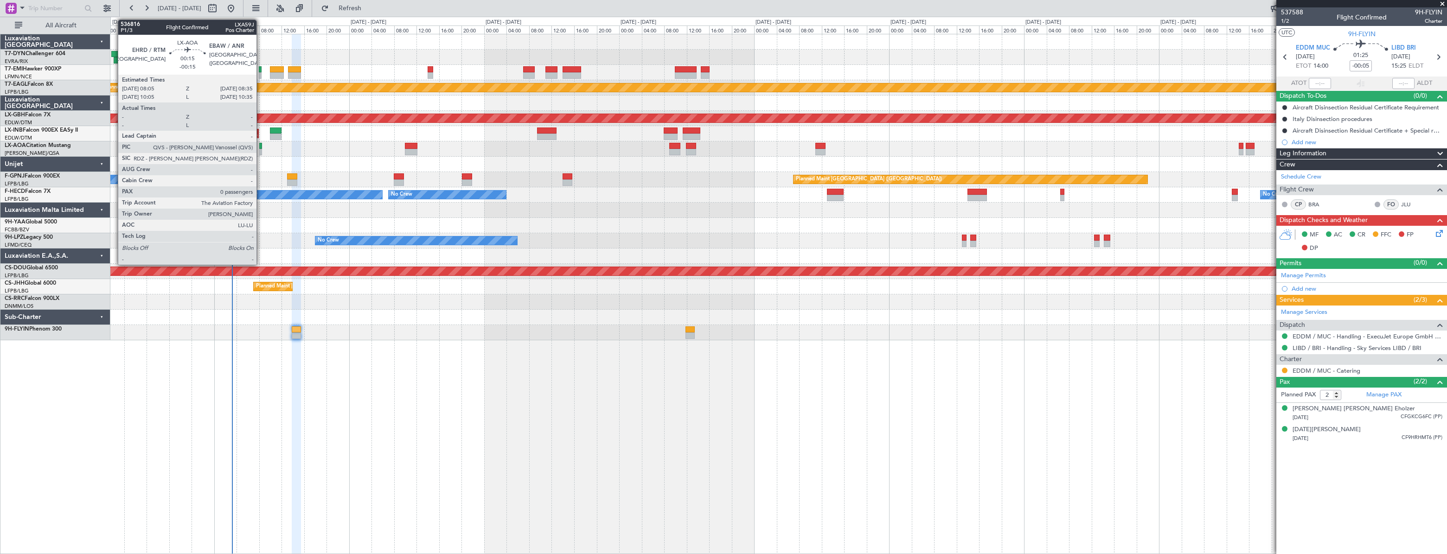
click at [261, 147] on div at bounding box center [260, 146] width 3 height 6
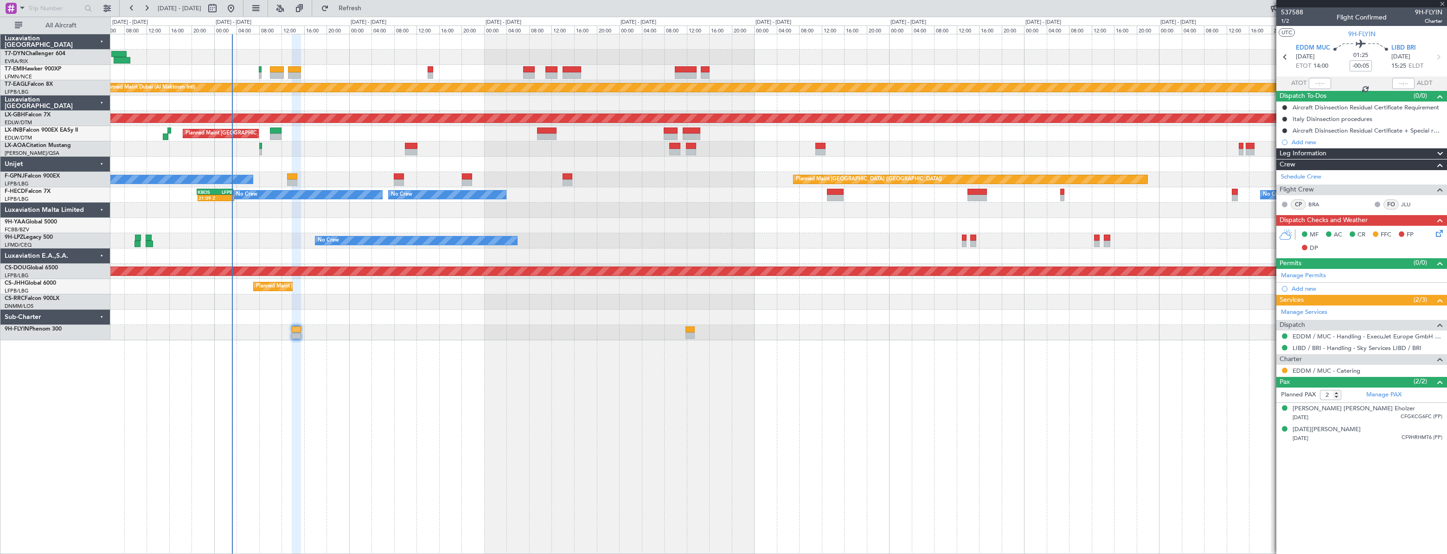
type input "-00:15"
type input "0"
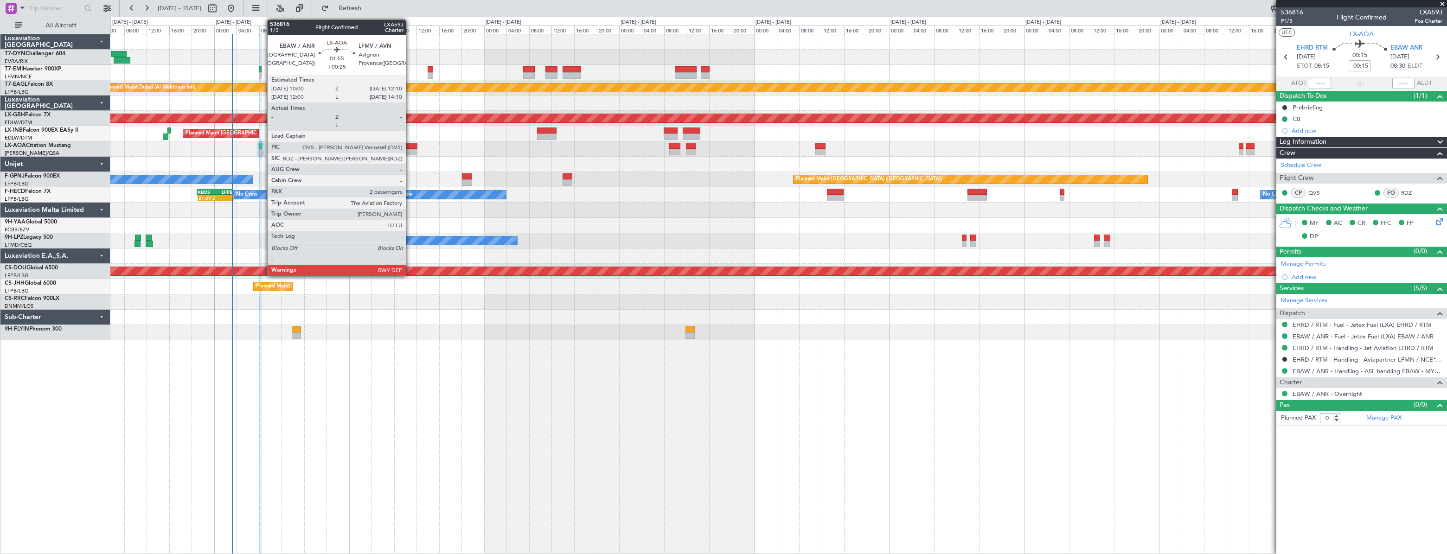
click at [410, 146] on div at bounding box center [411, 146] width 13 height 6
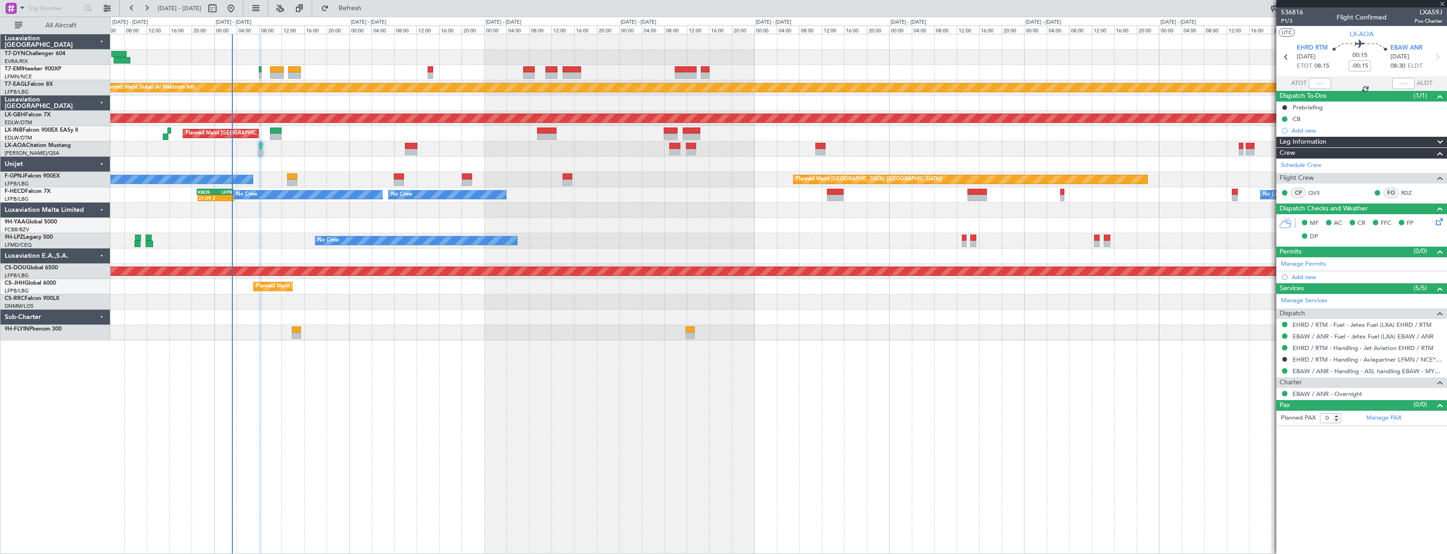
type input "+00:25"
type input "2"
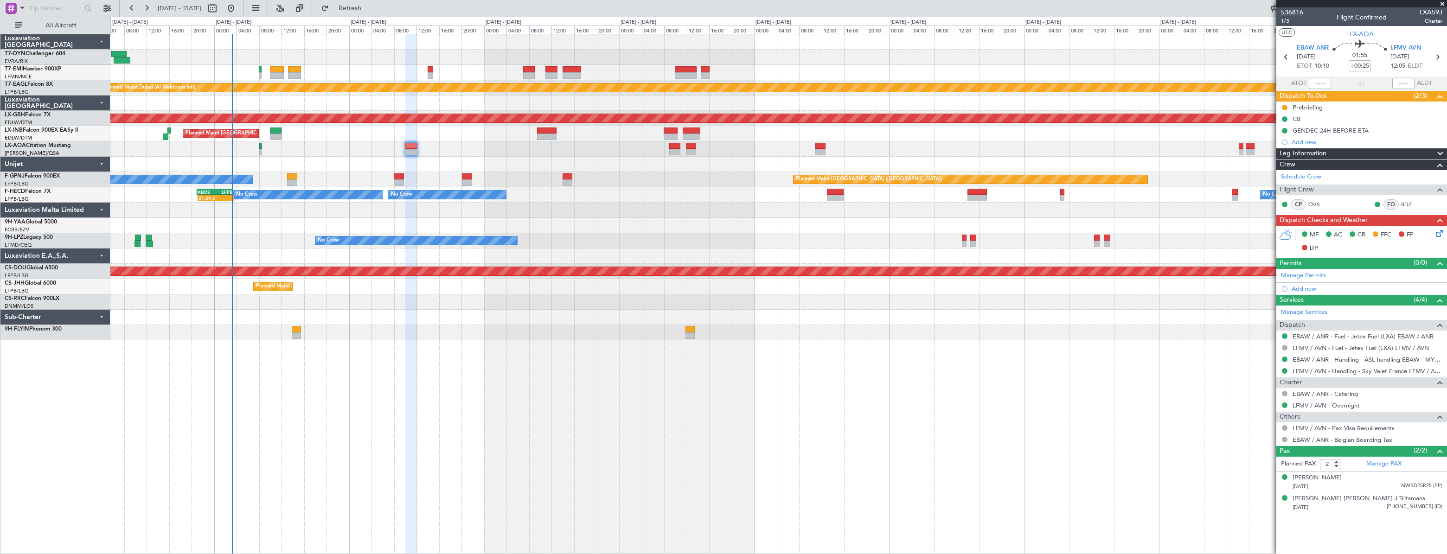
click at [1301, 13] on span "536816" at bounding box center [1292, 12] width 22 height 10
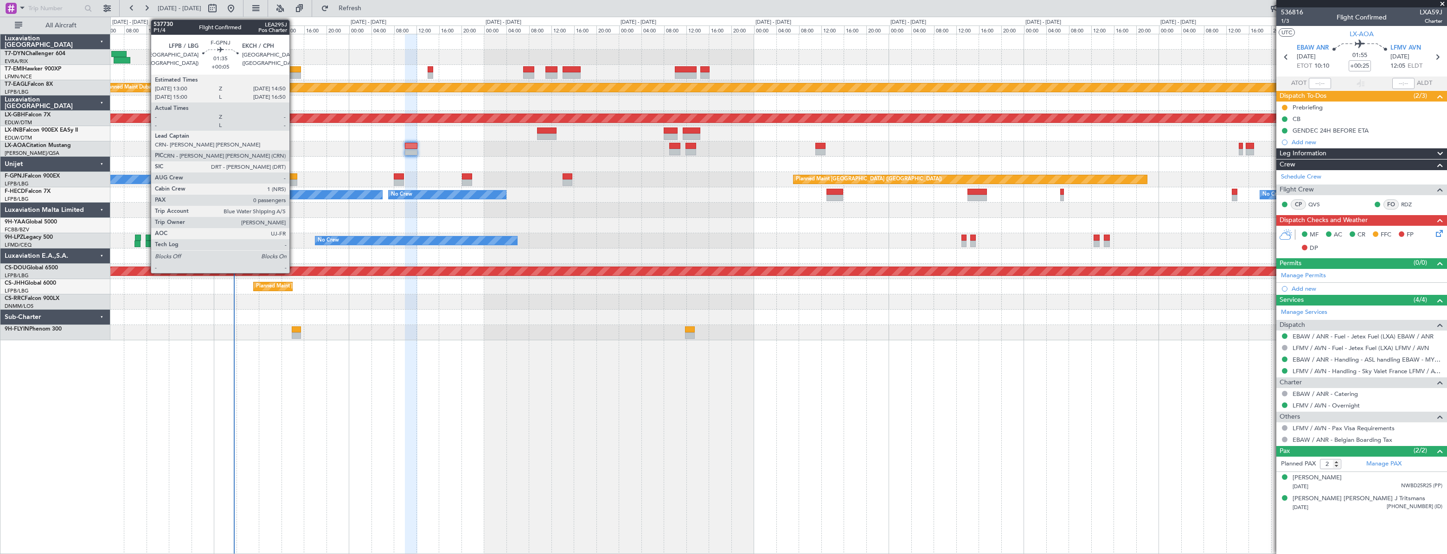
click at [294, 178] on div at bounding box center [292, 176] width 11 height 6
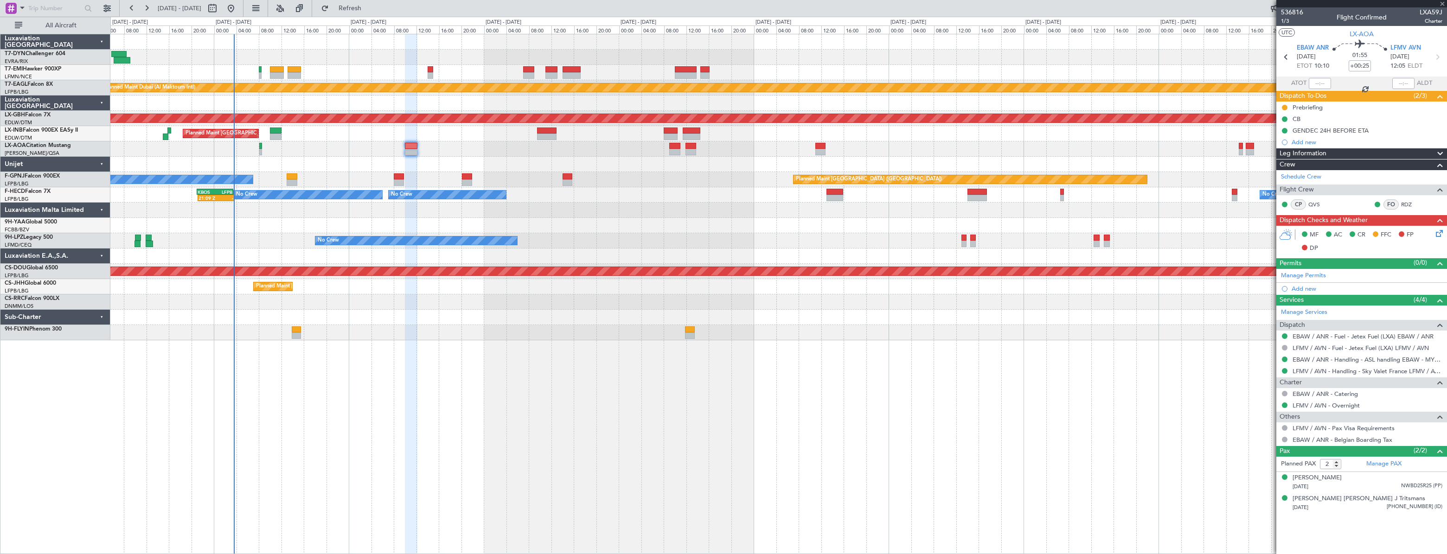
type input "+00:05"
type input "0"
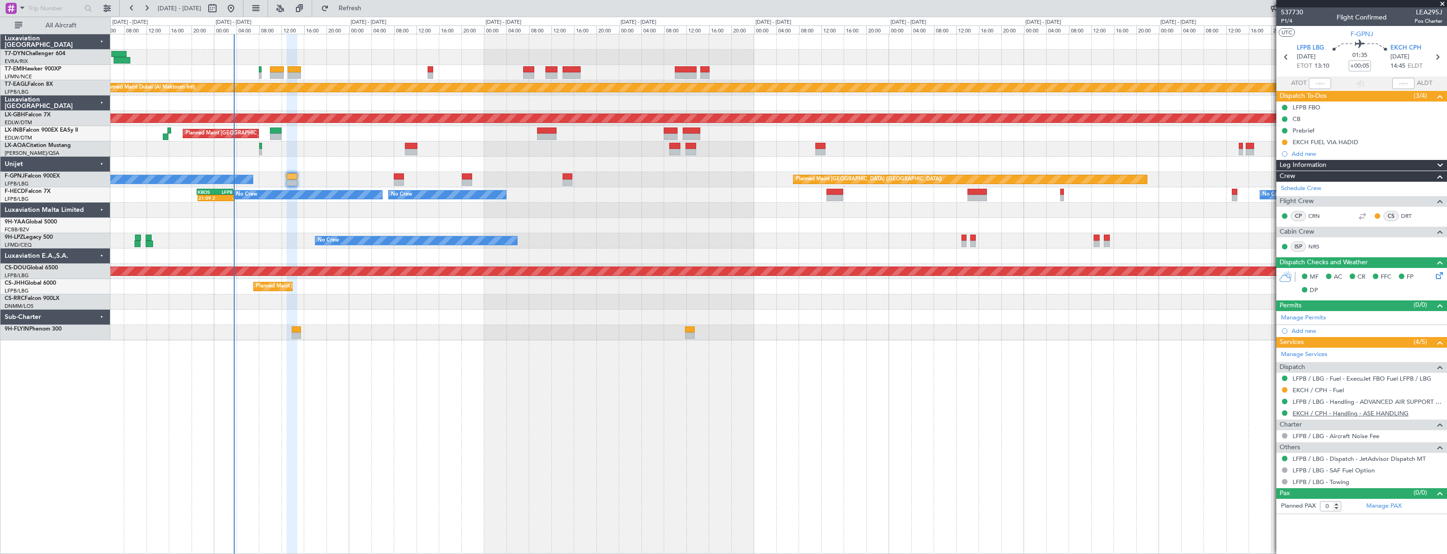
click at [1324, 411] on link "EKCH / CPH - Handling - ASE HANDLING" at bounding box center [1351, 414] width 116 height 8
click at [385, 46] on div at bounding box center [778, 41] width 1336 height 15
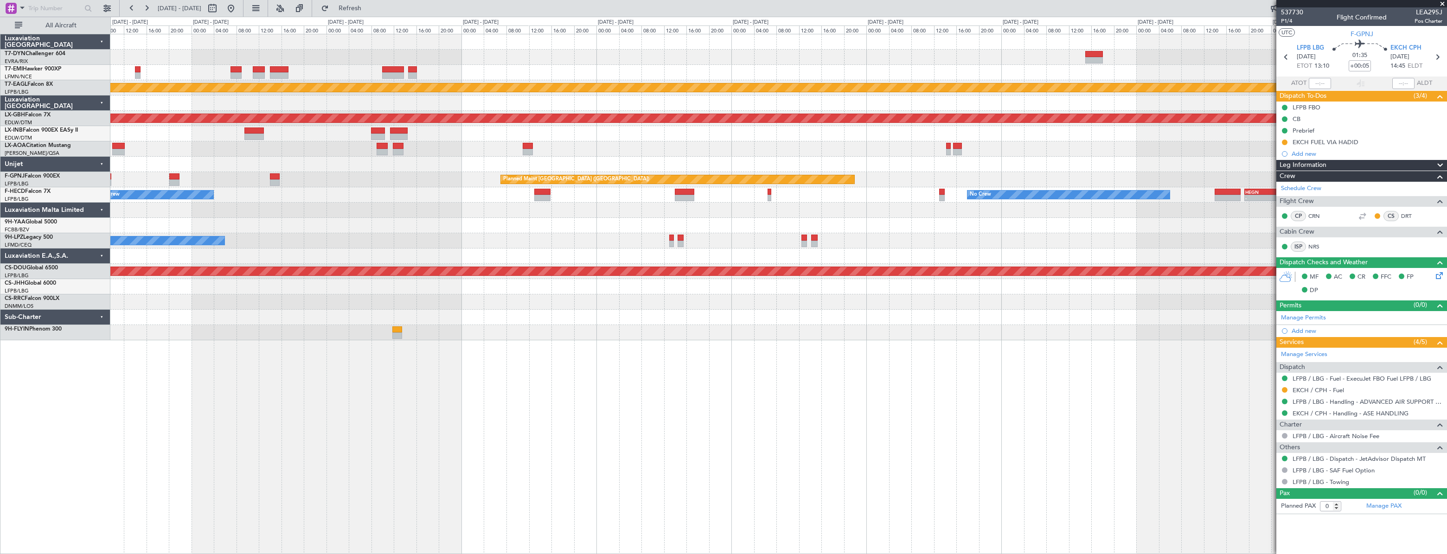
click at [555, 58] on div at bounding box center [778, 57] width 1336 height 15
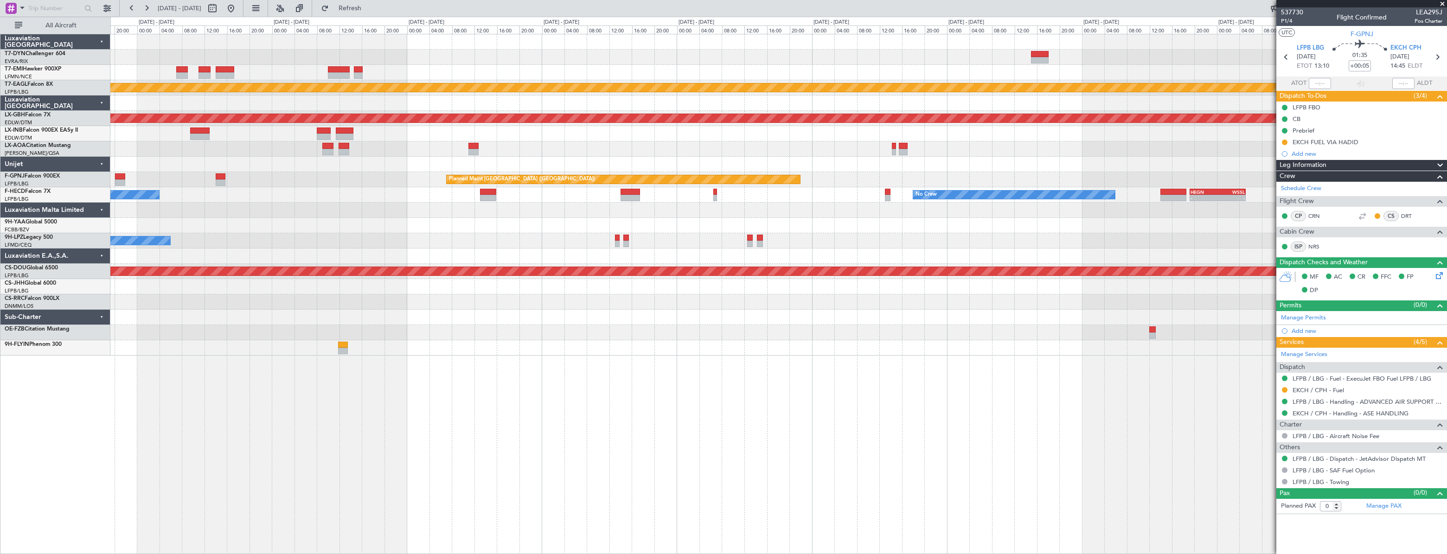
click at [494, 69] on div "Planned Maint Dubai (Al Maktoum Intl) Planned Maint Nurnberg Planned Maint Lond…" at bounding box center [778, 194] width 1336 height 321
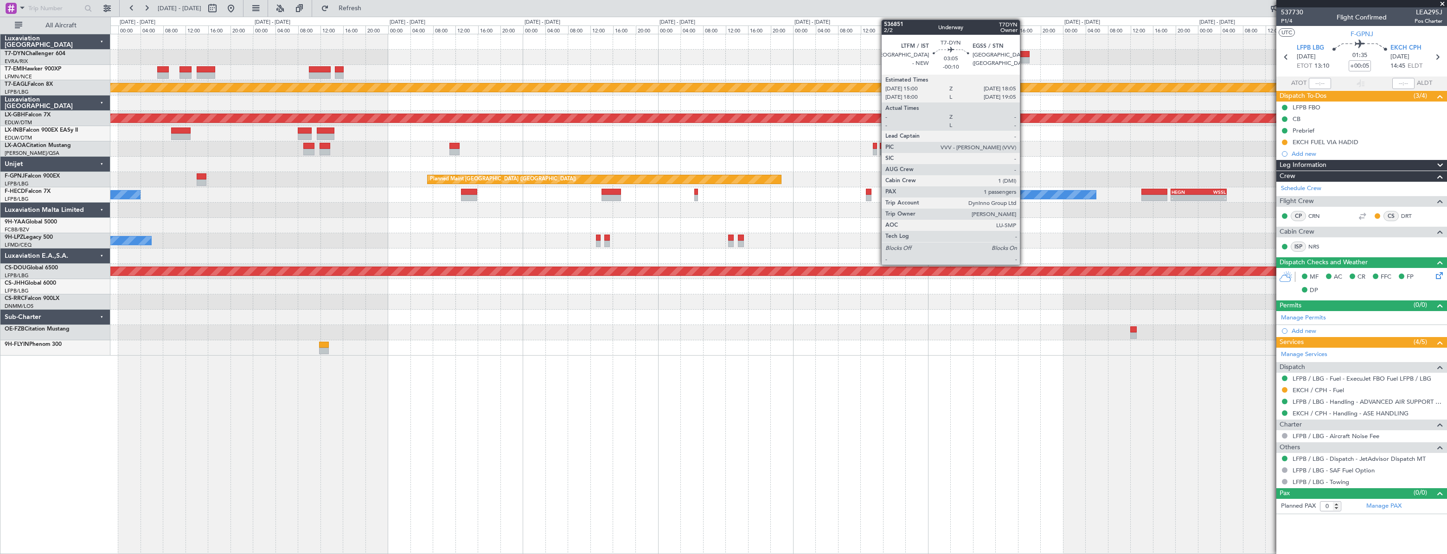
click at [1024, 54] on div at bounding box center [1021, 54] width 18 height 6
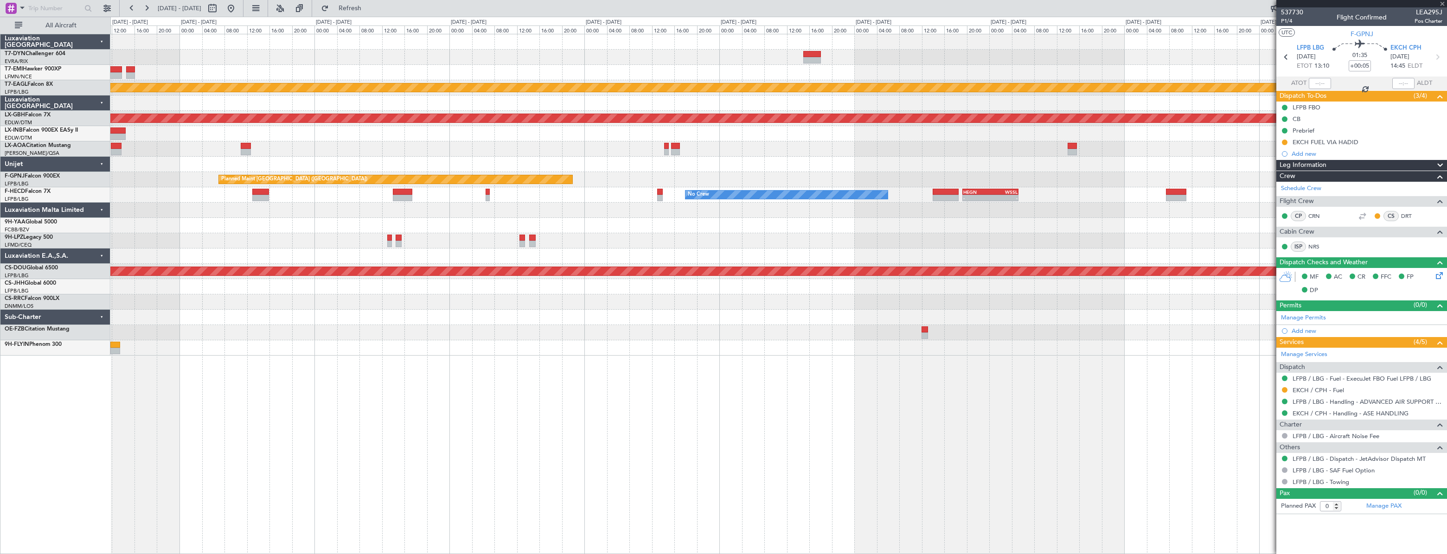
type input "-00:10"
type input "1"
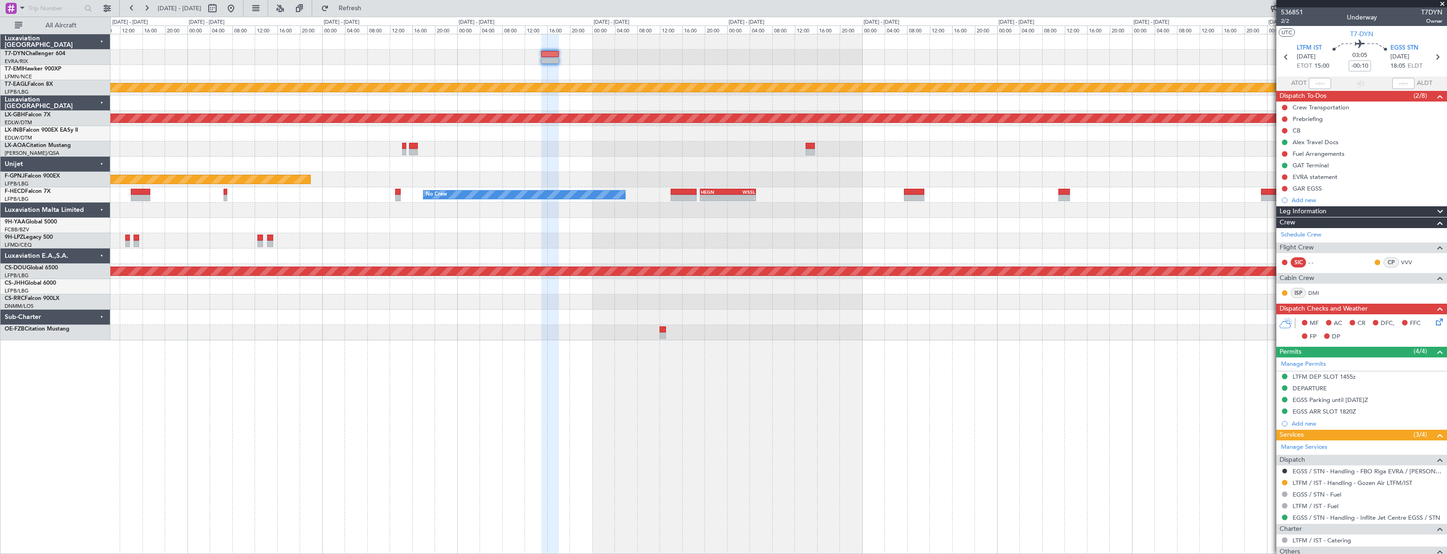
click at [980, 64] on div at bounding box center [778, 57] width 1336 height 15
click at [689, 98] on div "Planned Maint Dubai (Al Maktoum Intl) Planned Maint Nurnberg No Crew Antwerp (D…" at bounding box center [778, 187] width 1336 height 306
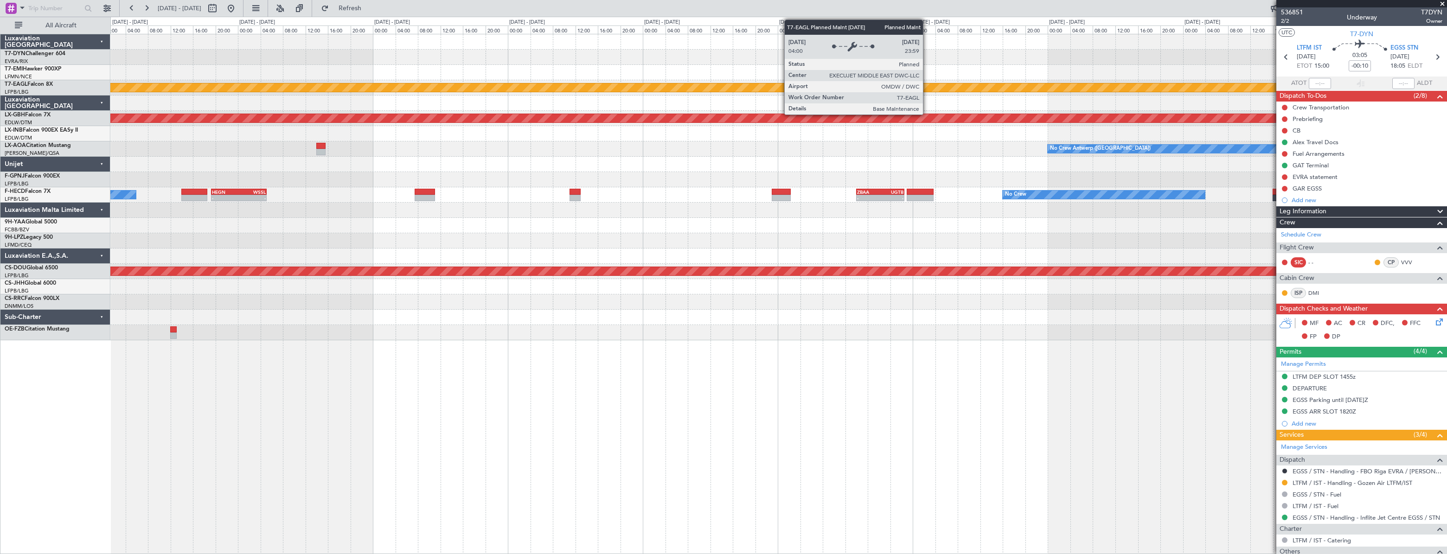
click at [423, 58] on div "Planned Maint Dubai (Al Maktoum Intl) Planned Maint Nurnberg No Crew Antwerp (D…" at bounding box center [778, 187] width 1336 height 306
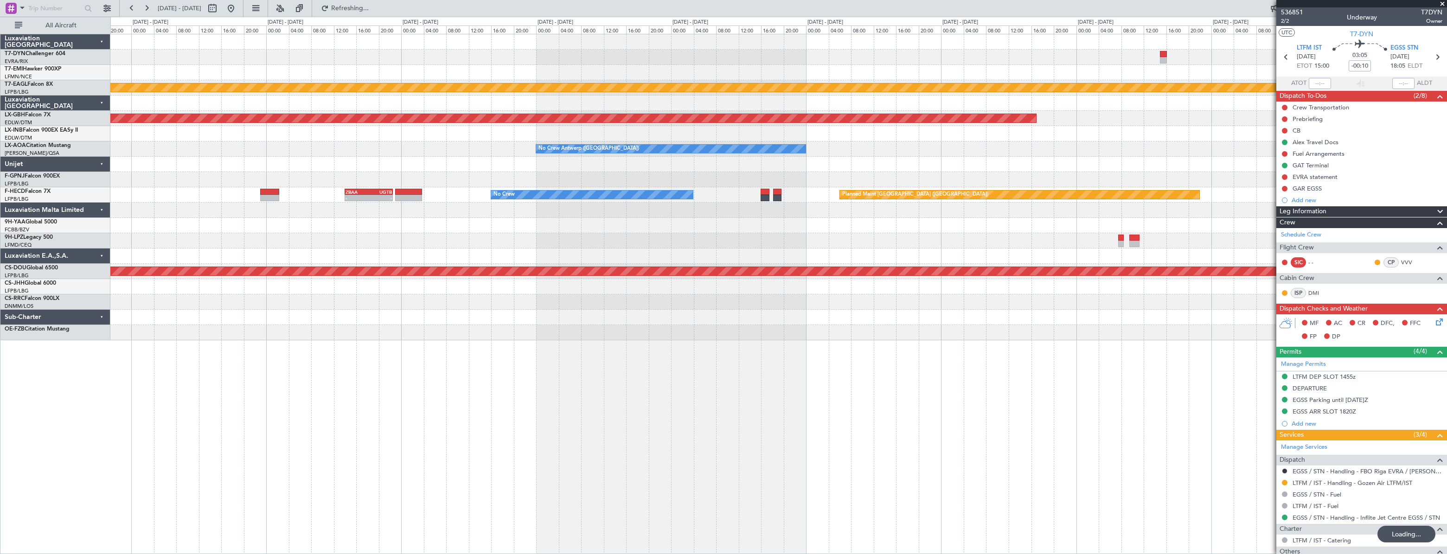
click at [404, 61] on div at bounding box center [778, 57] width 1336 height 15
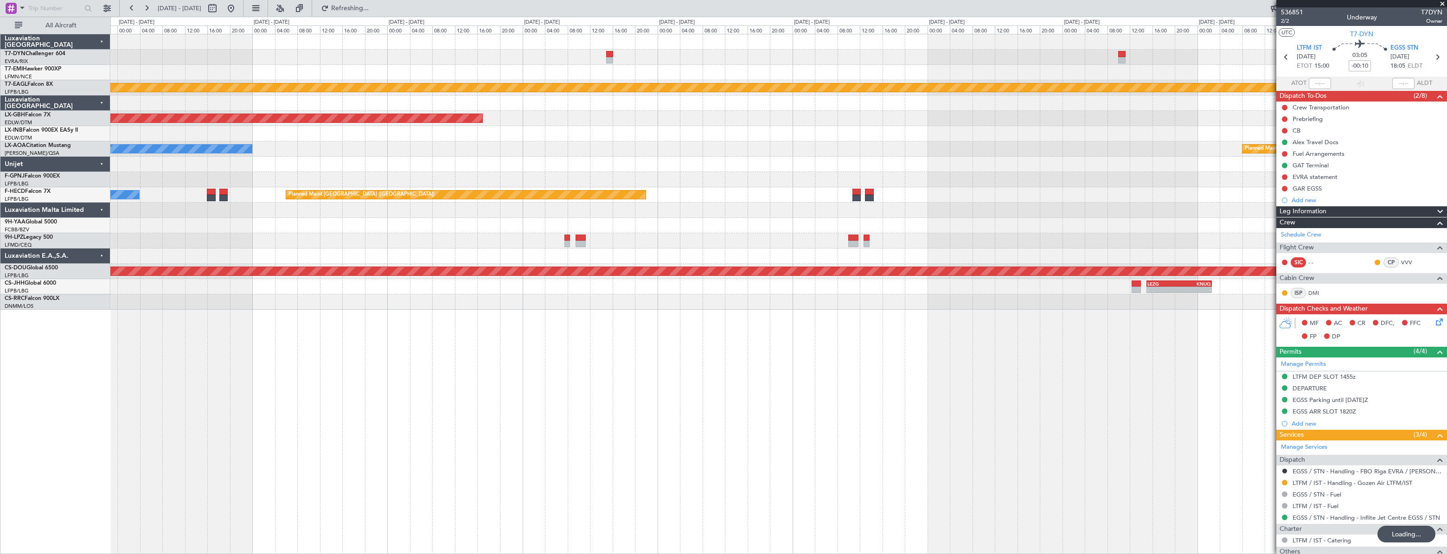
click at [620, 64] on div at bounding box center [778, 57] width 1336 height 15
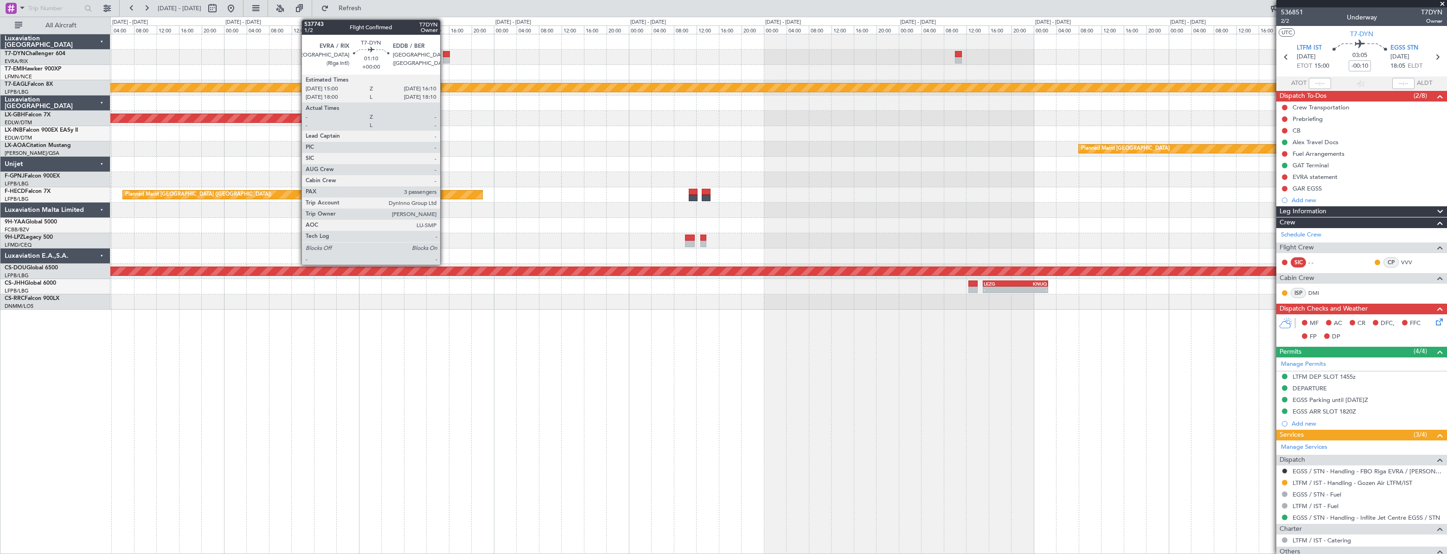
click at [444, 54] on div at bounding box center [446, 54] width 7 height 6
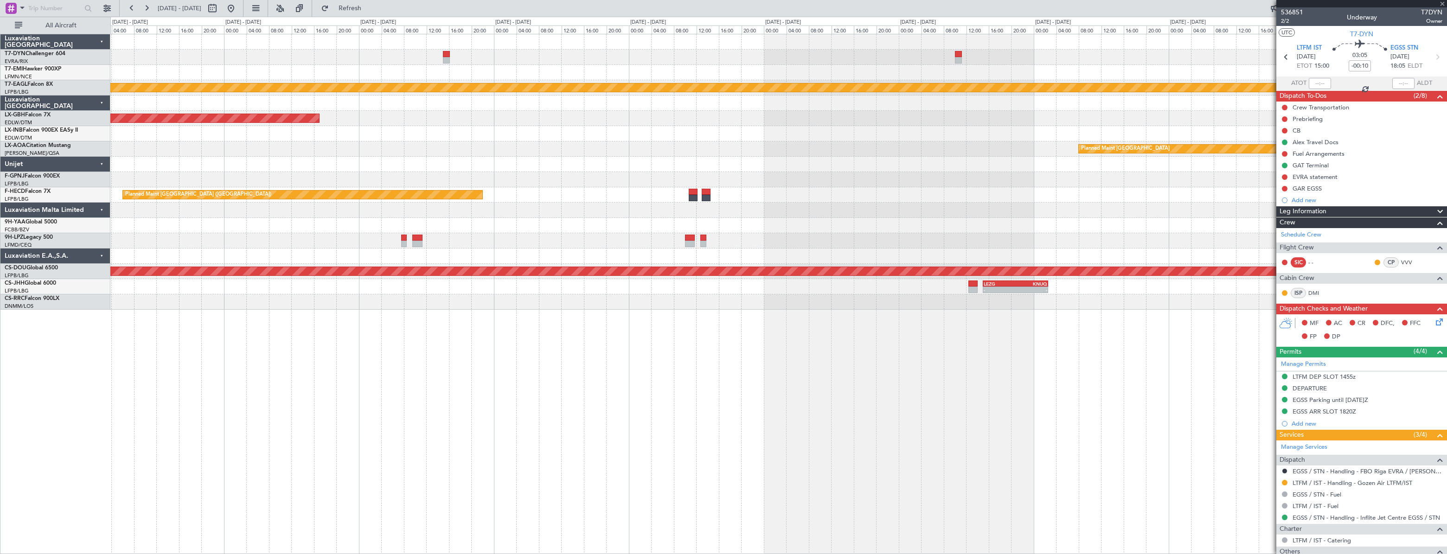
type input "3"
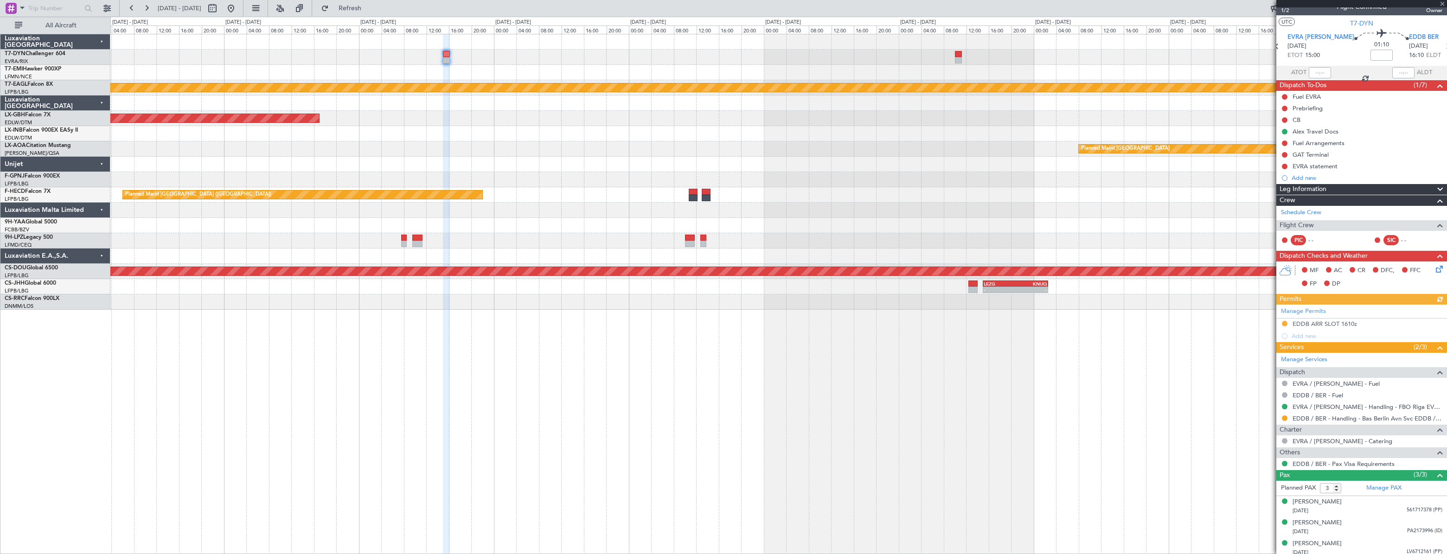
scroll to position [14, 0]
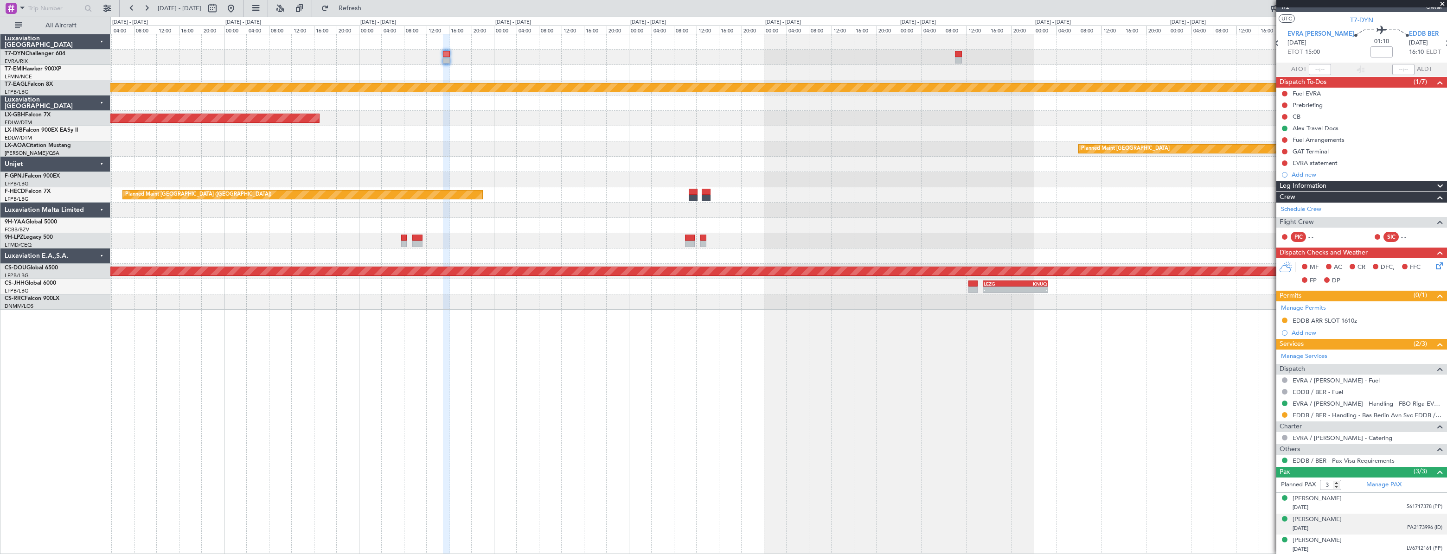
click at [1363, 521] on div "Ksenija Kercgure 25/01/1983 PA2173996 (ID)" at bounding box center [1368, 524] width 150 height 18
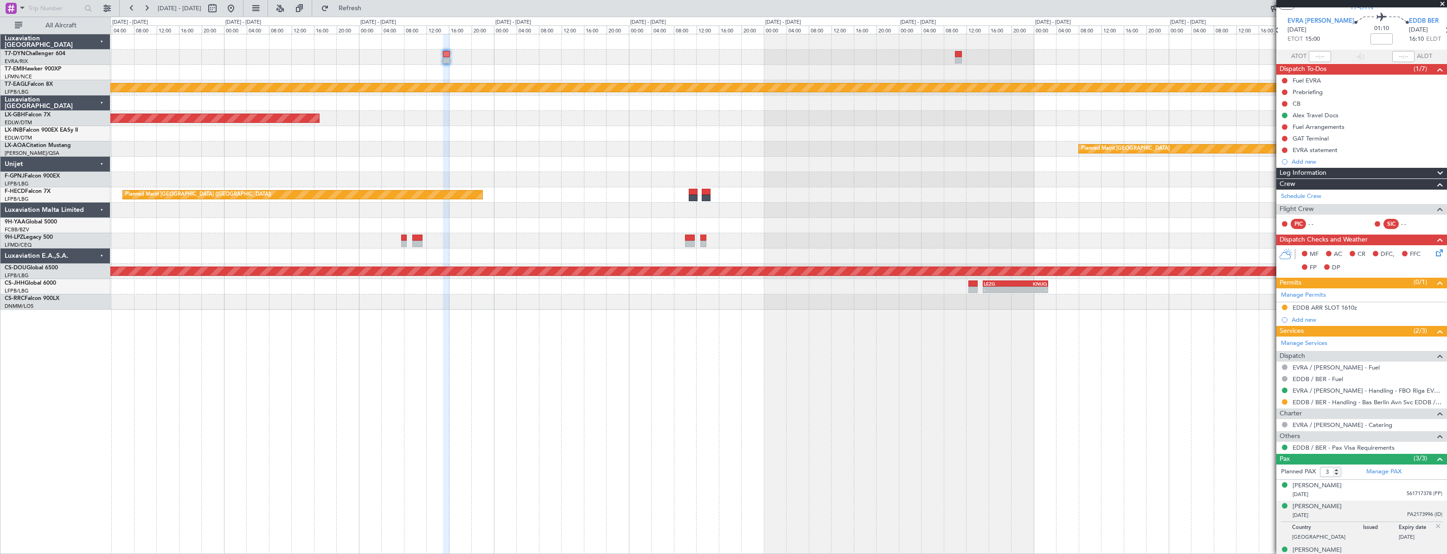
scroll to position [37, 0]
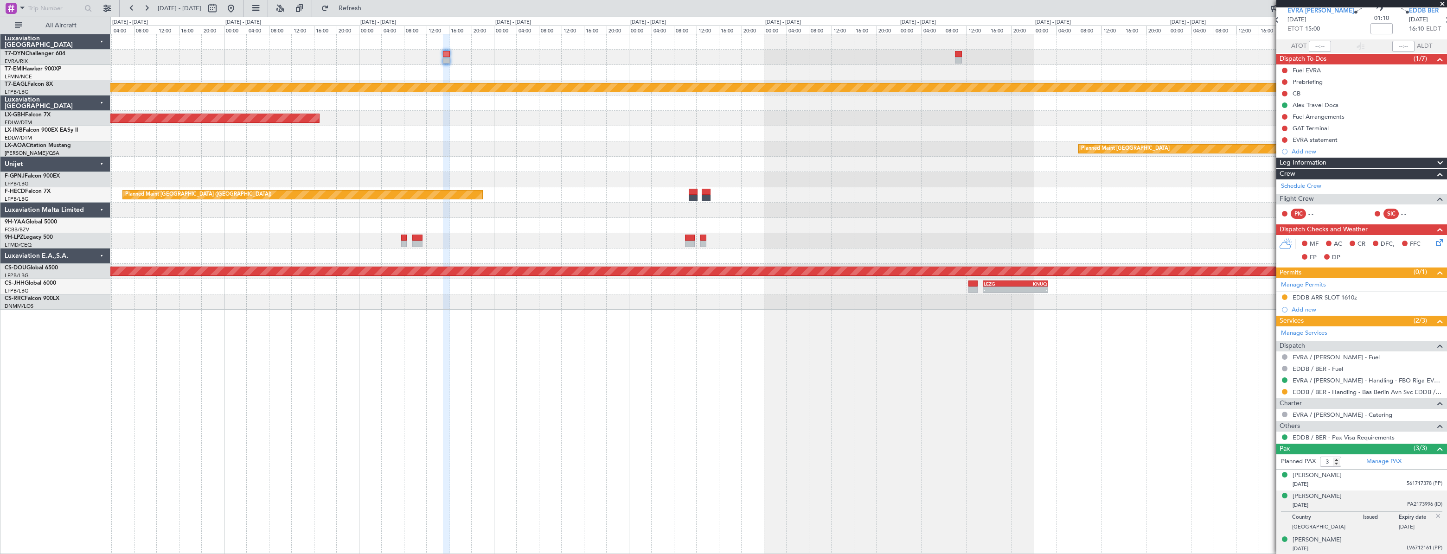
click at [1351, 541] on div "Vadims Reinfelds 01/05/1978 LV6712161 (PP)" at bounding box center [1368, 545] width 150 height 18
click at [1364, 487] on div "24/02/1975 561717378 (PP)" at bounding box center [1368, 484] width 150 height 9
click at [1349, 520] on div "Ksenija Kercgure 25/01/1983 PA2173996 (ID)" at bounding box center [1368, 524] width 150 height 18
click at [596, 71] on div at bounding box center [778, 72] width 1336 height 15
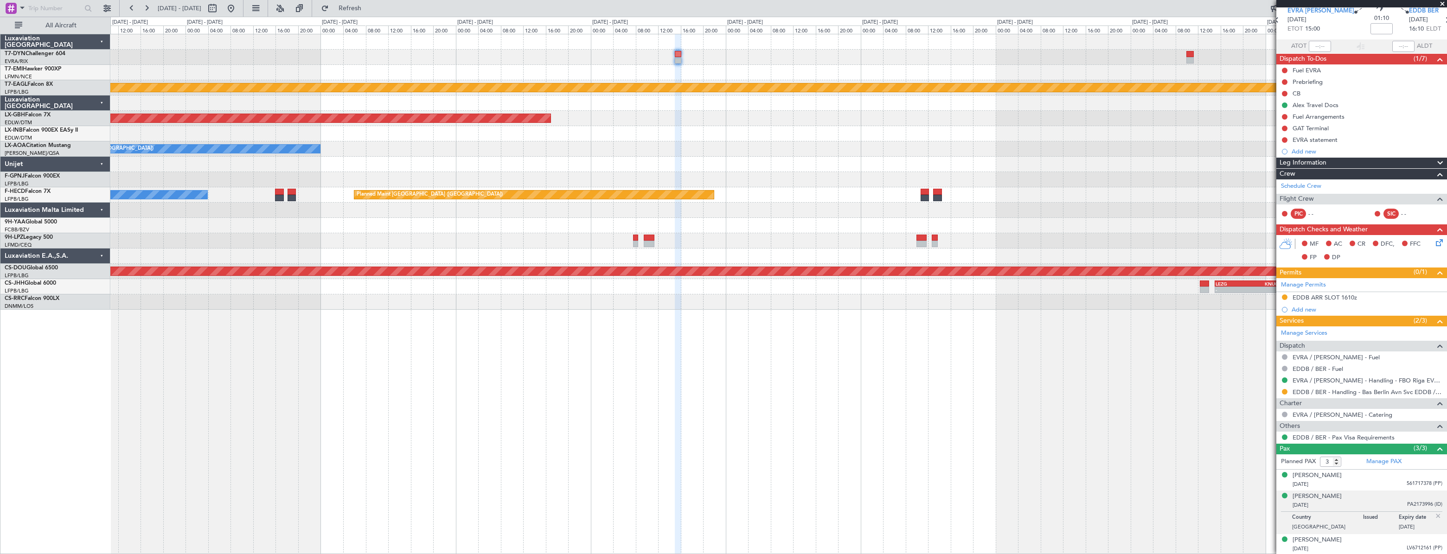
click at [872, 59] on div "Planned Maint Dubai (Al Maktoum Intl) Planned Maint Nurnberg Planned Maint Monc…" at bounding box center [778, 172] width 1336 height 276
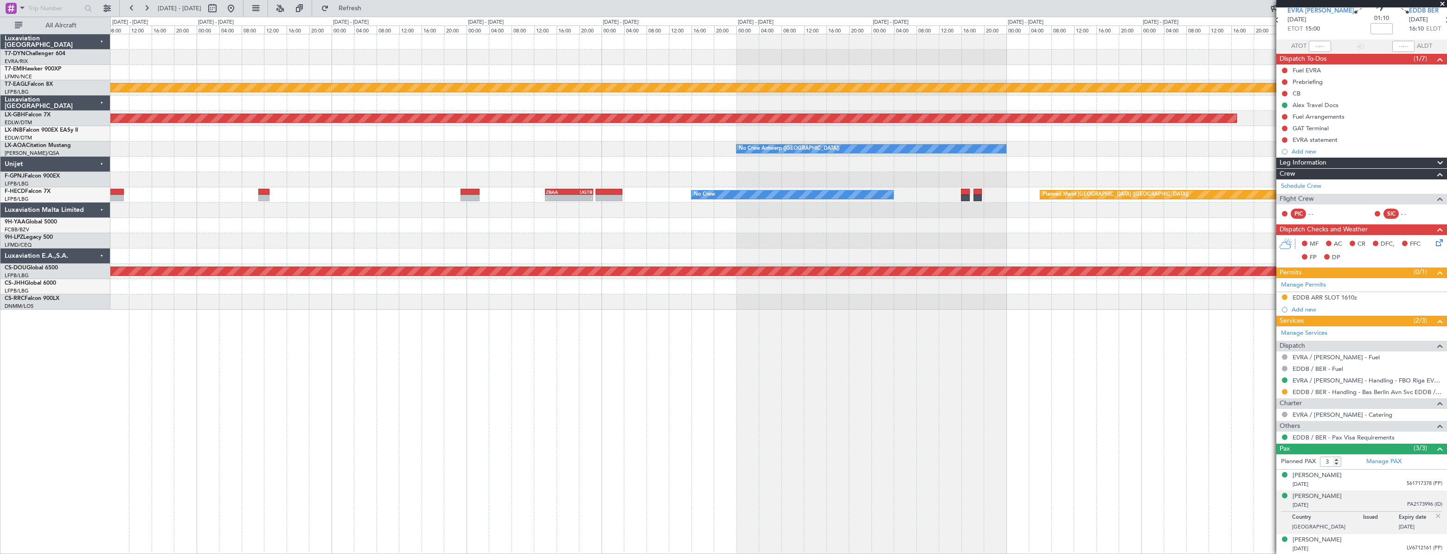
click at [844, 60] on div "Planned Maint Dubai (Al Maktoum Intl) Planned Maint Nurnberg No Crew Antwerp (D…" at bounding box center [778, 172] width 1336 height 276
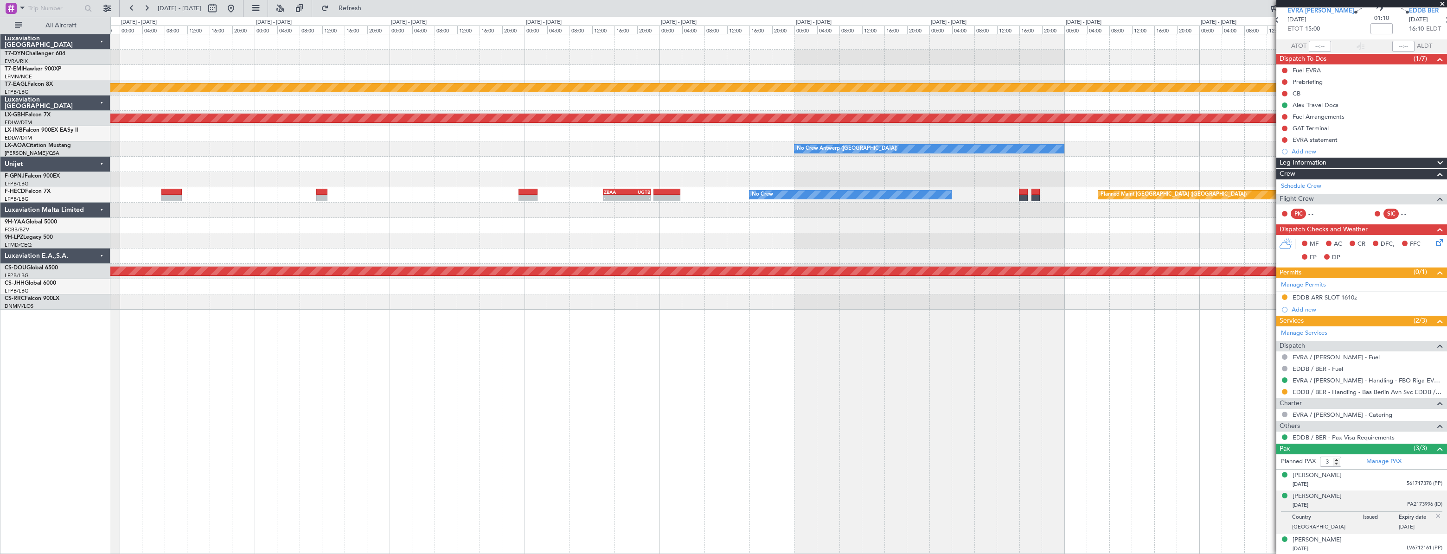
click at [988, 60] on div "Planned Maint Dubai (Al Maktoum Intl) Planned Maint Nurnberg No Crew Antwerp (D…" at bounding box center [778, 172] width 1336 height 276
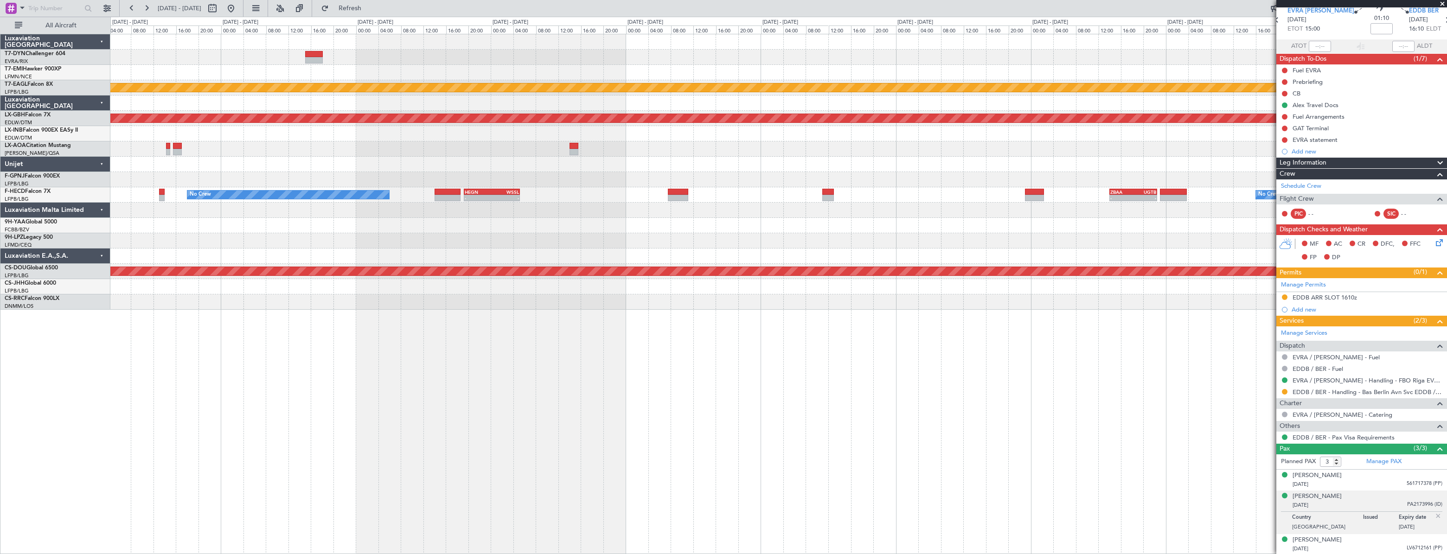
click at [949, 57] on div "Planned Maint Dubai (Al Maktoum Intl) Planned Maint Nurnberg No Crew Antwerp (D…" at bounding box center [778, 172] width 1336 height 276
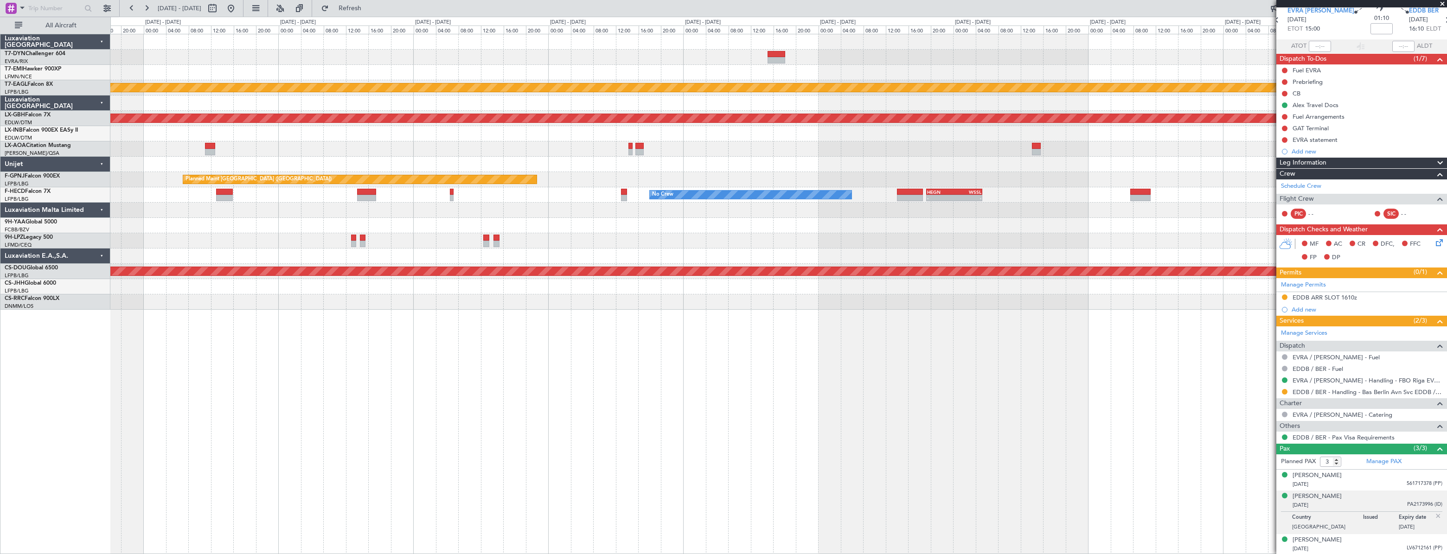
click at [1107, 53] on div "Planned Maint Dubai (Al Maktoum Intl) Planned Maint Nurnberg No Crew Antwerp (D…" at bounding box center [778, 172] width 1336 height 276
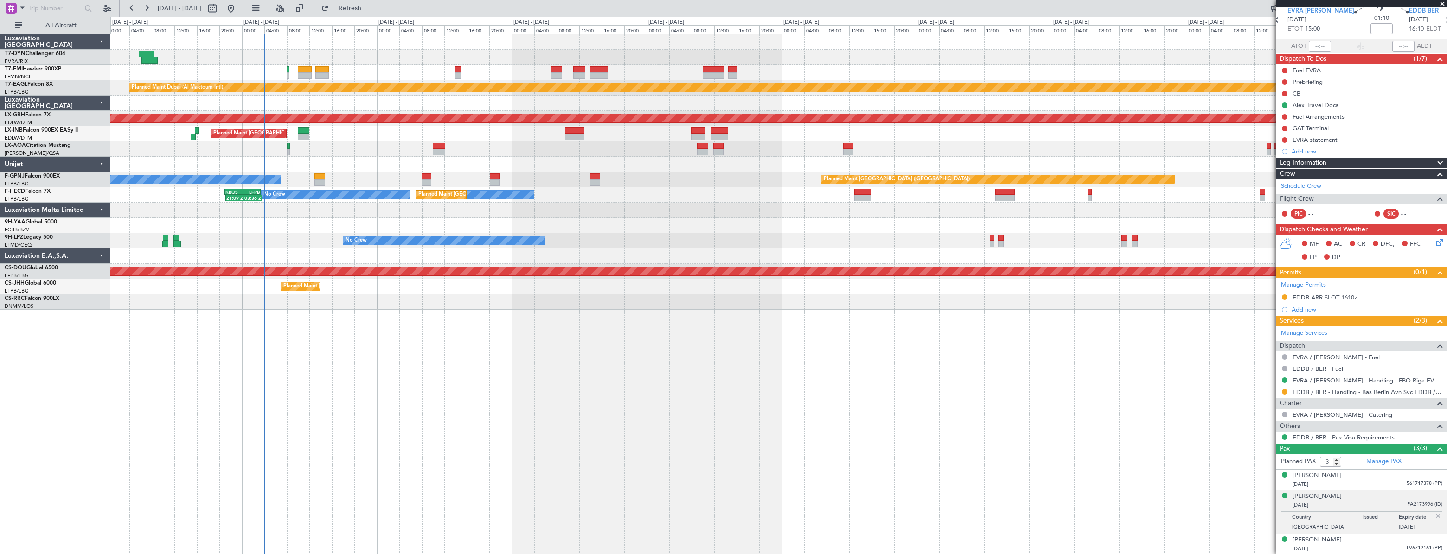
click at [631, 65] on div "Planned Maint [GEOGRAPHIC_DATA]" at bounding box center [778, 72] width 1336 height 15
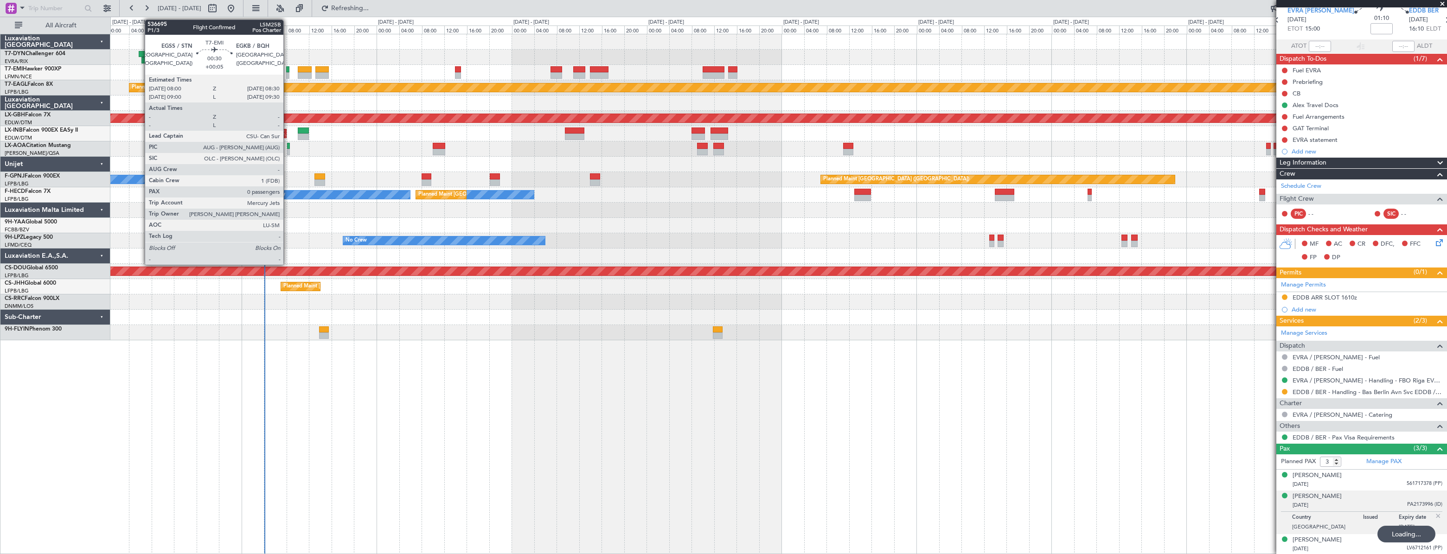
click at [346, 67] on div "Planned Maint [GEOGRAPHIC_DATA]" at bounding box center [778, 72] width 1336 height 15
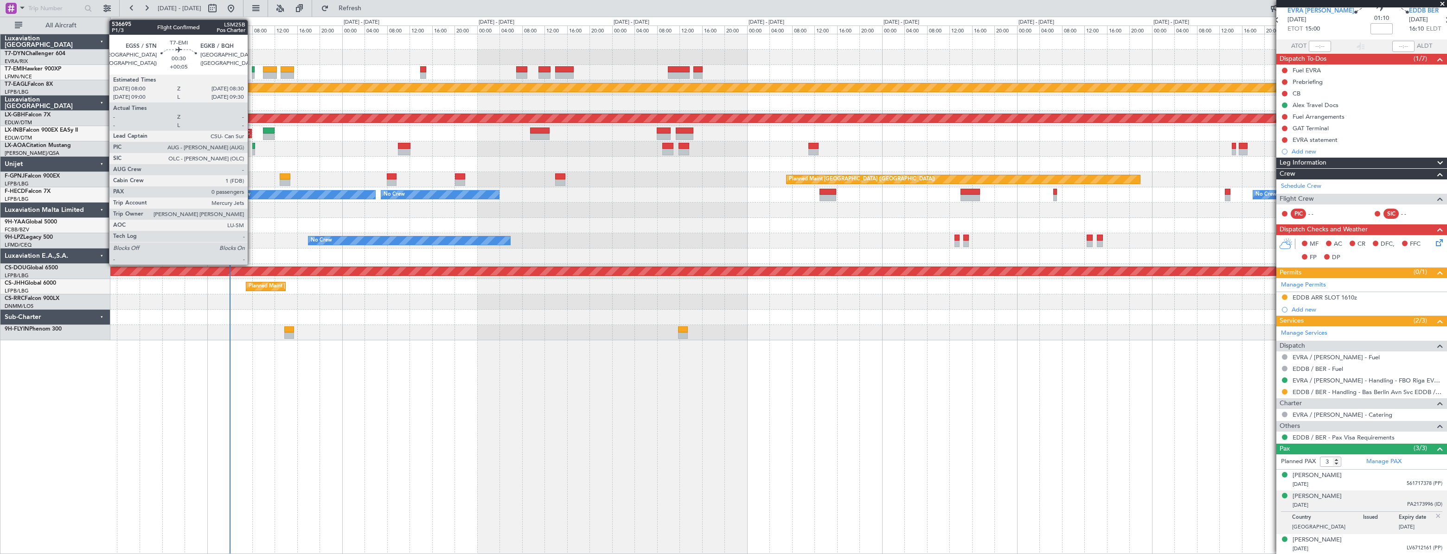
click at [252, 69] on div at bounding box center [253, 69] width 3 height 6
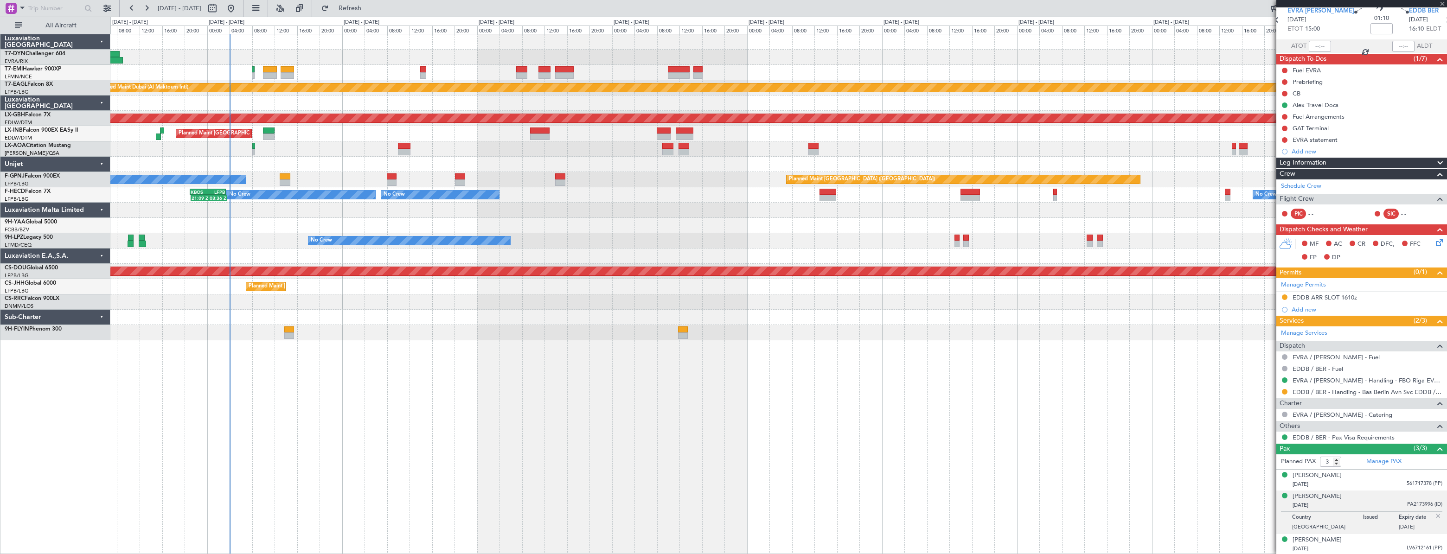
type input "+00:05"
type input "0"
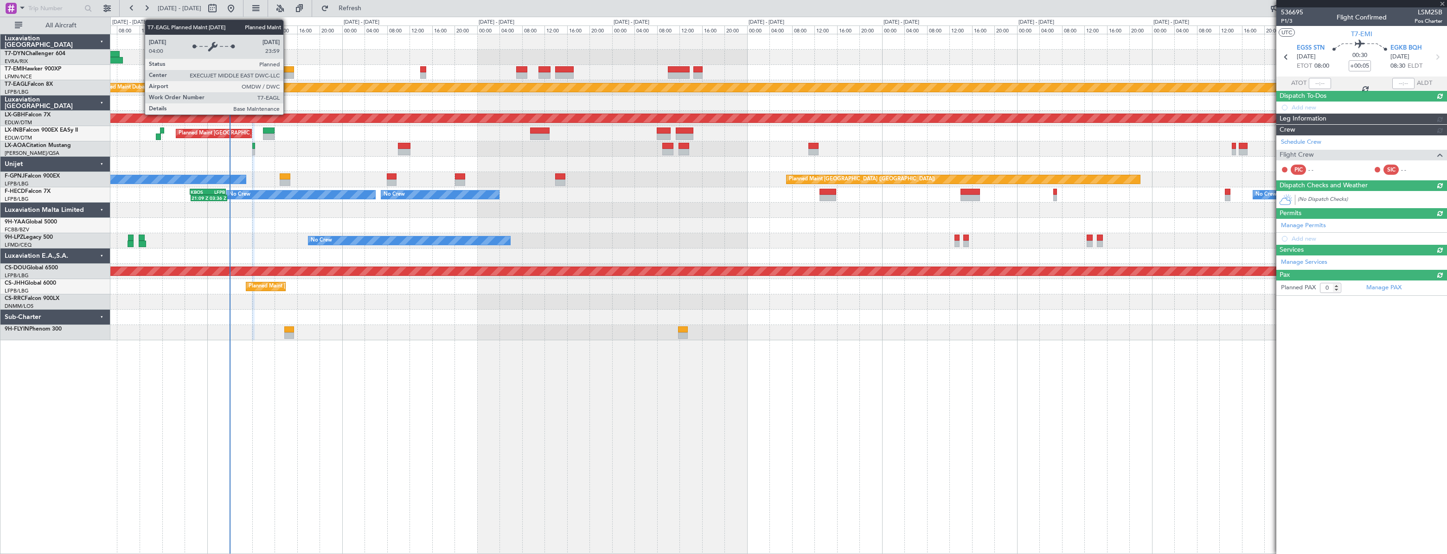
scroll to position [0, 0]
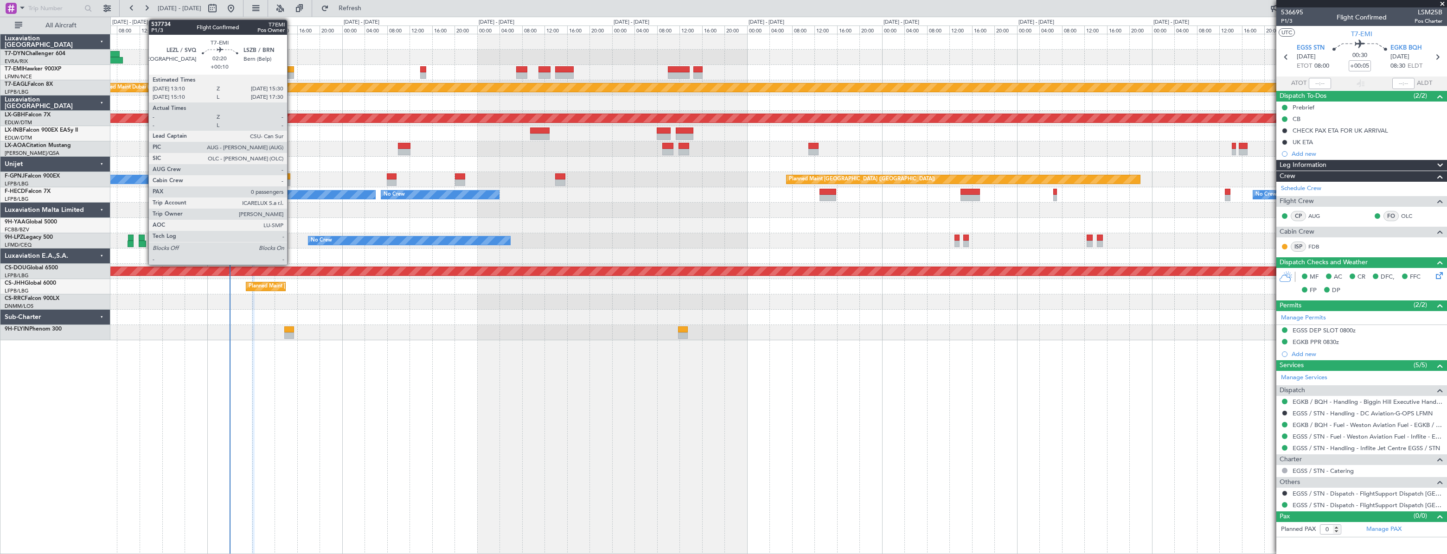
click at [291, 68] on div at bounding box center [287, 69] width 13 height 6
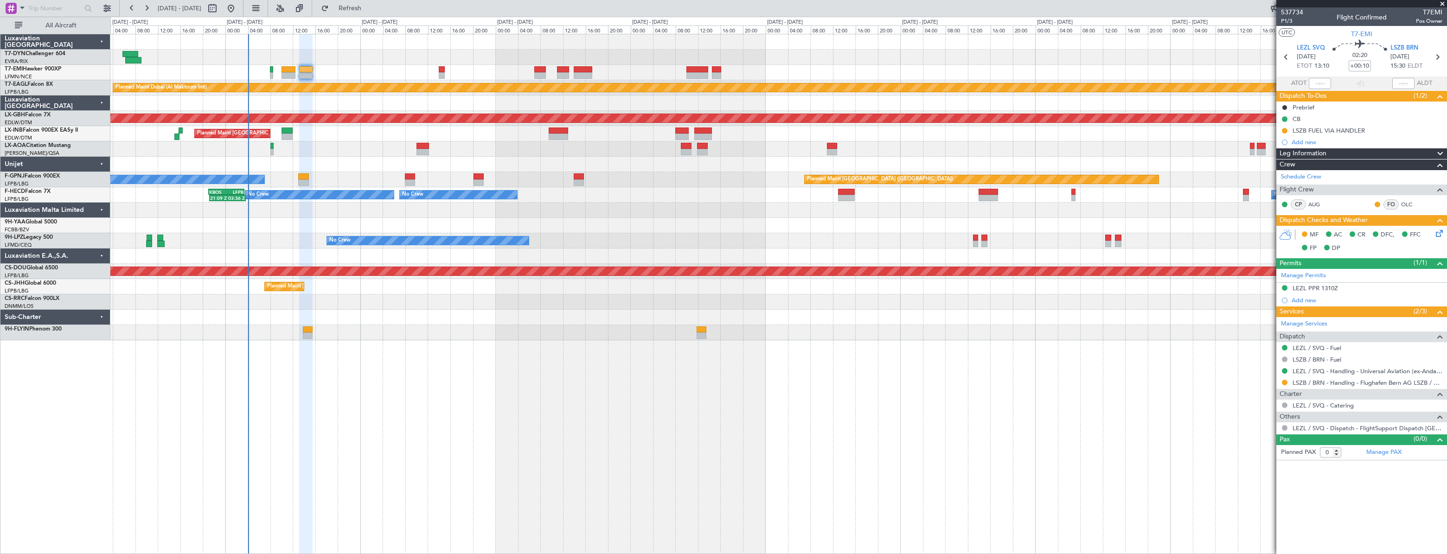
click at [333, 72] on div "Planned Maint [GEOGRAPHIC_DATA]" at bounding box center [778, 72] width 1336 height 15
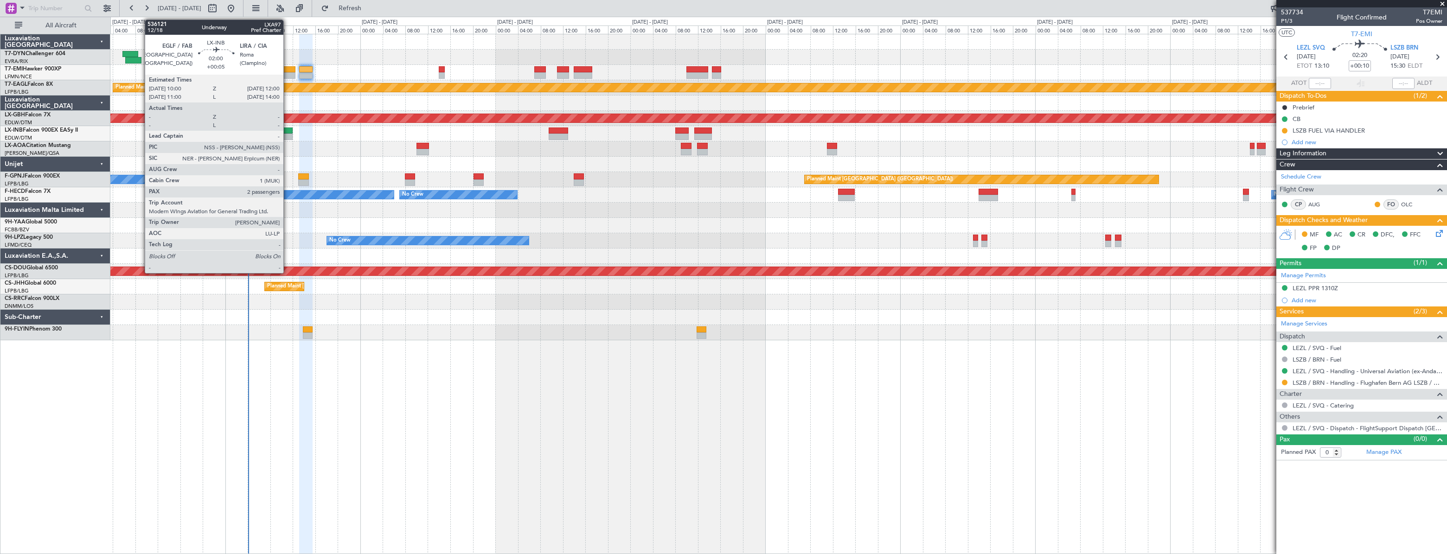
click at [288, 131] on div at bounding box center [288, 131] width 12 height 6
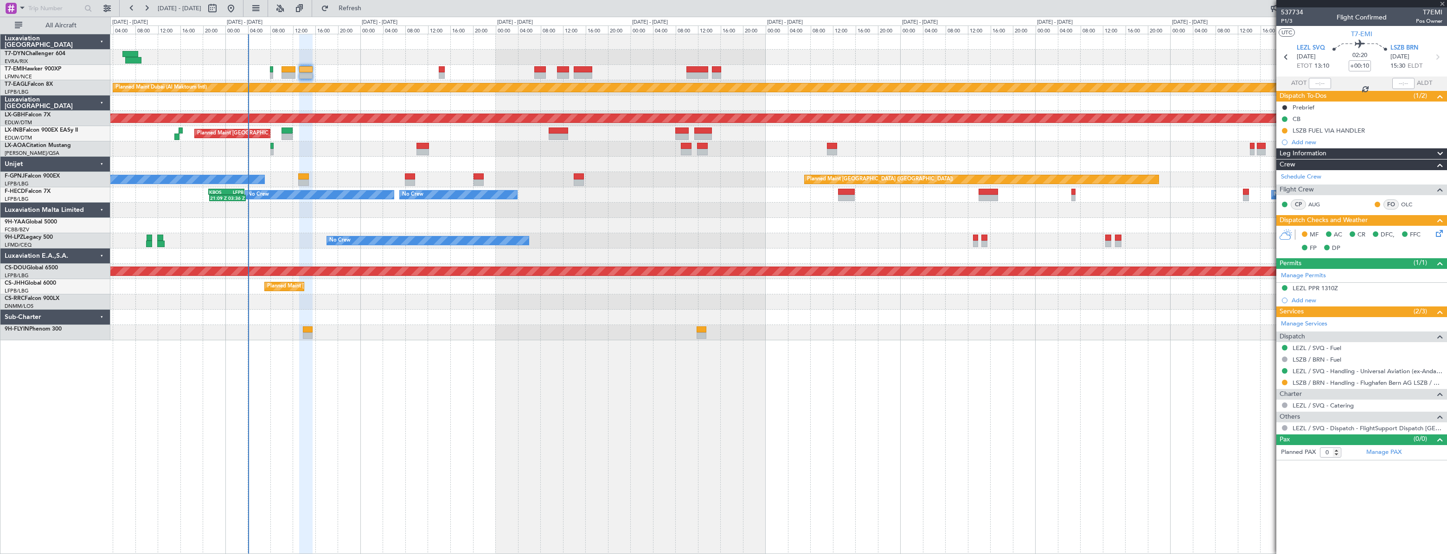
type input "+00:05"
type input "2"
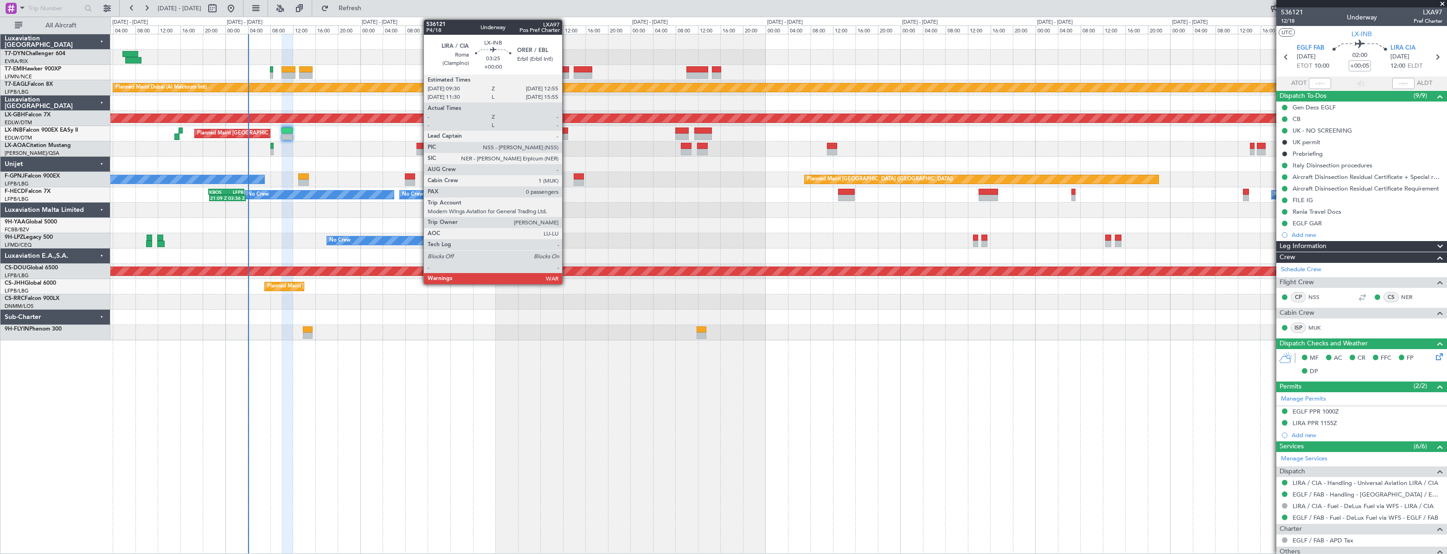
click at [566, 130] on div at bounding box center [558, 131] width 19 height 6
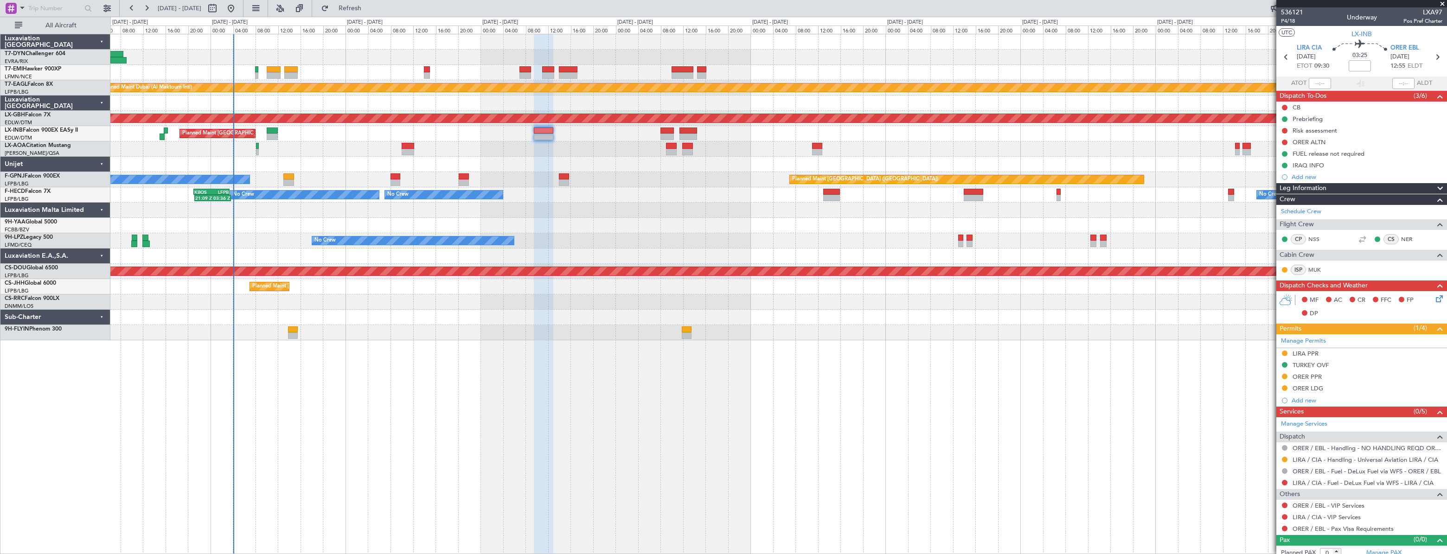
click at [605, 137] on div "Planned Maint [GEOGRAPHIC_DATA] ([GEOGRAPHIC_DATA])" at bounding box center [778, 133] width 1336 height 15
click at [623, 131] on div "Planned Maint [GEOGRAPHIC_DATA] ([GEOGRAPHIC_DATA])" at bounding box center [778, 133] width 1336 height 15
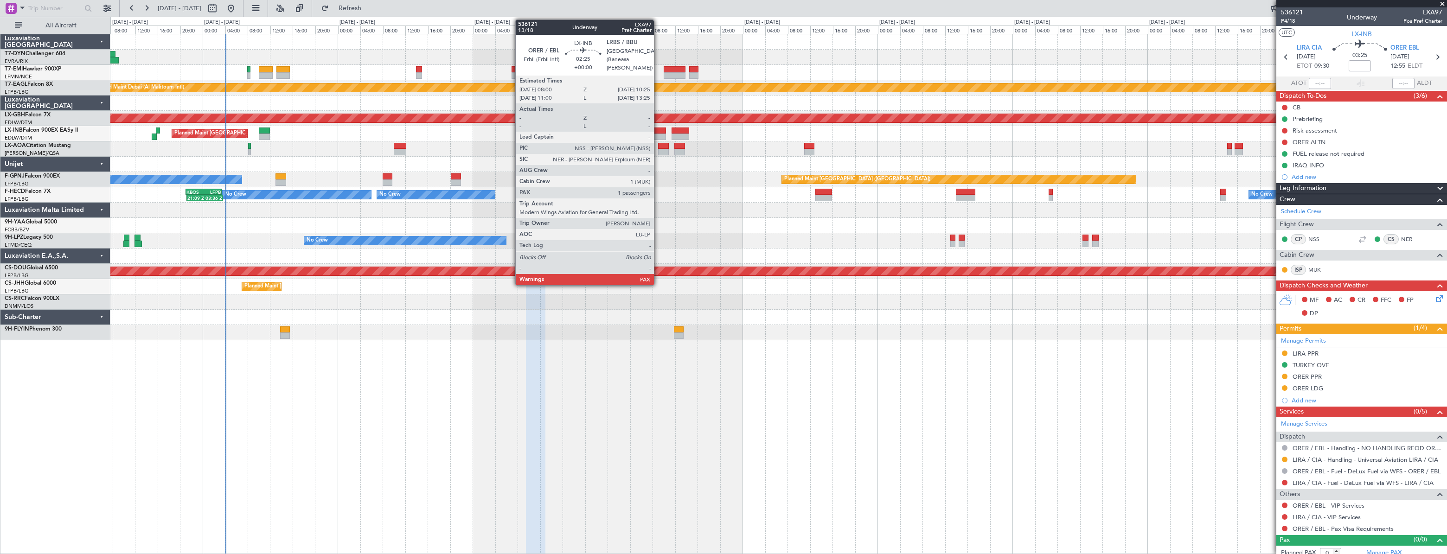
click at [658, 129] on div at bounding box center [660, 131] width 14 height 6
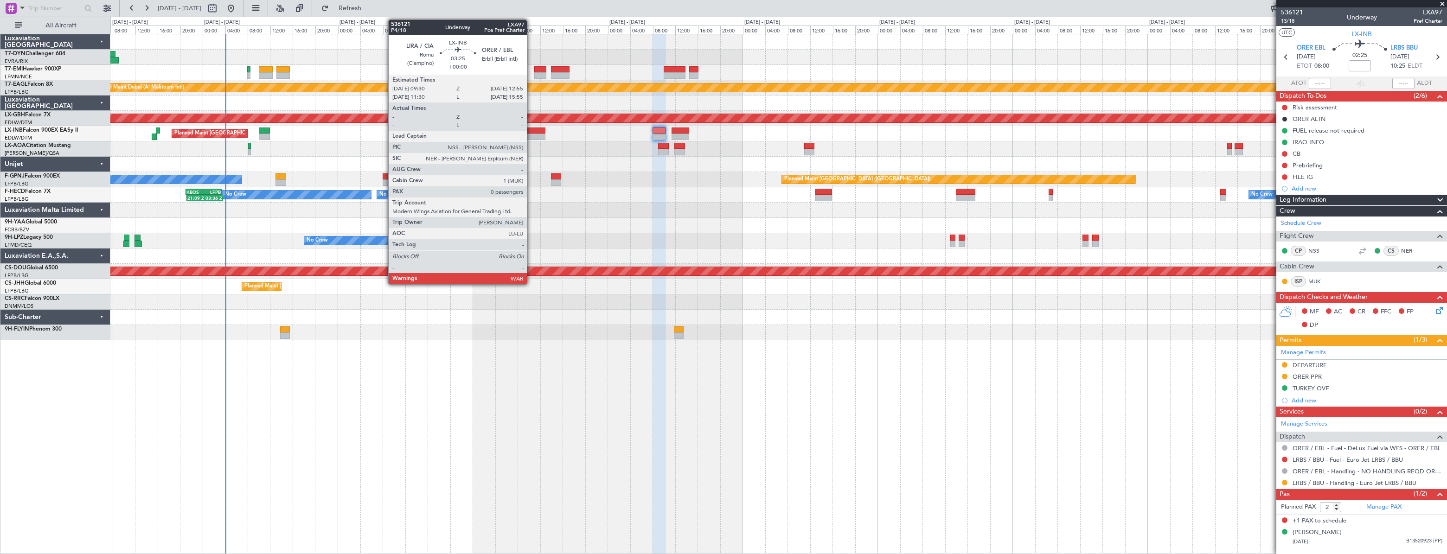
click at [531, 131] on div at bounding box center [535, 131] width 19 height 6
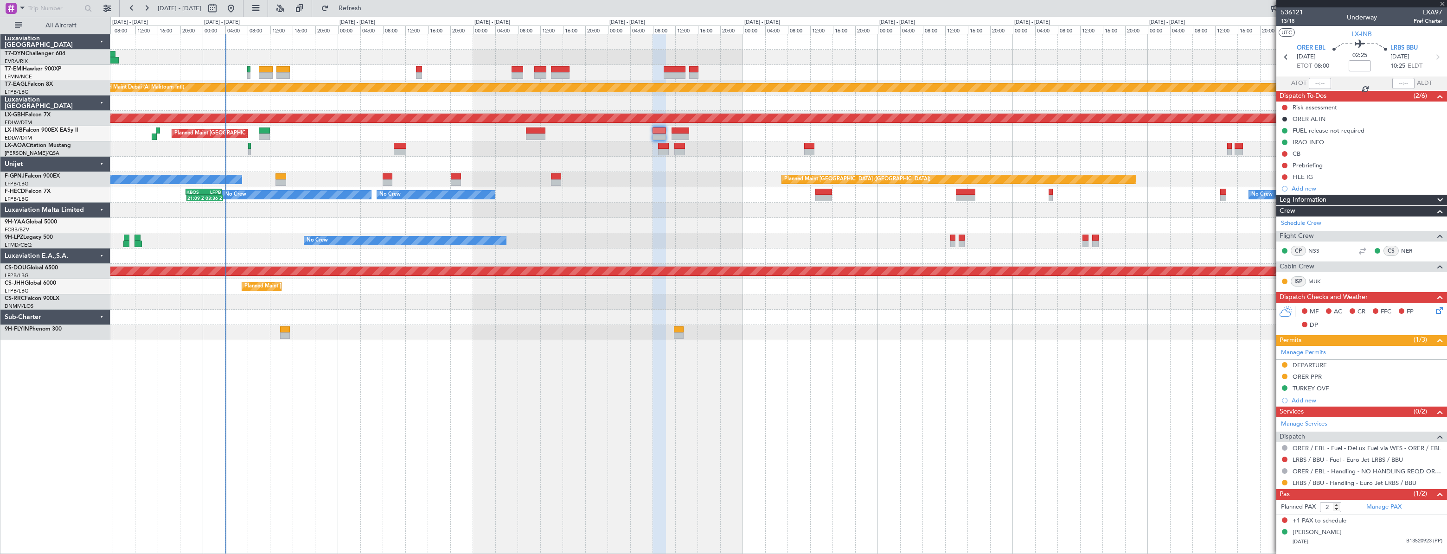
type input "0"
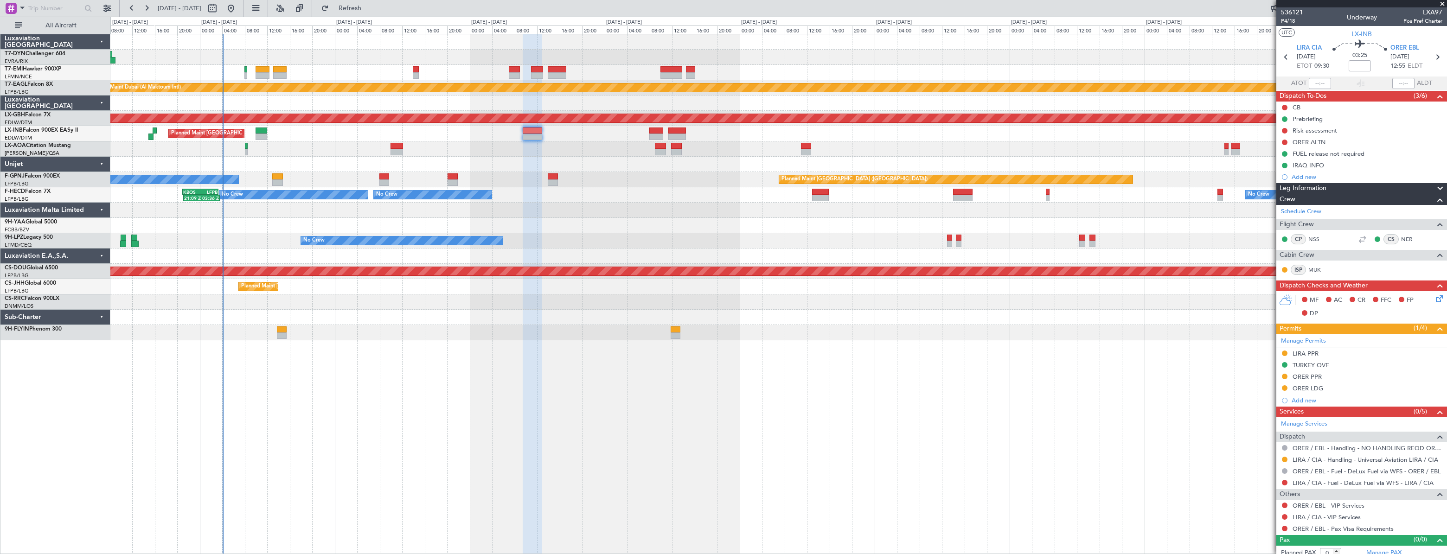
click at [625, 138] on div "Planned Maint [GEOGRAPHIC_DATA] ([GEOGRAPHIC_DATA])" at bounding box center [778, 133] width 1336 height 15
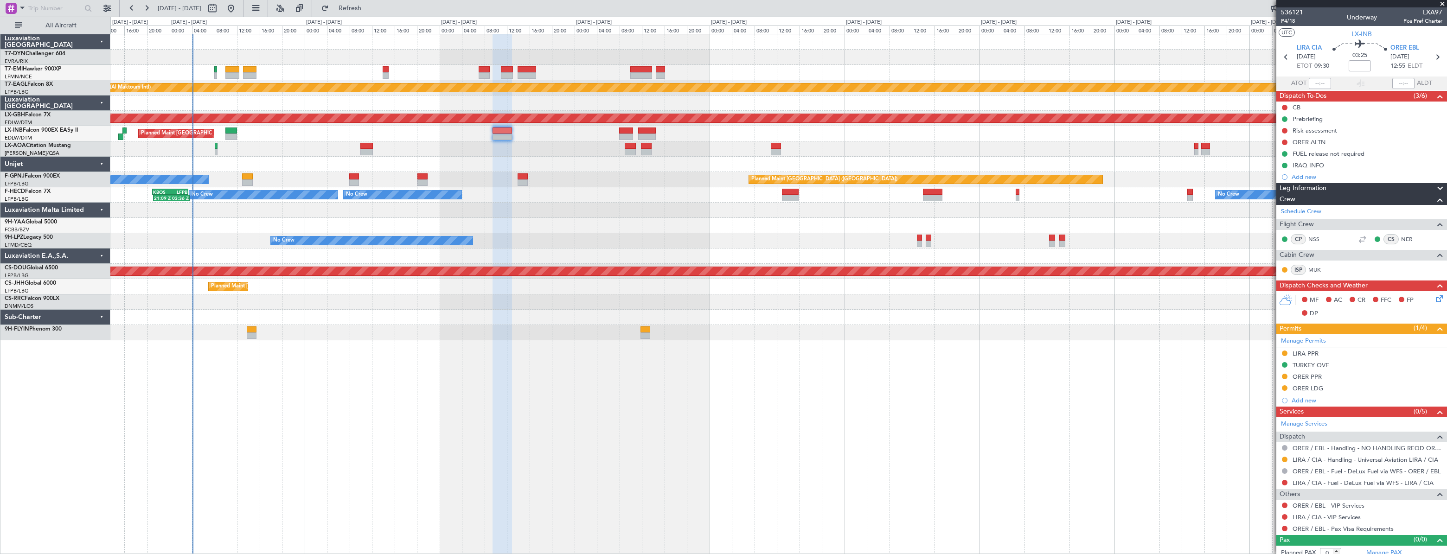
click at [562, 139] on div "Planned Maint [GEOGRAPHIC_DATA] ([GEOGRAPHIC_DATA])" at bounding box center [778, 133] width 1336 height 15
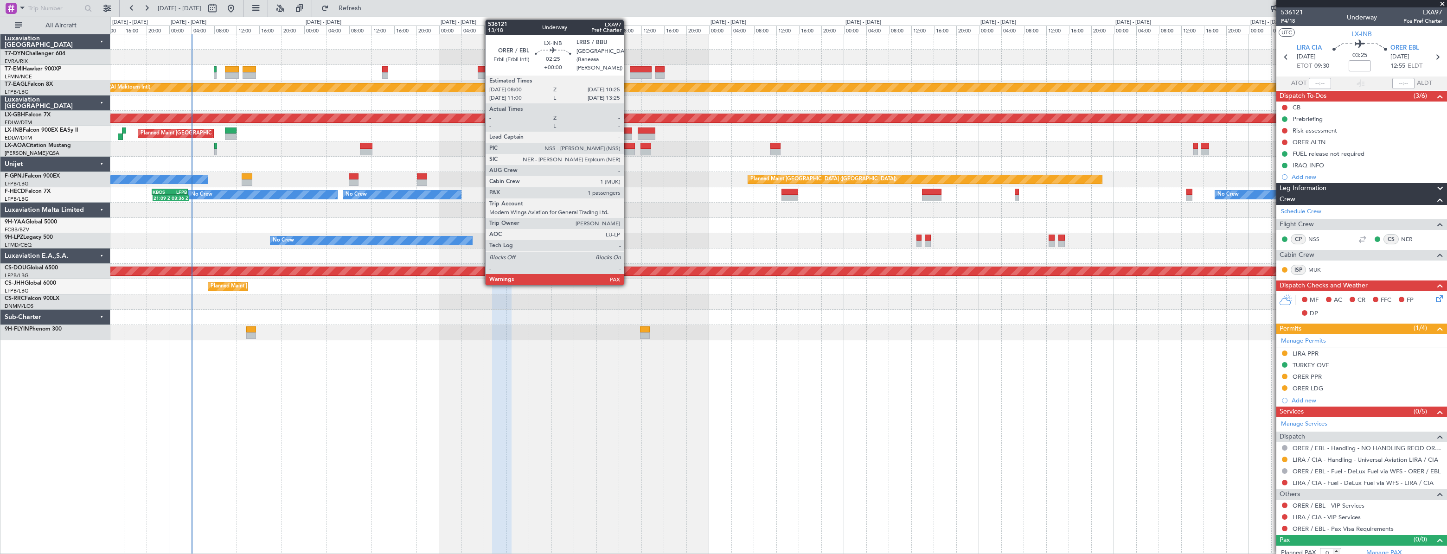
click at [628, 132] on div at bounding box center [626, 131] width 14 height 6
click at [628, 134] on div at bounding box center [626, 137] width 14 height 6
click at [628, 132] on div at bounding box center [626, 131] width 14 height 6
click at [626, 134] on div at bounding box center [626, 137] width 14 height 6
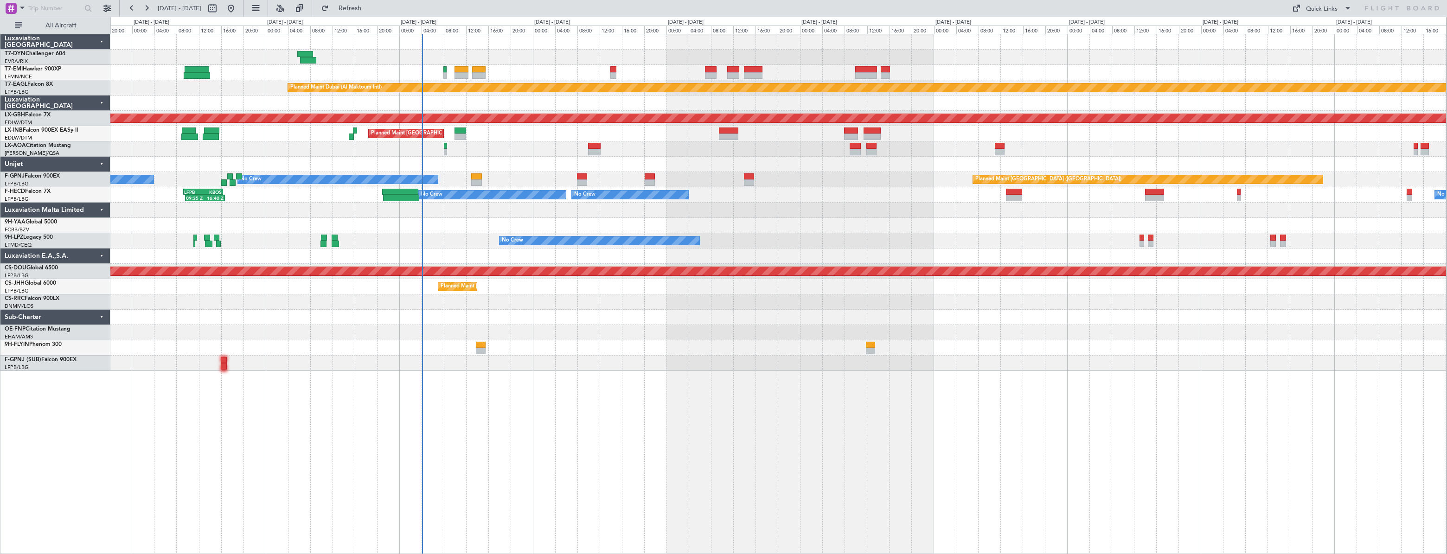
click at [542, 128] on div "Planned Maint [GEOGRAPHIC_DATA] Planned Maint [GEOGRAPHIC_DATA] (Al Maktoum Int…" at bounding box center [778, 202] width 1336 height 337
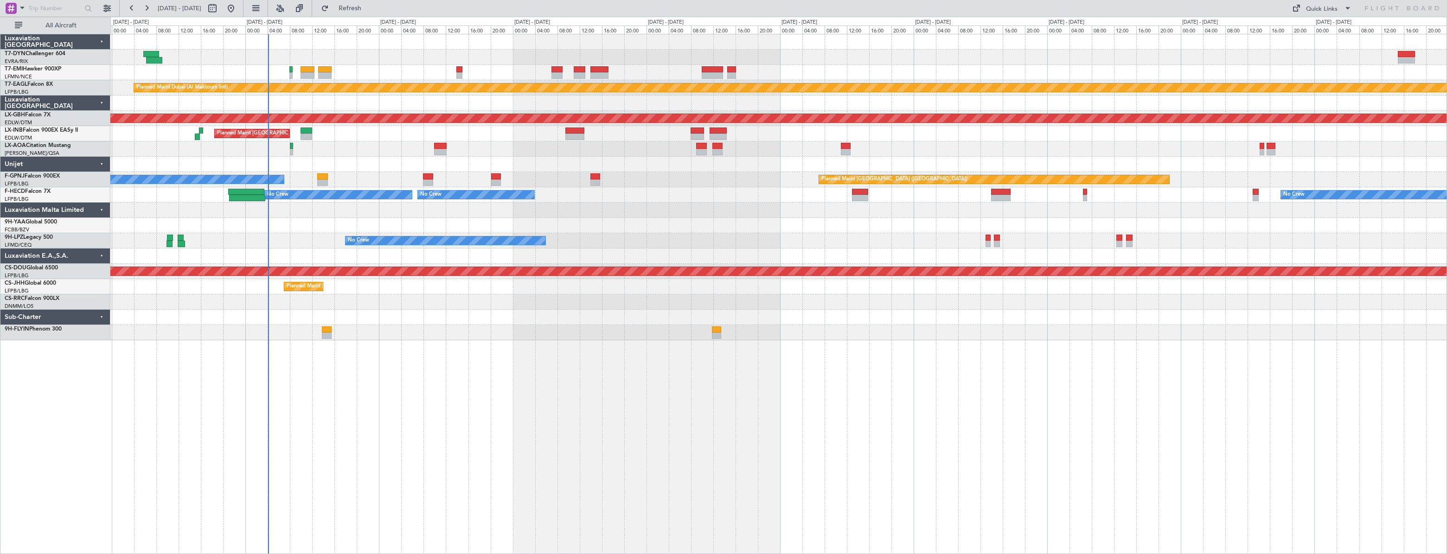
click at [704, 130] on div "Planned Maint [GEOGRAPHIC_DATA] ([GEOGRAPHIC_DATA])" at bounding box center [778, 133] width 1336 height 15
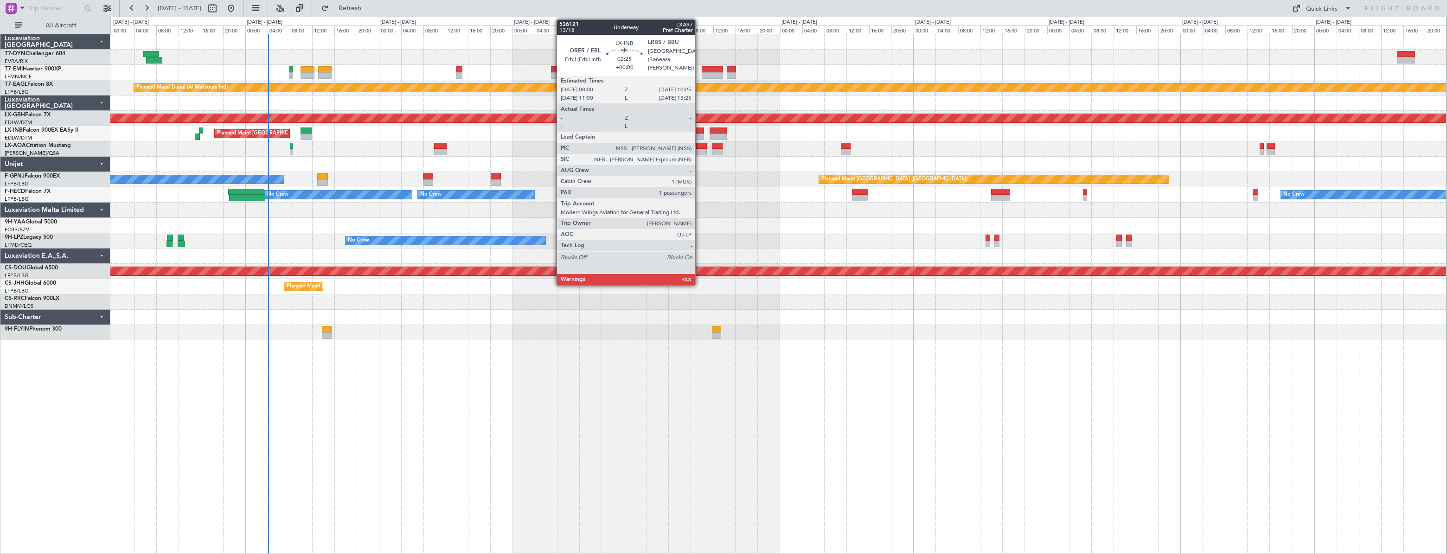
click at [699, 130] on div at bounding box center [698, 131] width 14 height 6
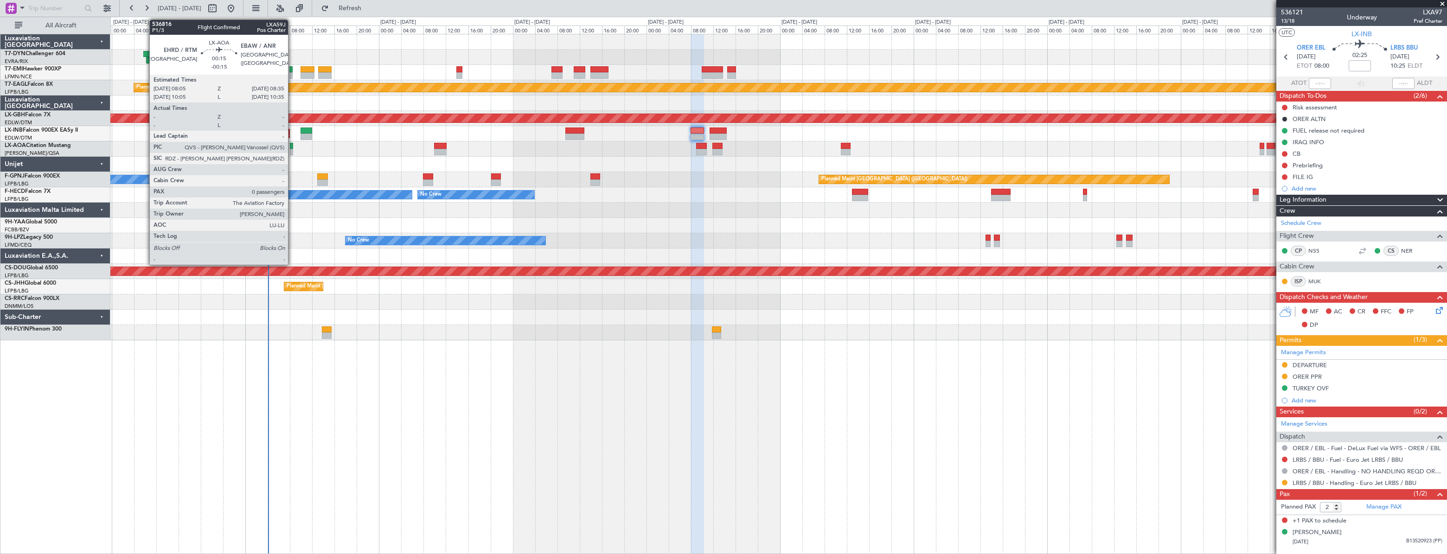
click at [292, 144] on div at bounding box center [291, 146] width 3 height 6
type input "-00:15"
type input "0"
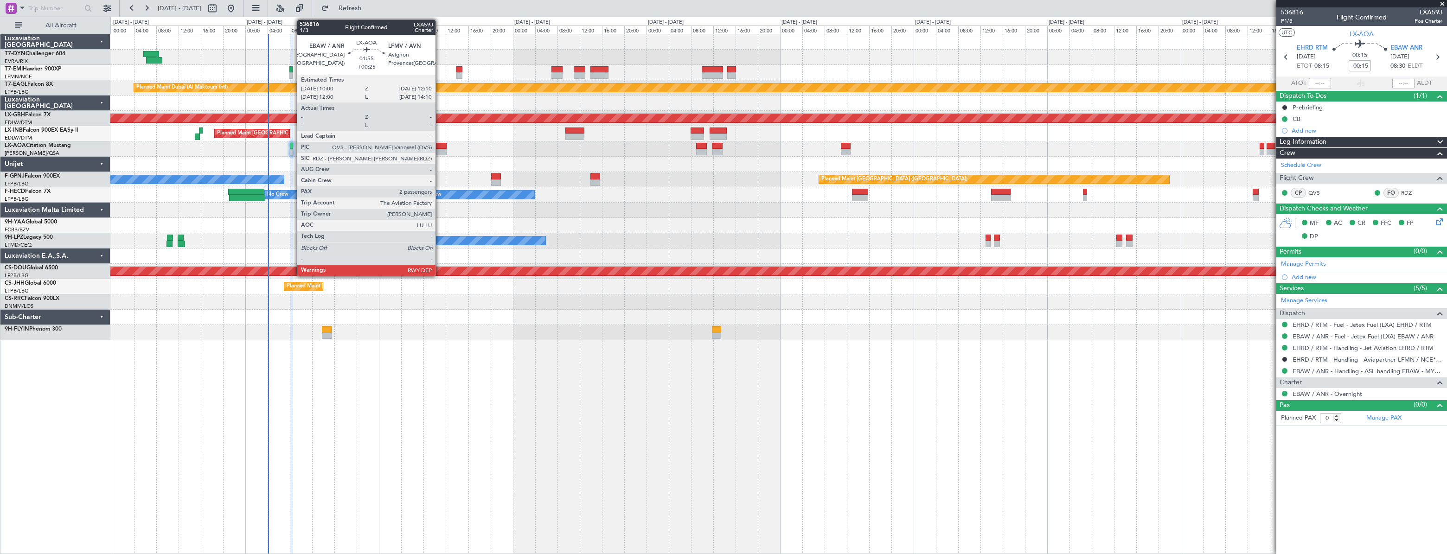
click at [440, 147] on div at bounding box center [440, 146] width 13 height 6
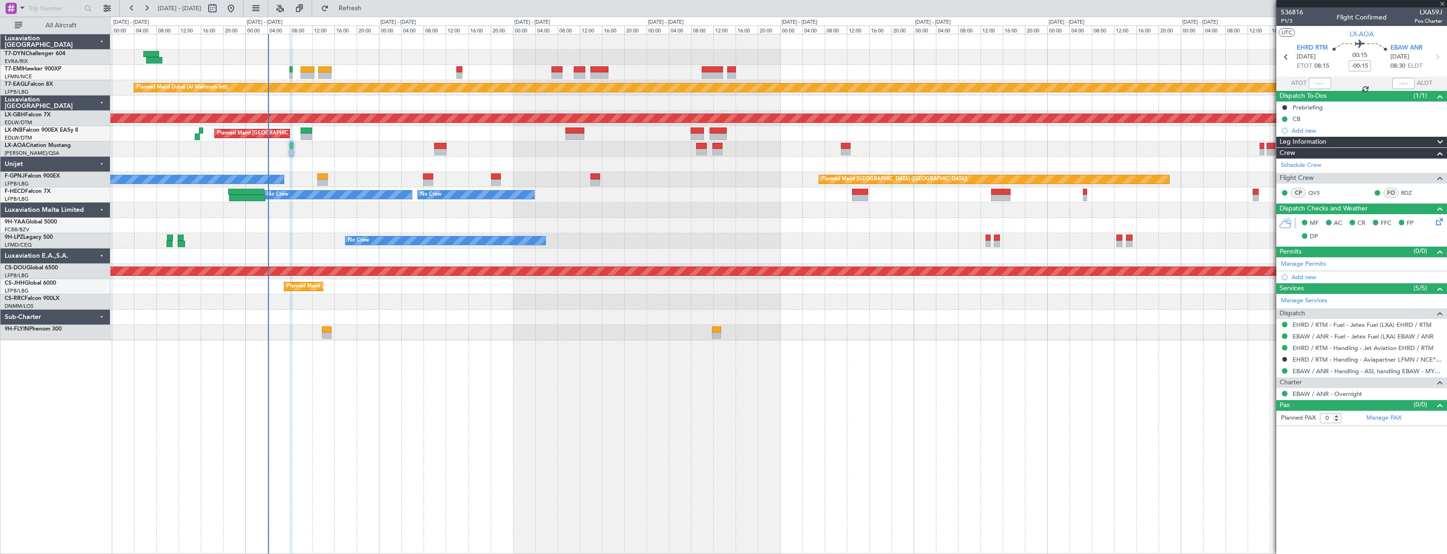
type input "+00:25"
type input "2"
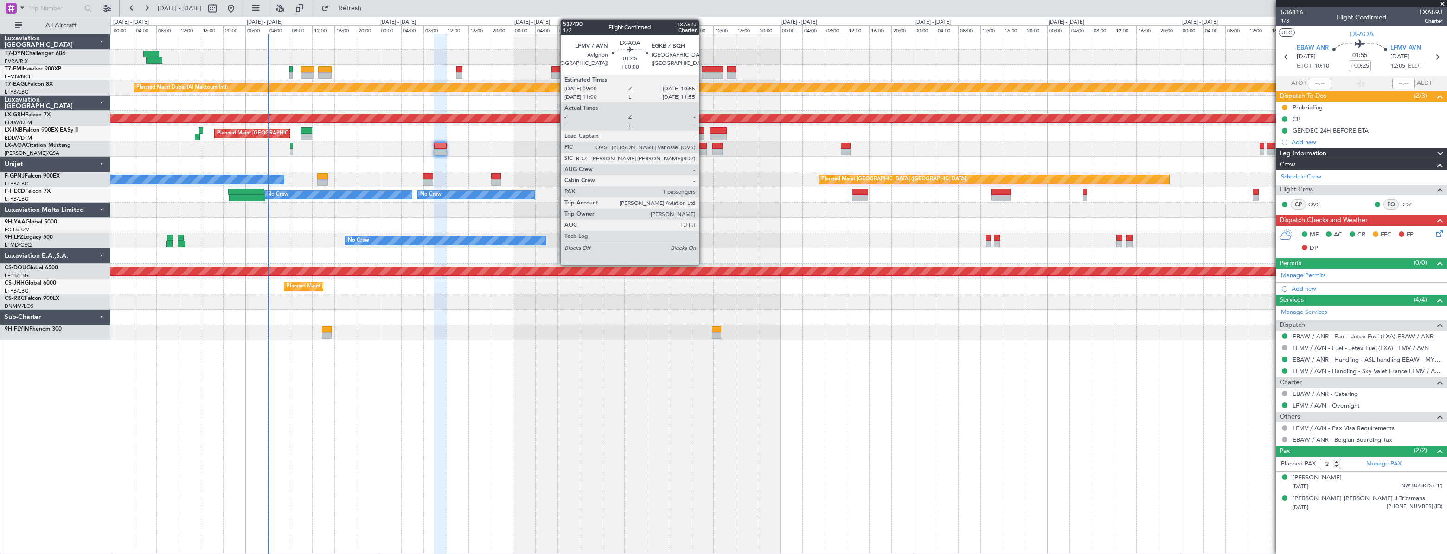
click at [703, 148] on div at bounding box center [701, 146] width 11 height 6
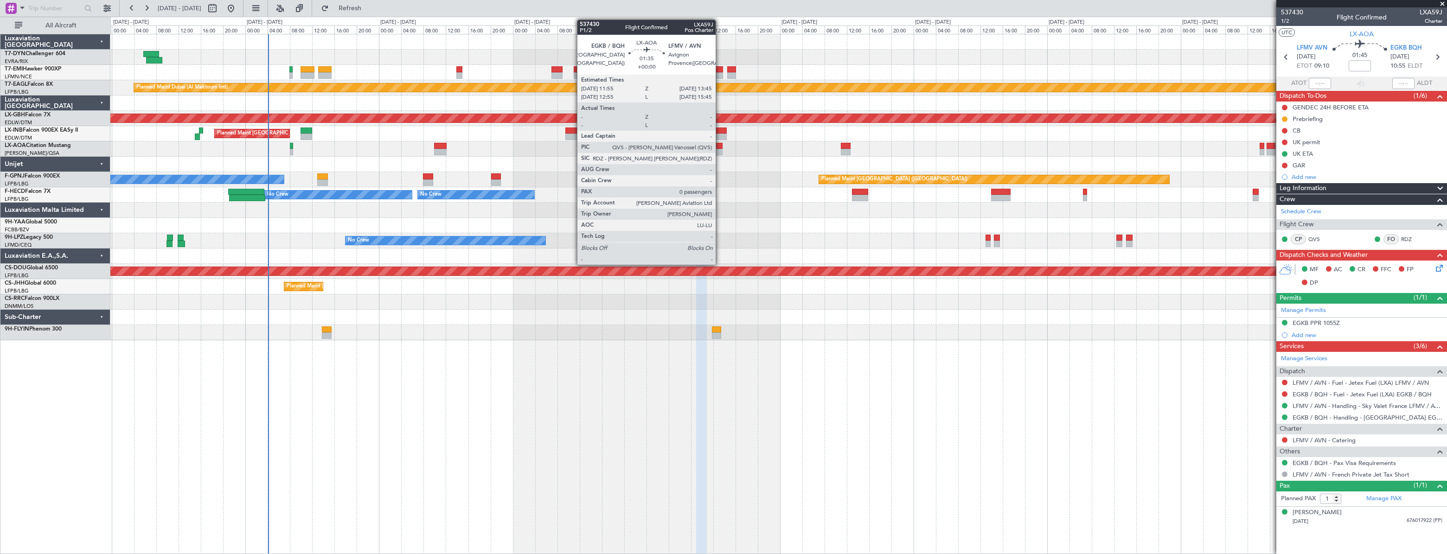
click at [720, 147] on div at bounding box center [717, 146] width 11 height 6
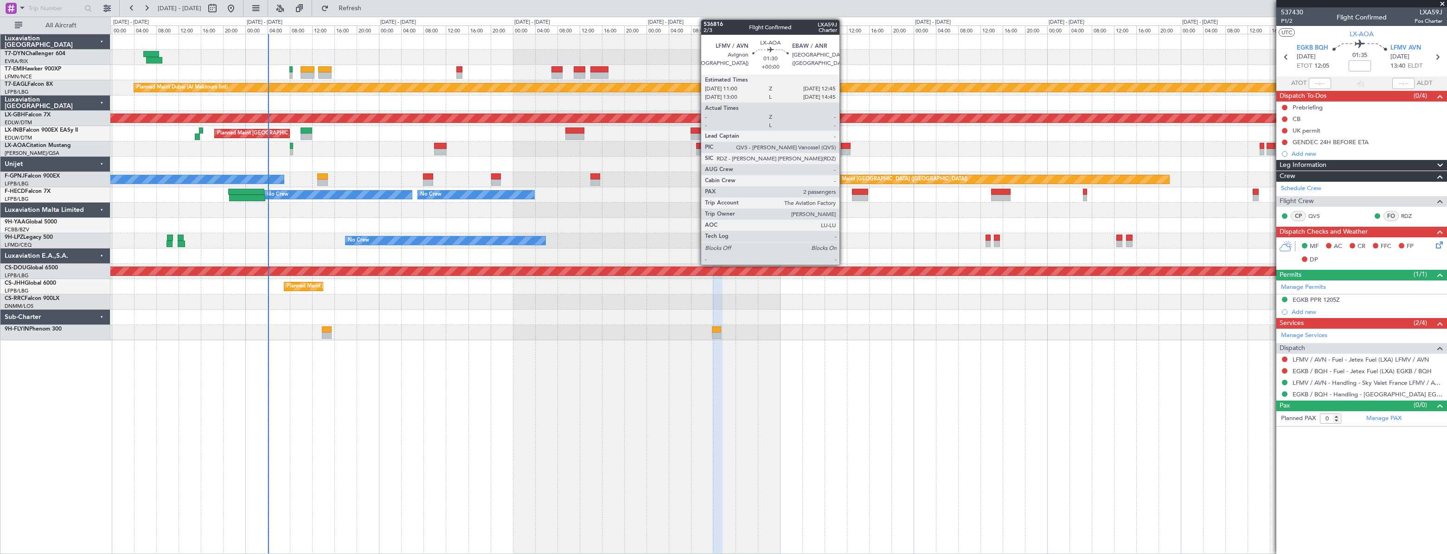
click at [844, 148] on div at bounding box center [846, 146] width 10 height 6
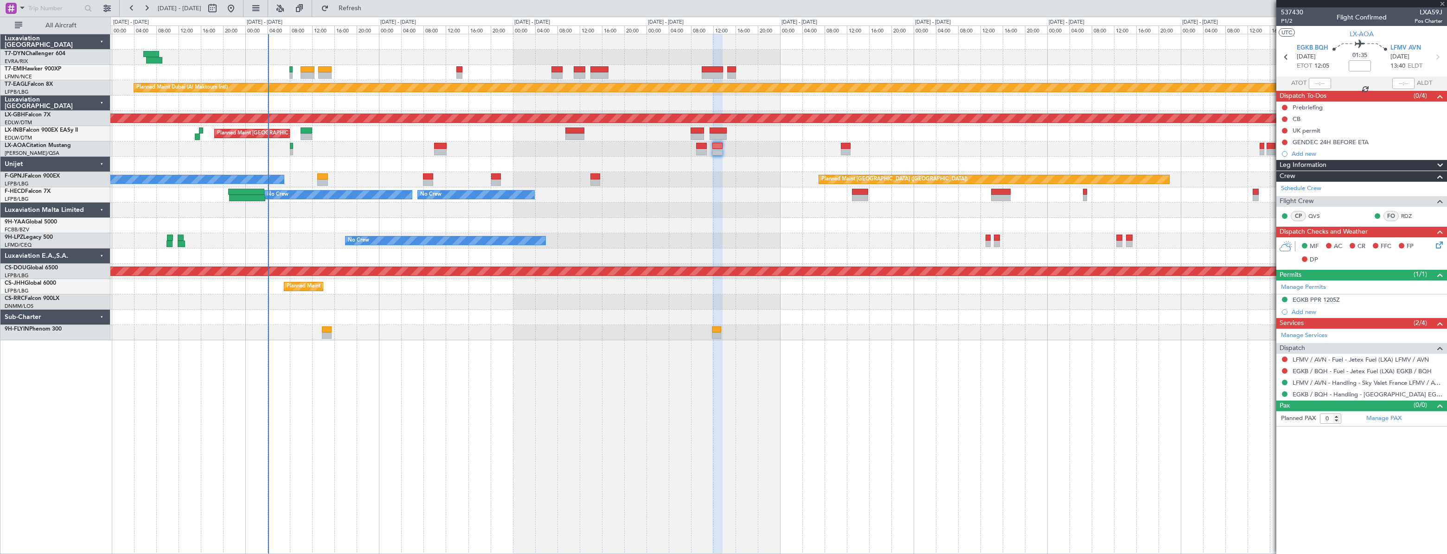
type input "2"
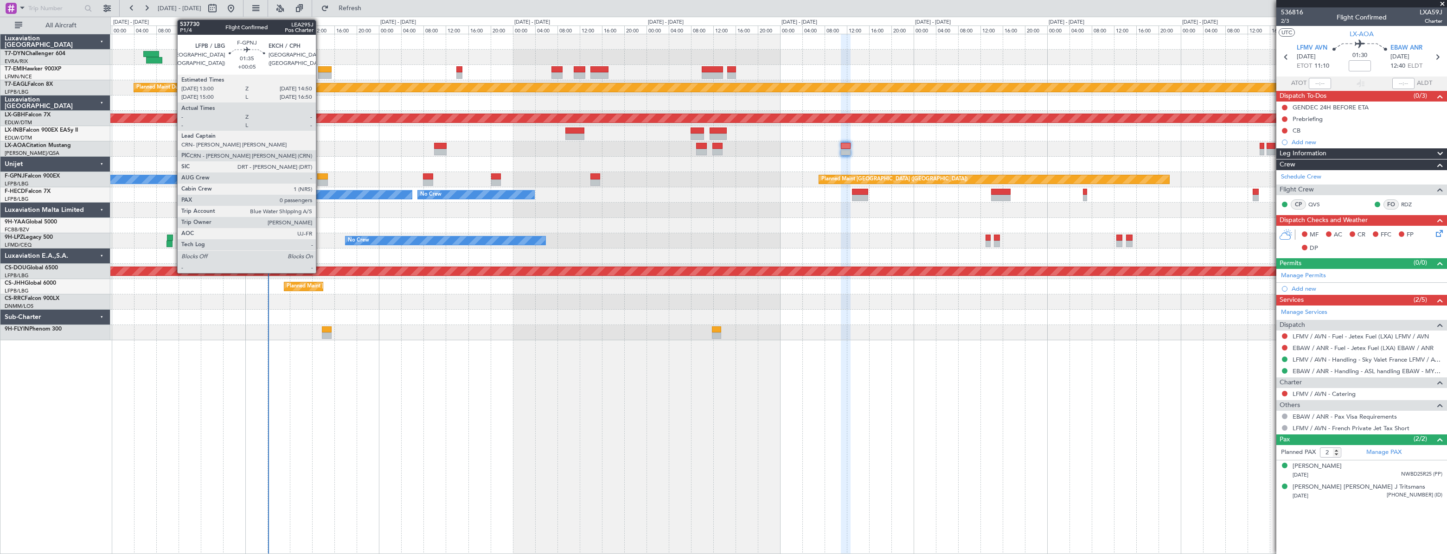
click at [320, 177] on div at bounding box center [322, 176] width 11 height 6
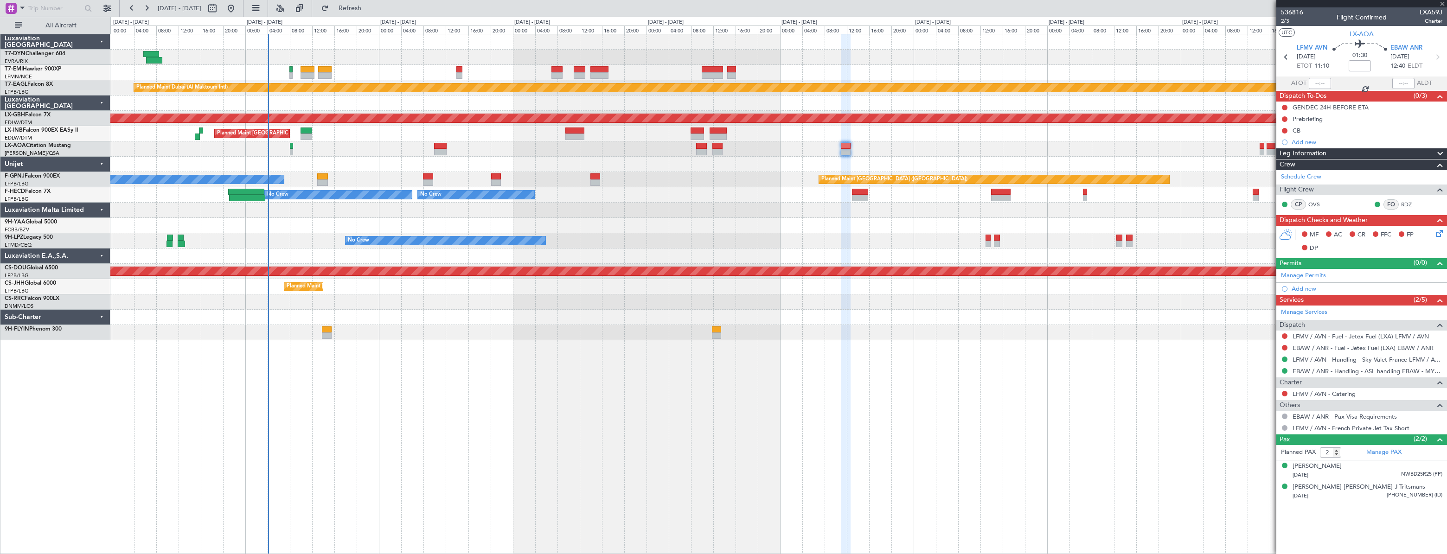
type input "+00:05"
type input "0"
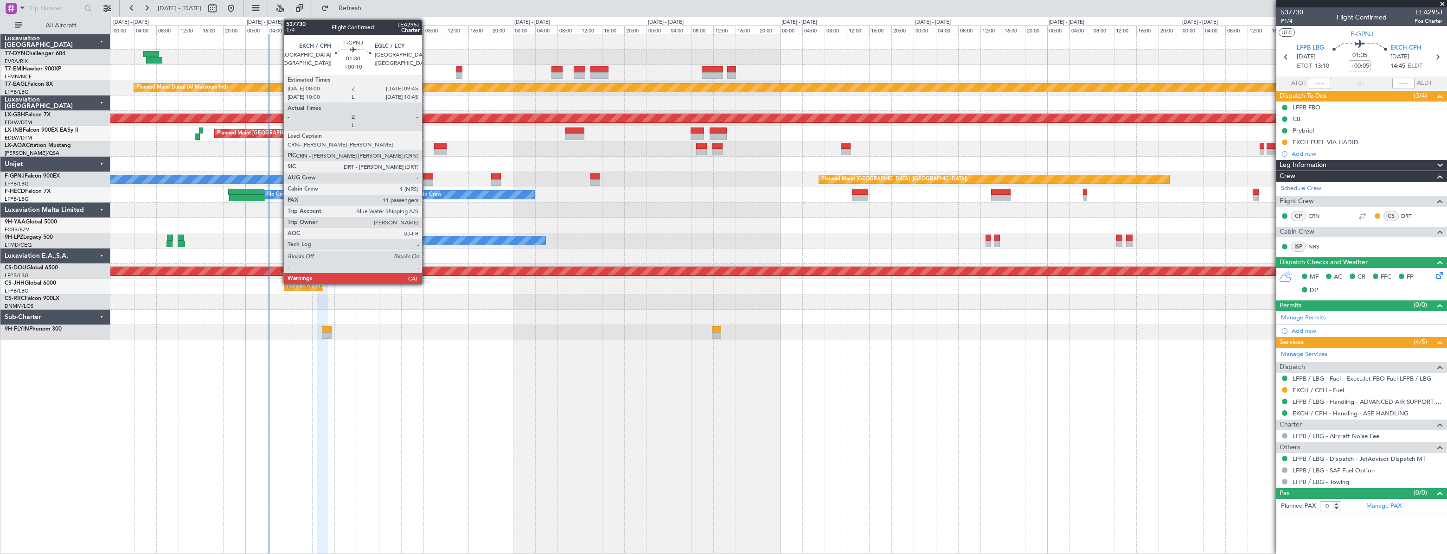
click at [426, 175] on div at bounding box center [428, 176] width 10 height 6
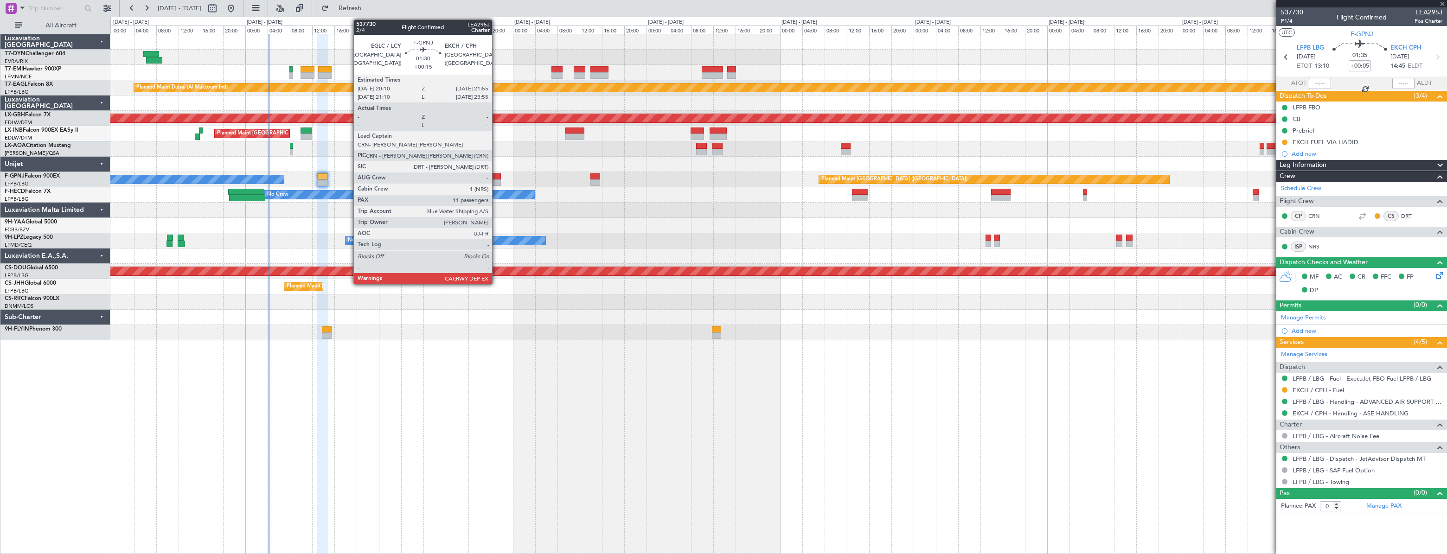
type input "+00:10"
type input "11"
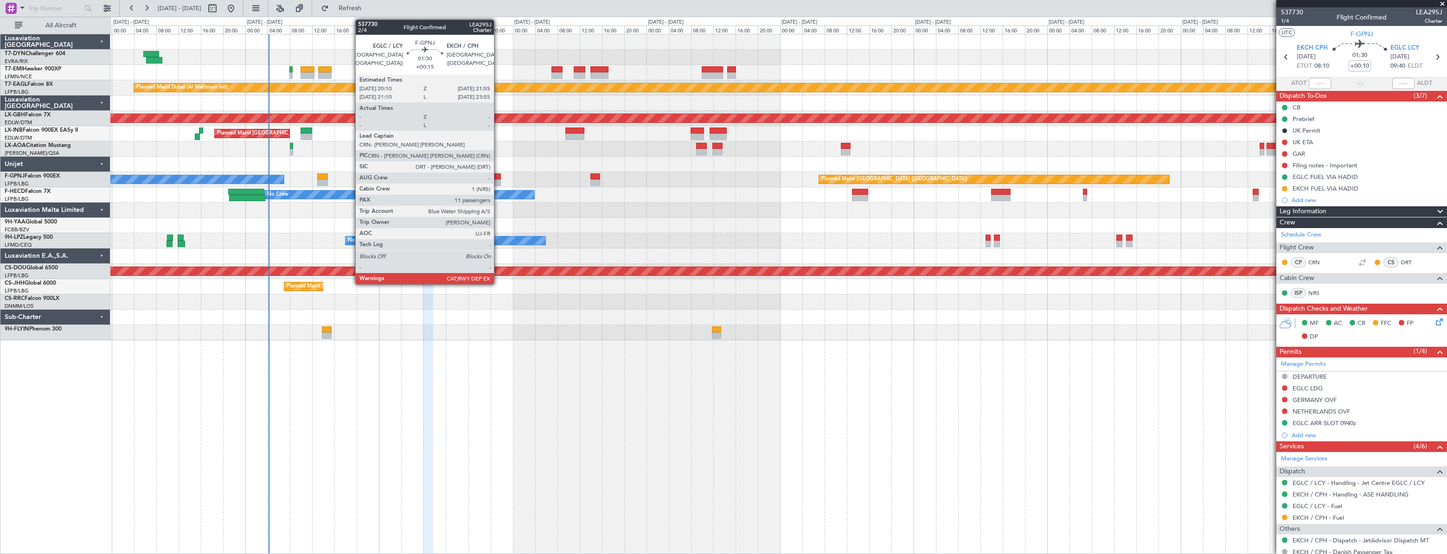
click at [498, 173] on div at bounding box center [496, 176] width 10 height 6
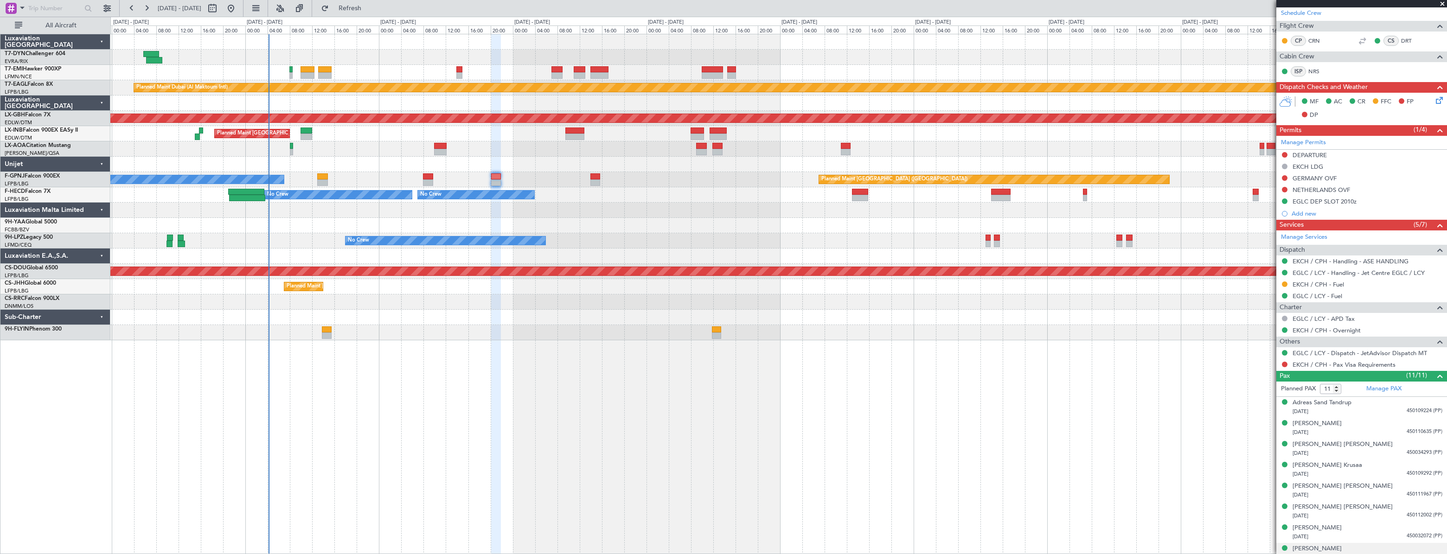
scroll to position [293, 0]
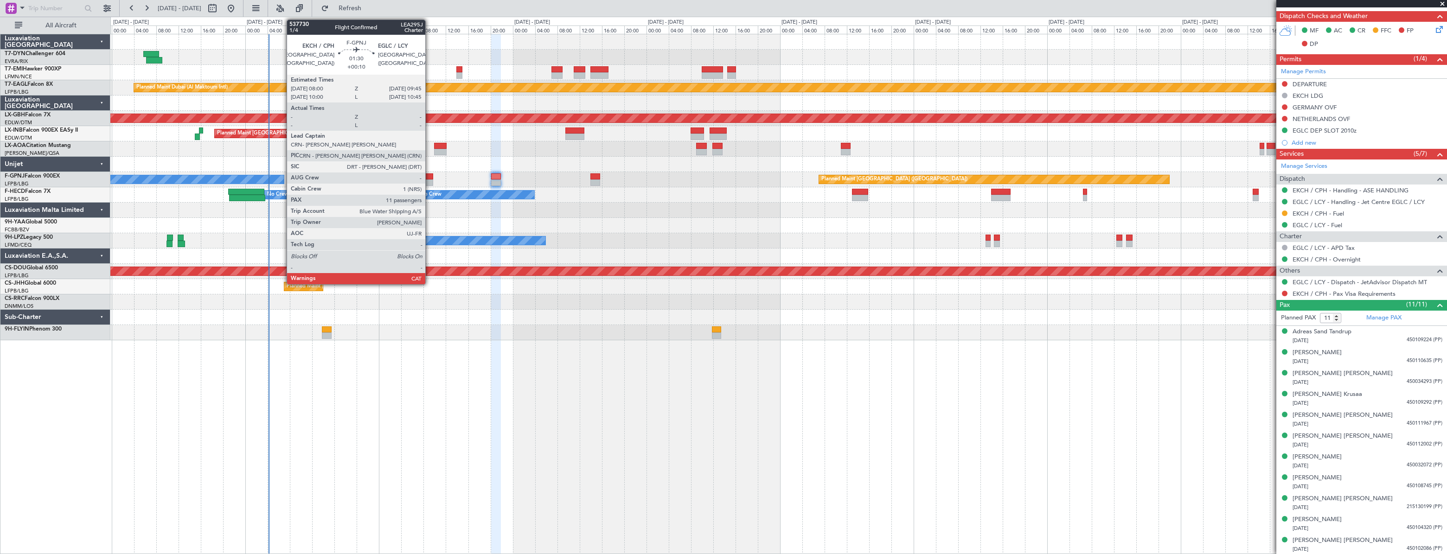
click at [430, 175] on div at bounding box center [428, 176] width 10 height 6
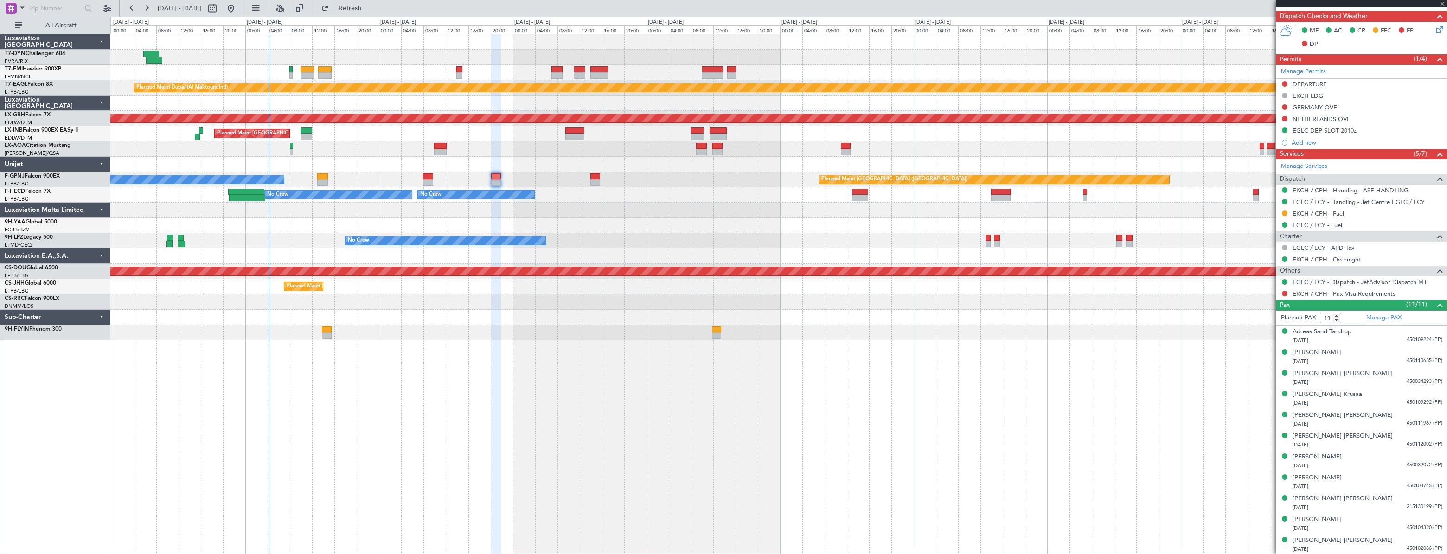
type input "+00:10"
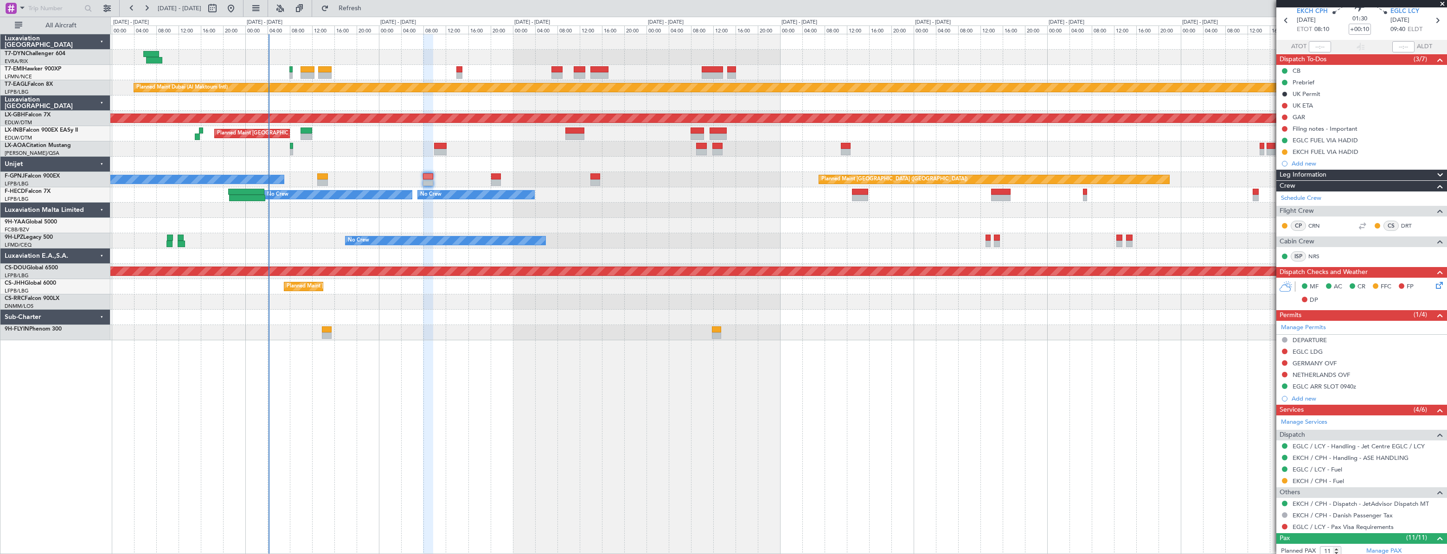
scroll to position [42, 0]
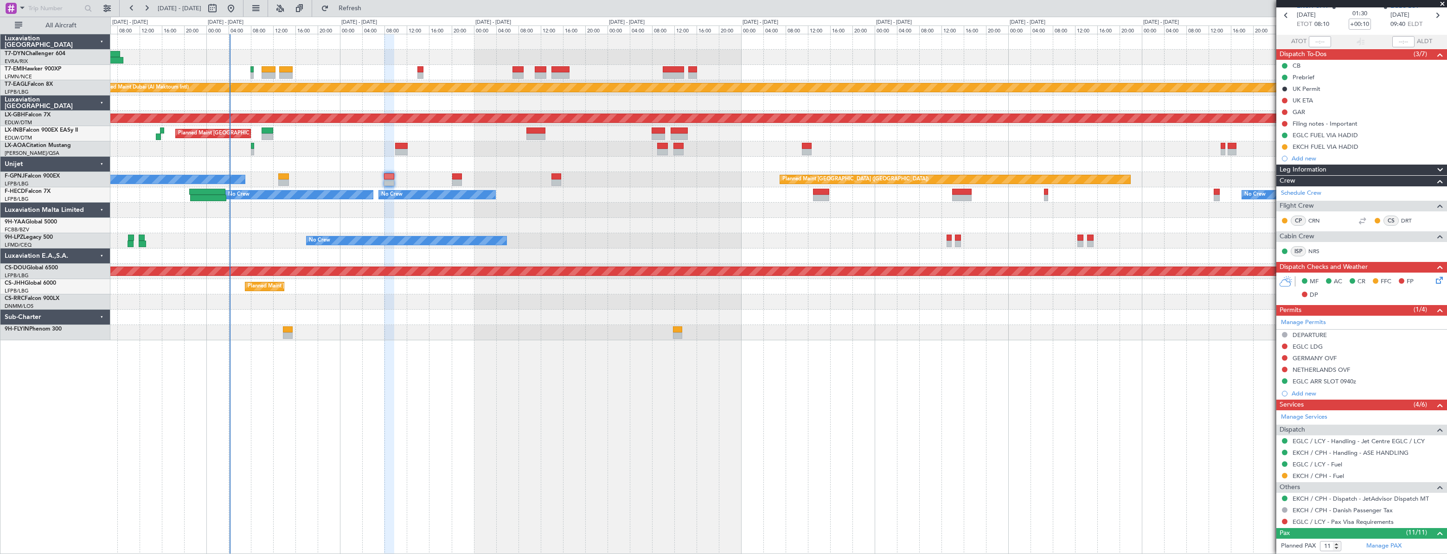
click at [631, 205] on div at bounding box center [778, 210] width 1336 height 15
click at [698, 192] on div "No Crew Planned Maint Paris (Le Bourget) No Crew No Crew 09:35 Z 16:40 Z LFPB 0…" at bounding box center [778, 194] width 1336 height 15
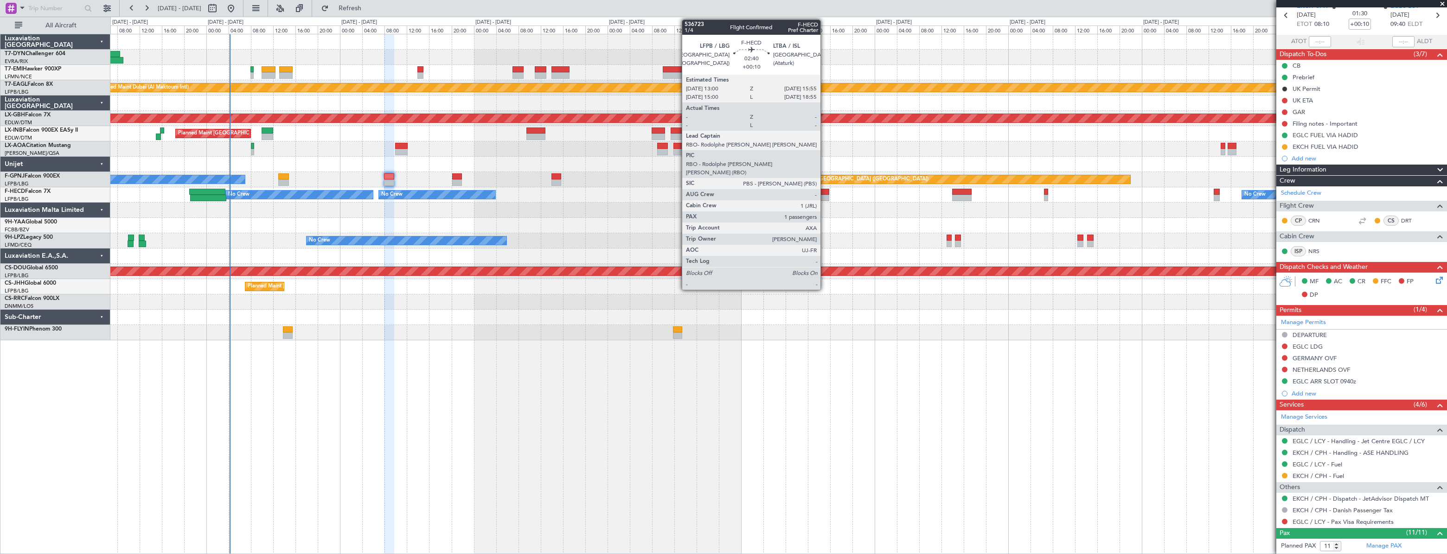
click at [825, 195] on div at bounding box center [821, 198] width 17 height 6
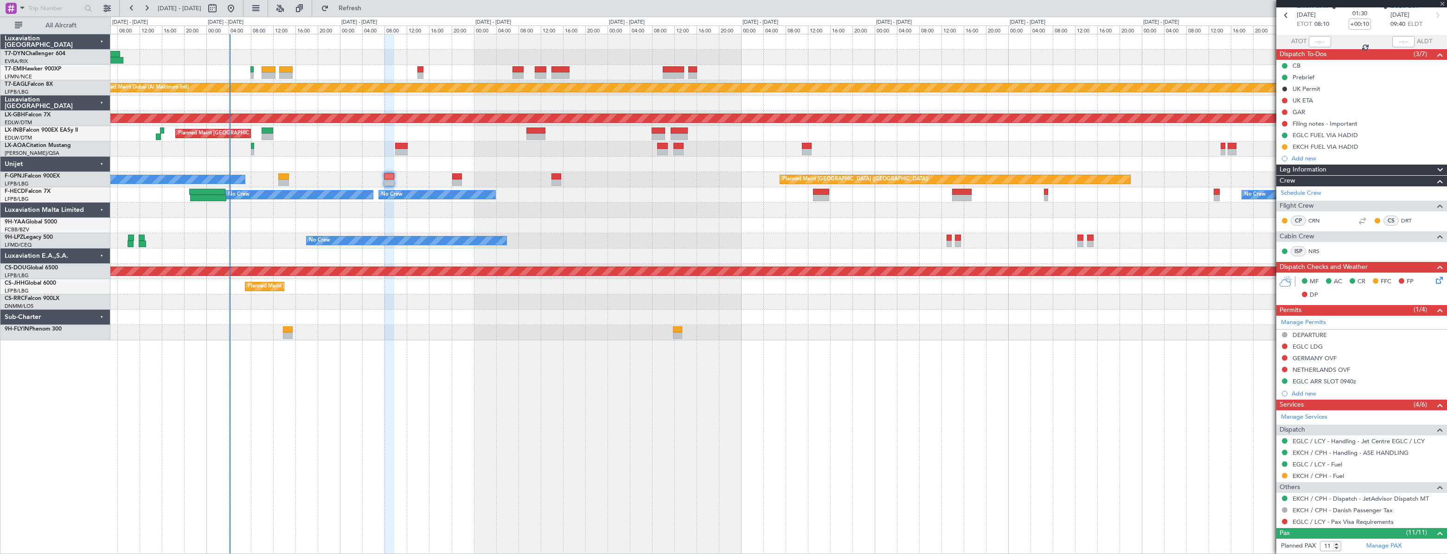
type input "1"
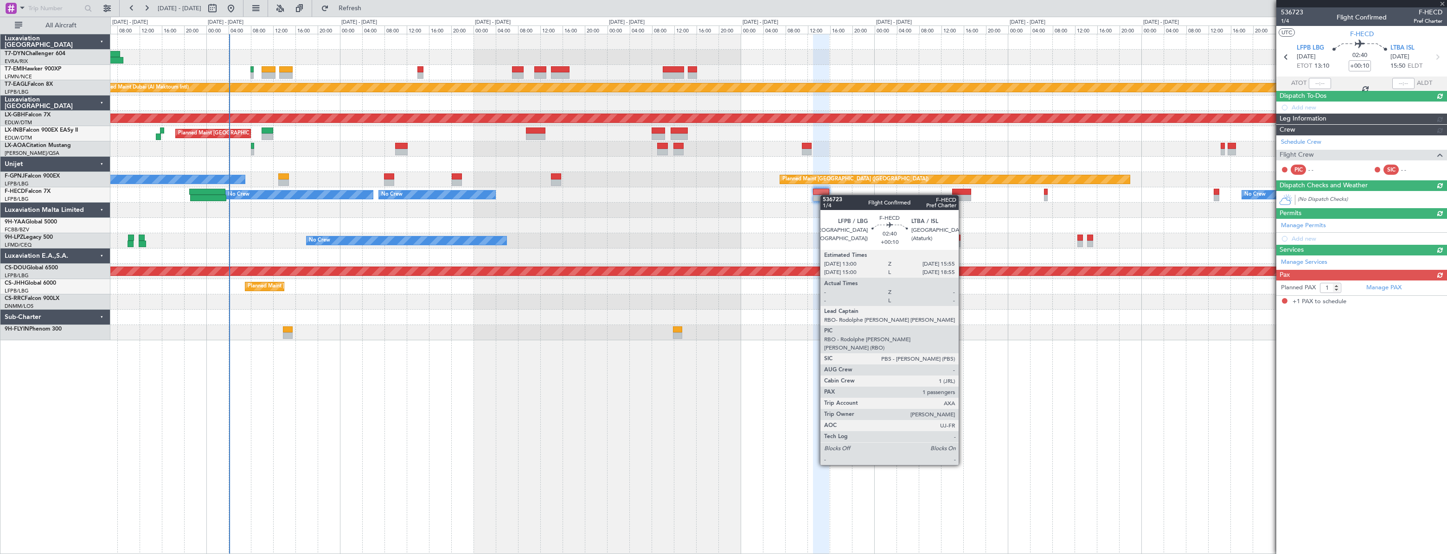
scroll to position [0, 0]
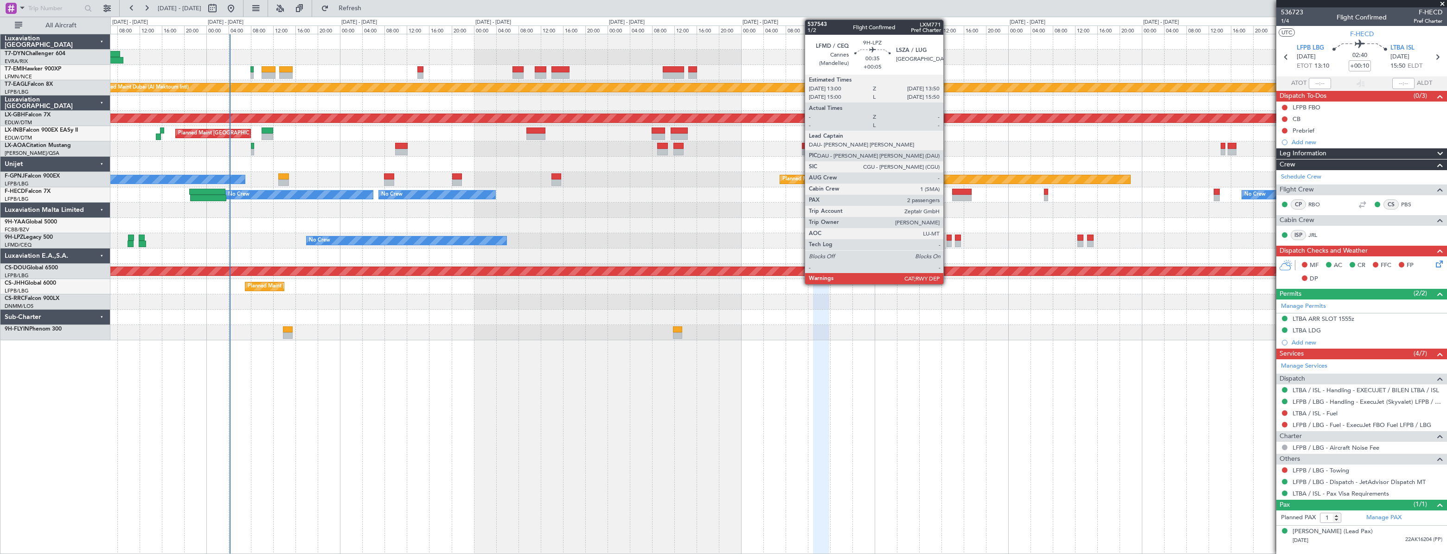
click at [948, 237] on div at bounding box center [949, 238] width 5 height 6
type input "+00:05"
type input "2"
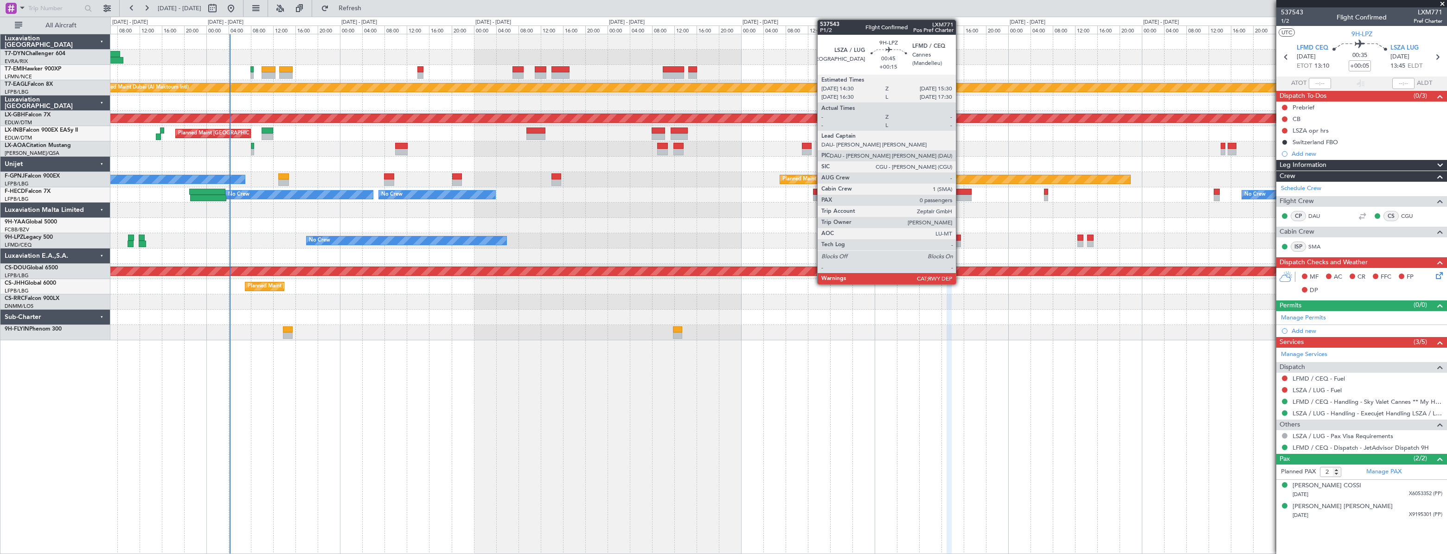
click at [960, 238] on div at bounding box center [958, 238] width 6 height 6
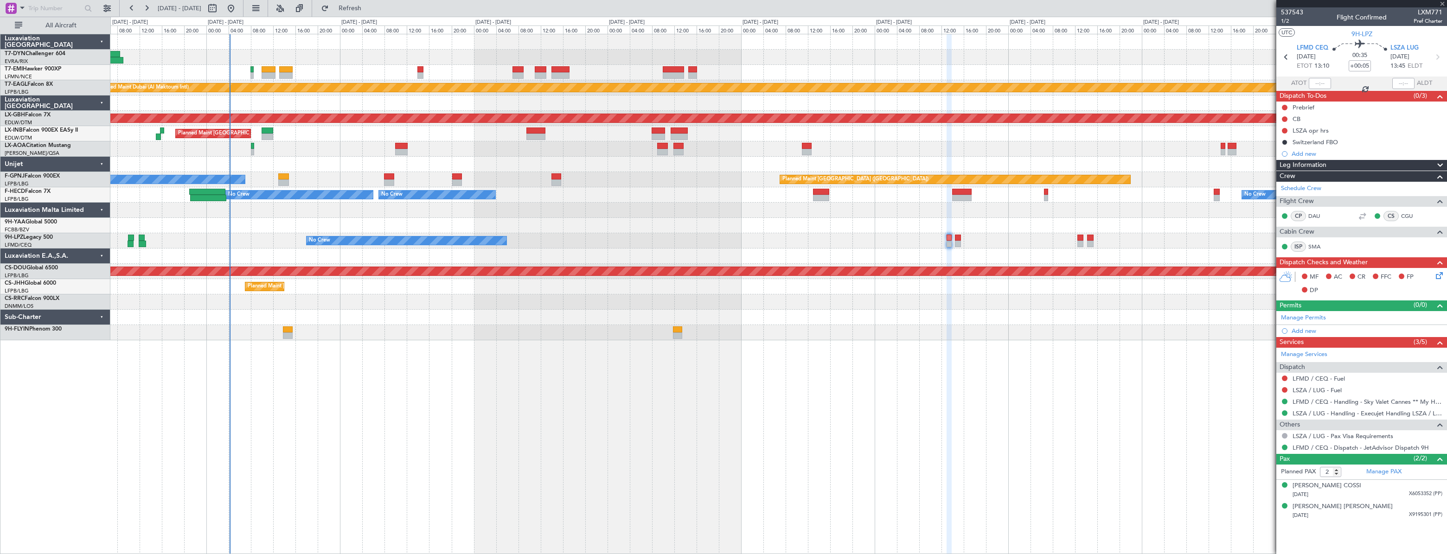
type input "+00:15"
type input "0"
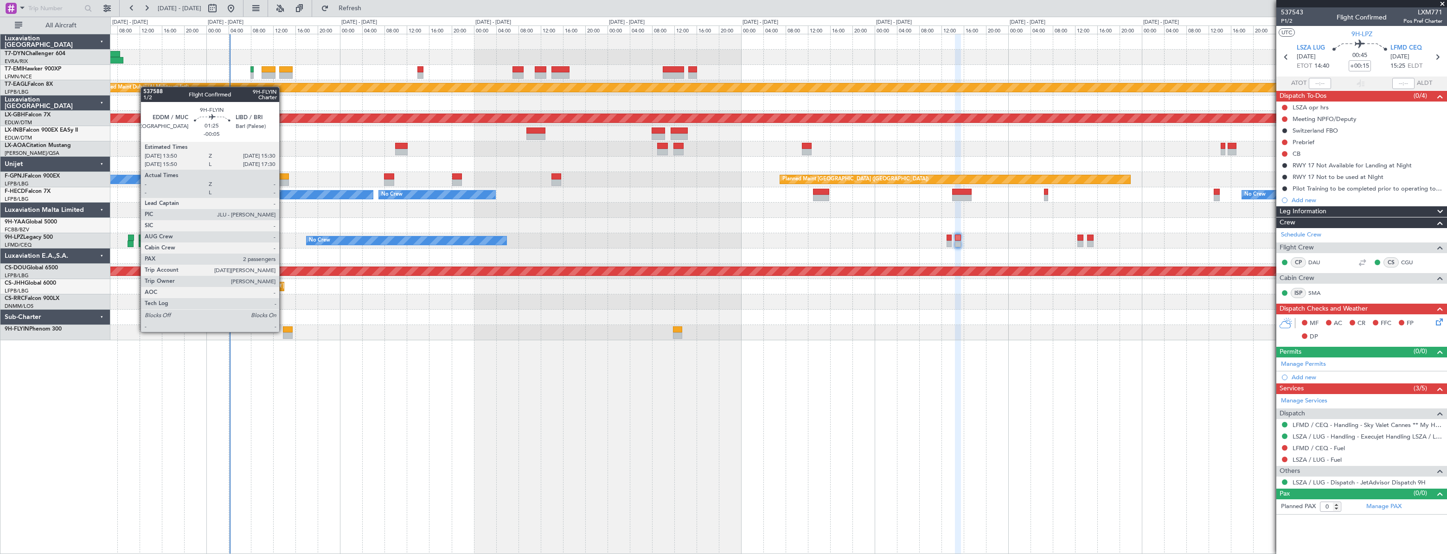
click at [283, 331] on div at bounding box center [288, 330] width 10 height 6
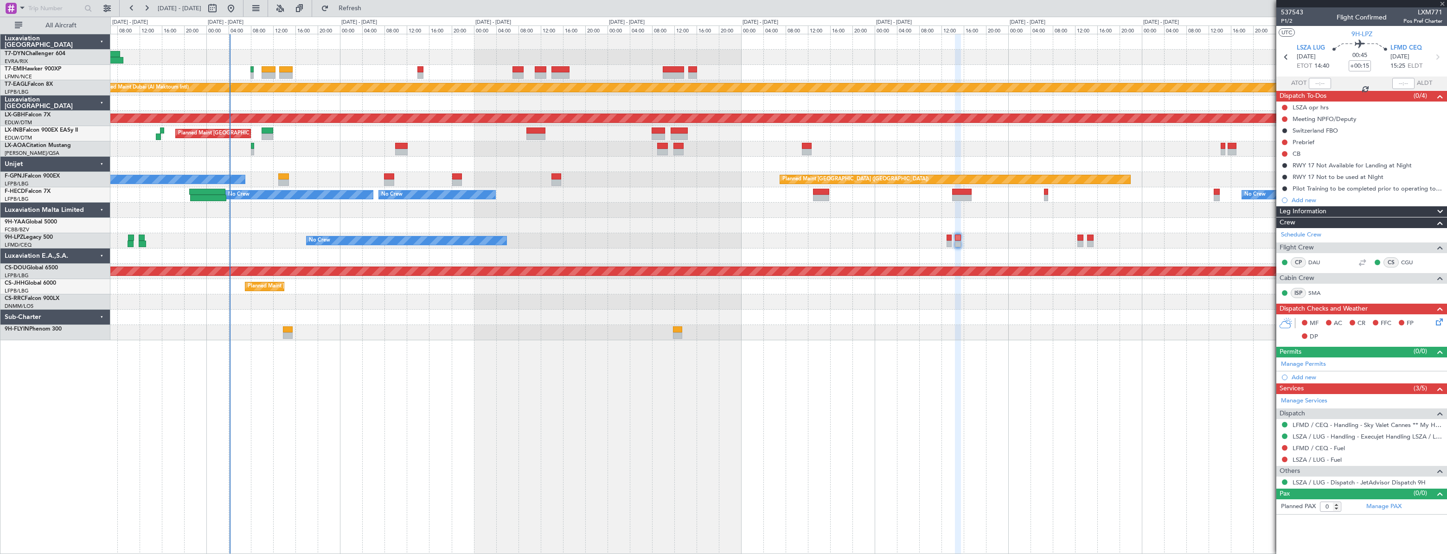
type input "-00:05"
type input "2"
